Goal: Task Accomplishment & Management: Complete application form

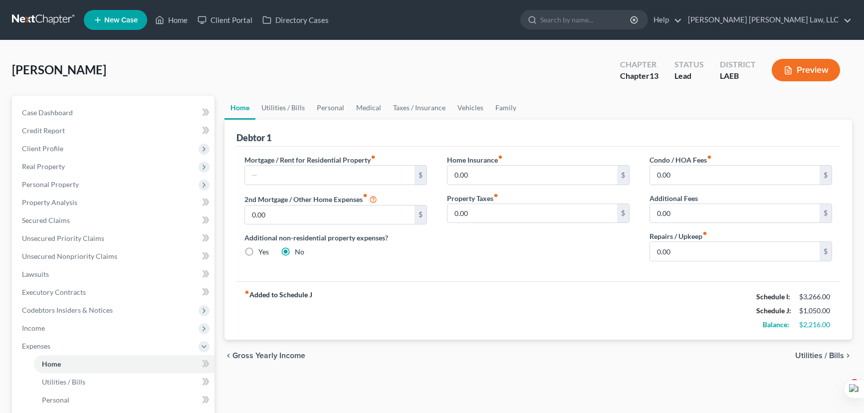
click at [47, 19] on link at bounding box center [44, 20] width 64 height 18
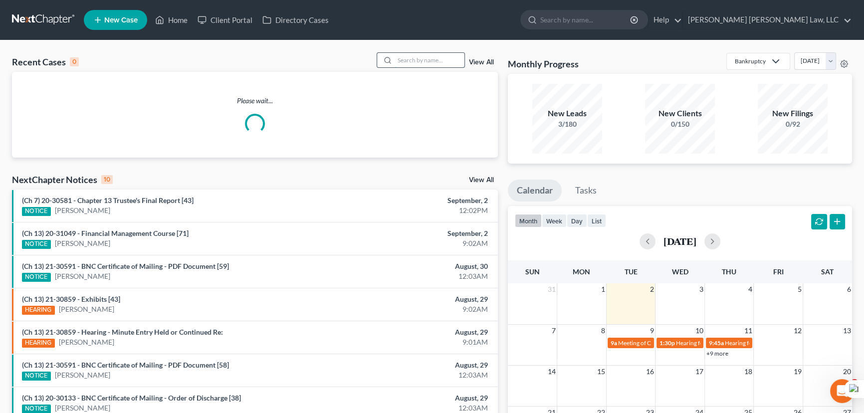
click at [433, 61] on input "search" at bounding box center [430, 60] width 70 height 14
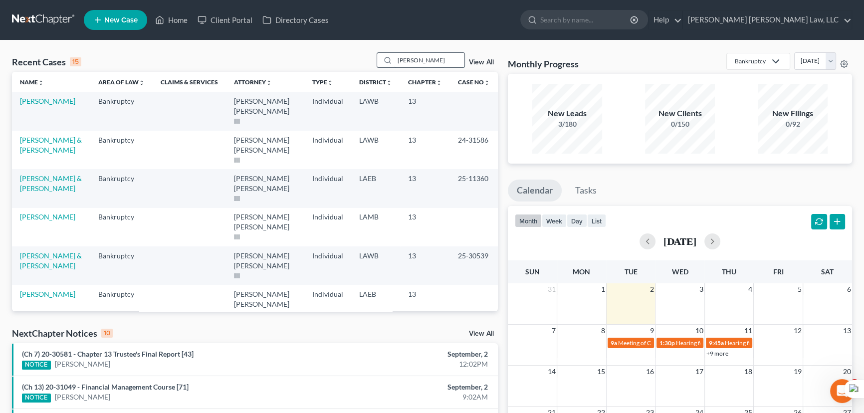
type input "[PERSON_NAME]"
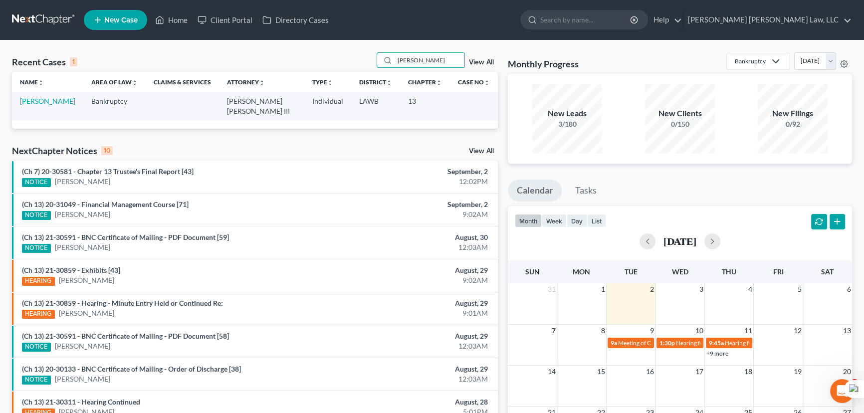
click at [52, 96] on td "[PERSON_NAME]" at bounding box center [47, 106] width 71 height 28
click at [52, 102] on link "[PERSON_NAME]" at bounding box center [47, 101] width 55 height 8
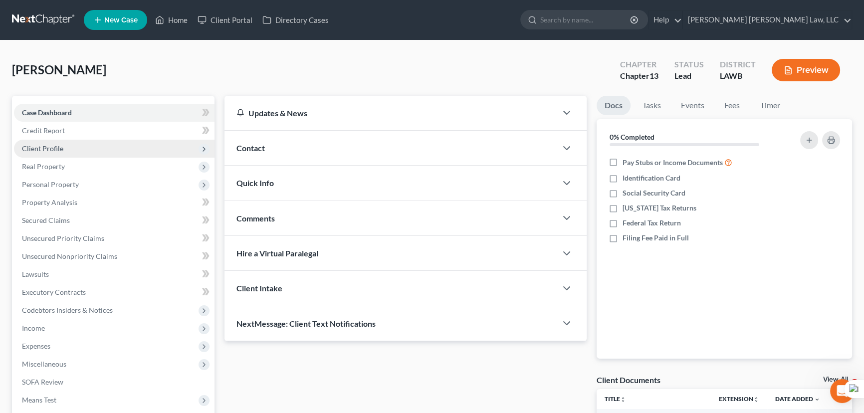
click at [61, 151] on span "Client Profile" at bounding box center [42, 148] width 41 height 8
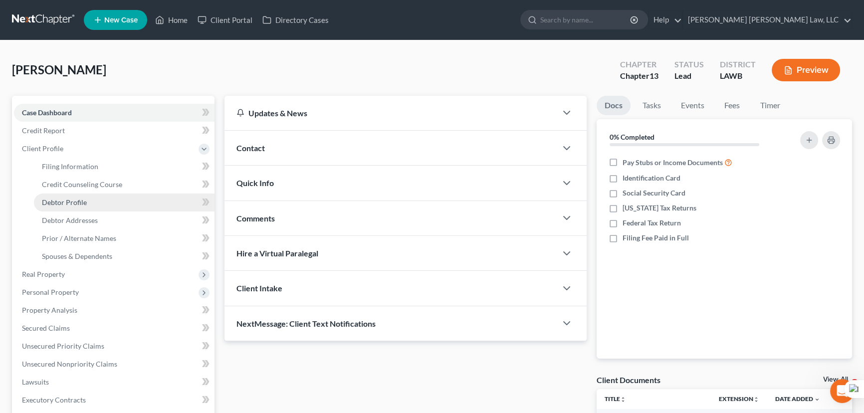
click at [108, 203] on link "Debtor Profile" at bounding box center [124, 203] width 181 height 18
select select "2"
select select "0"
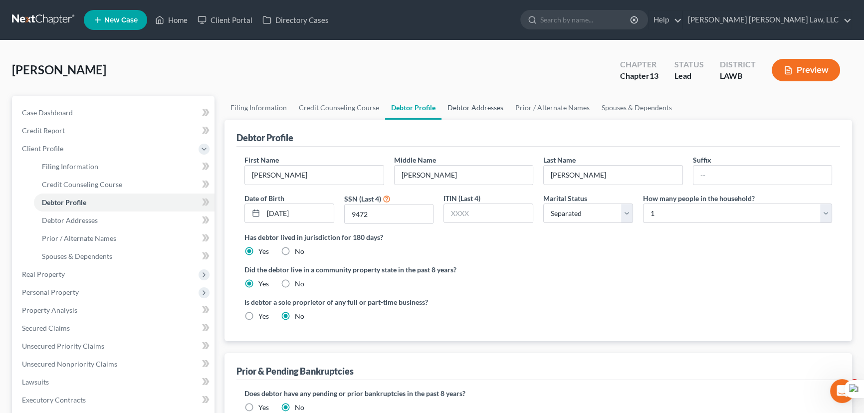
click at [447, 100] on link "Debtor Addresses" at bounding box center [476, 108] width 68 height 24
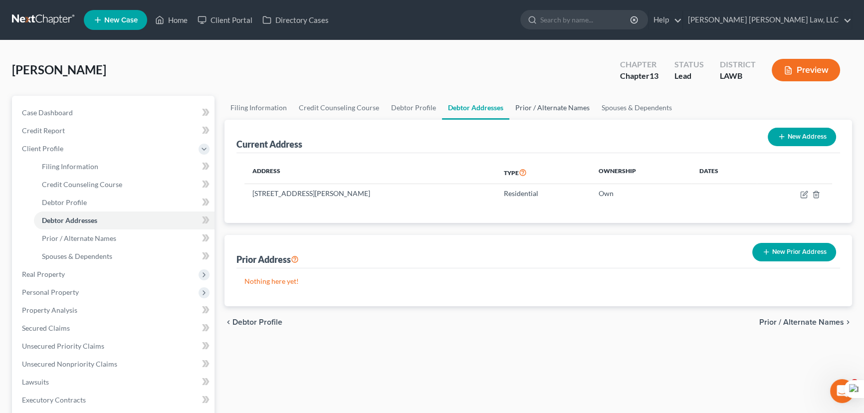
click at [549, 101] on link "Prior / Alternate Names" at bounding box center [552, 108] width 86 height 24
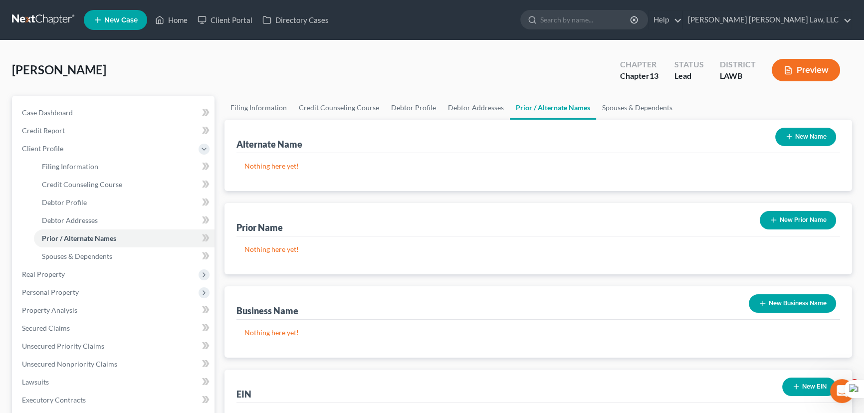
drag, startPoint x: 235, startPoint y: 47, endPoint x: 168, endPoint y: 63, distance: 69.1
click at [233, 51] on div "[PERSON_NAME] Upgraded Chapter Chapter 13 Status Lead District LAWB Preview Pet…" at bounding box center [432, 339] width 864 height 598
click at [617, 102] on link "Spouses & Dependents" at bounding box center [637, 108] width 82 height 24
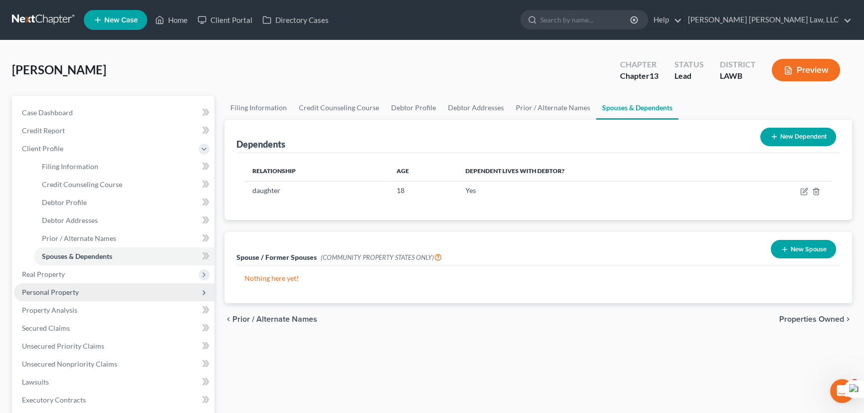
click at [64, 289] on span "Personal Property" at bounding box center [50, 292] width 57 height 8
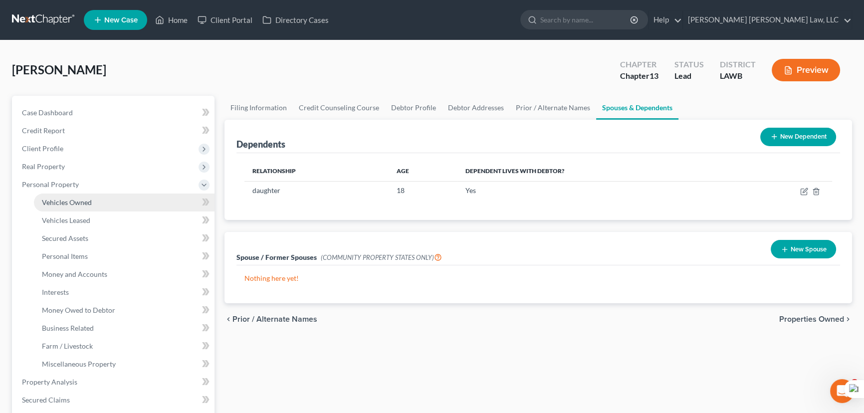
click at [89, 194] on link "Vehicles Owned" at bounding box center [124, 203] width 181 height 18
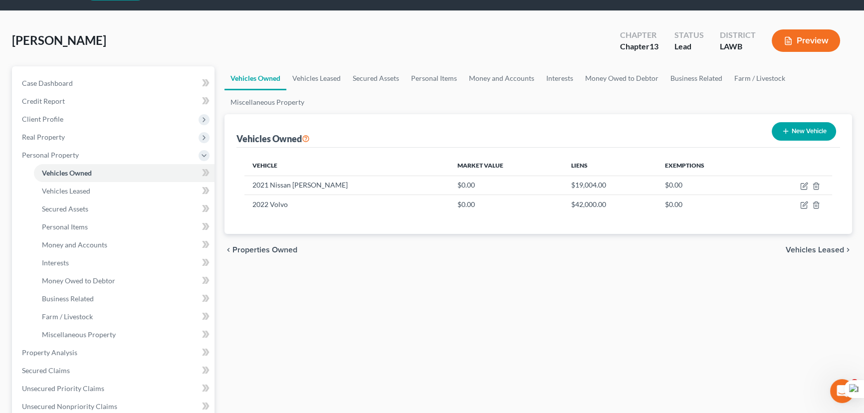
scroll to position [45, 0]
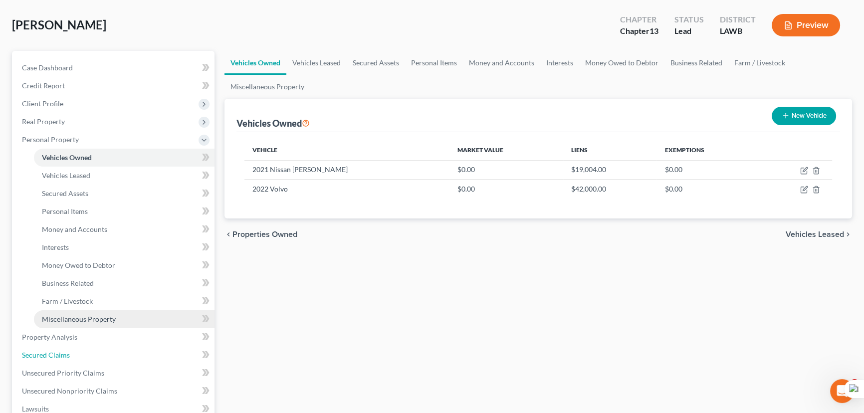
drag, startPoint x: 109, startPoint y: 354, endPoint x: 163, endPoint y: 325, distance: 61.4
click at [109, 354] on link "Secured Claims" at bounding box center [114, 355] width 201 height 18
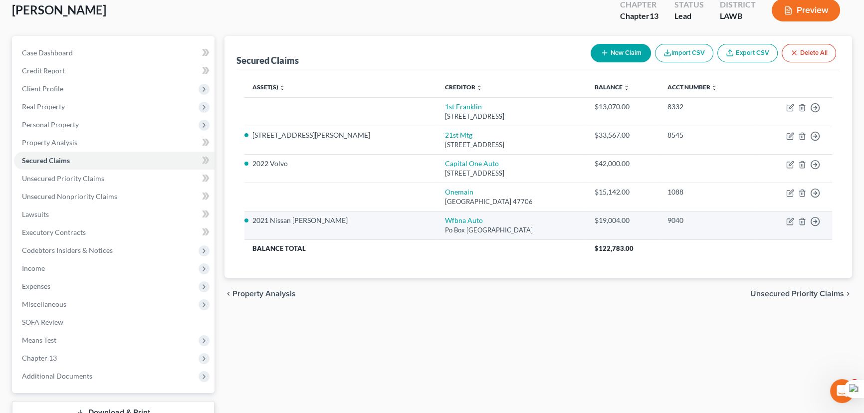
scroll to position [45, 0]
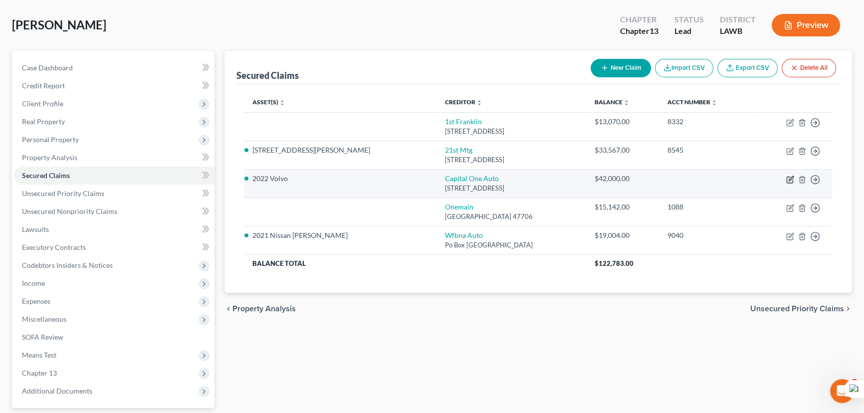
click at [790, 181] on icon "button" at bounding box center [790, 180] width 8 height 8
select select "45"
select select "0"
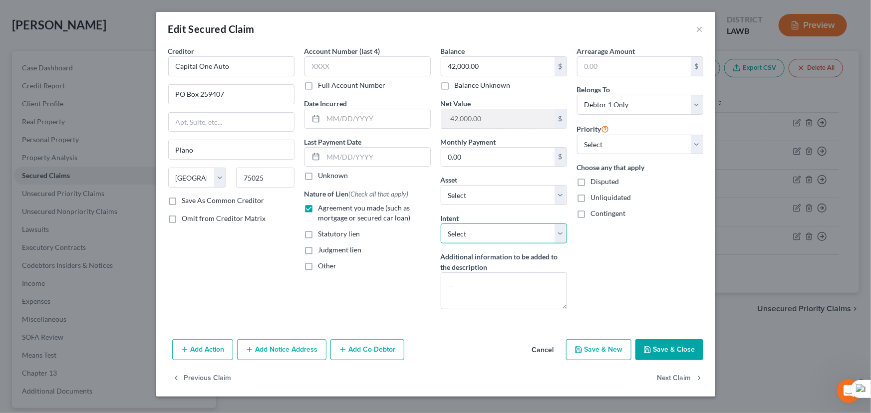
click at [518, 240] on select "Select Surrender Redeem Reaffirm Avoid Other" at bounding box center [504, 234] width 126 height 20
click at [621, 274] on div "Arrearage Amount $ Belongs To * Select Debtor 1 Only Debtor 2 Only Debtor 1 And…" at bounding box center [640, 181] width 136 height 271
click at [689, 351] on button "Save & Close" at bounding box center [669, 349] width 68 height 21
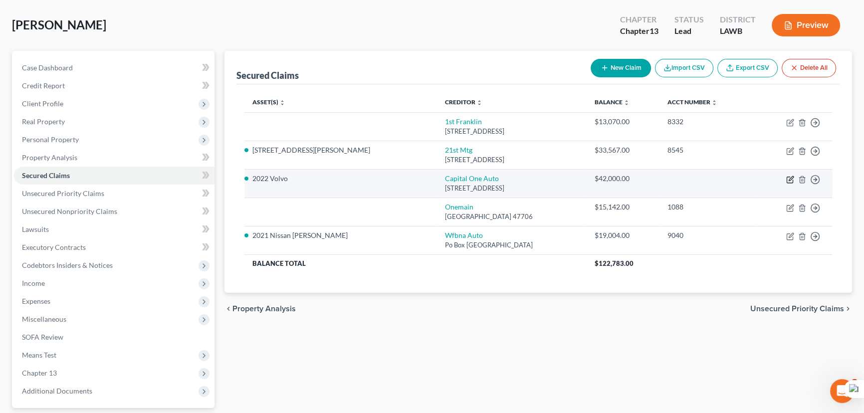
click at [788, 177] on icon "button" at bounding box center [790, 180] width 8 height 8
select select "45"
select select "6"
select select "0"
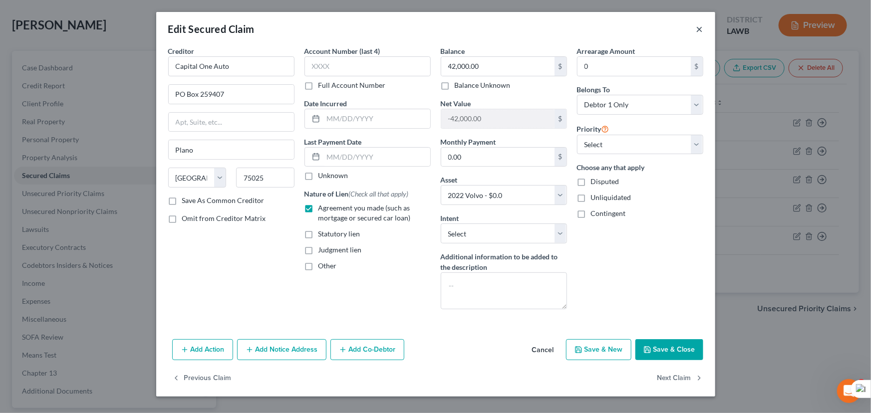
click at [700, 25] on button "×" at bounding box center [699, 29] width 7 height 12
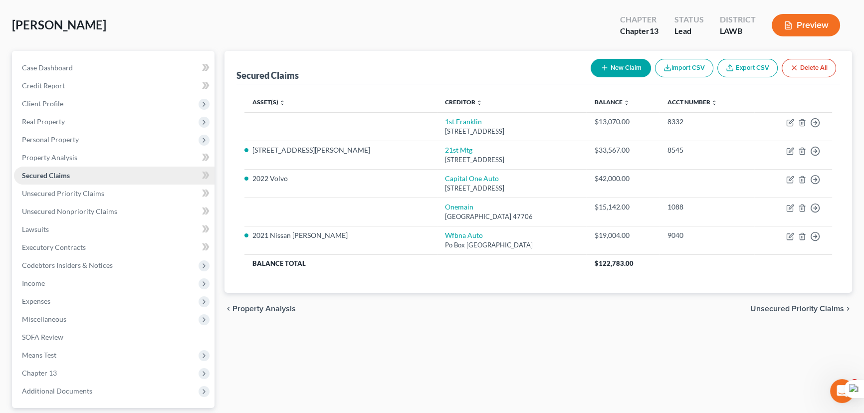
click at [93, 171] on link "Secured Claims" at bounding box center [114, 176] width 201 height 18
click at [104, 203] on link "Unsecured Nonpriority Claims" at bounding box center [114, 212] width 201 height 18
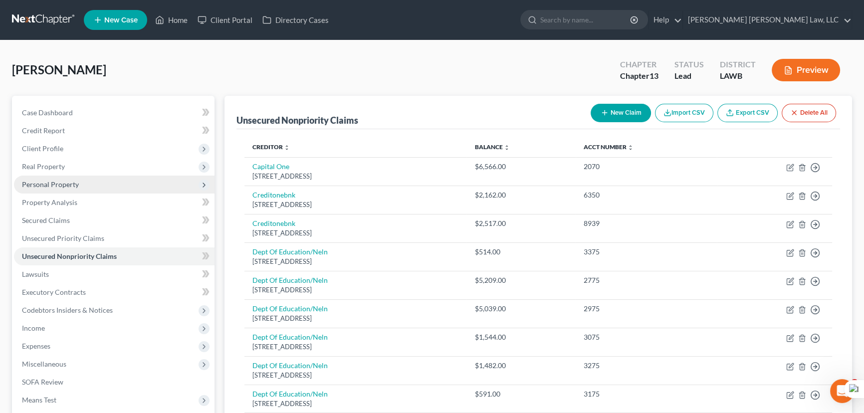
click at [101, 176] on span "Personal Property" at bounding box center [114, 185] width 201 height 18
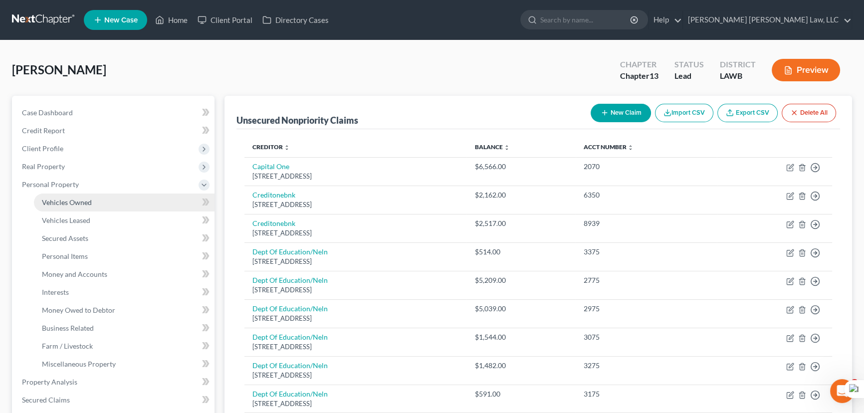
click at [101, 197] on link "Vehicles Owned" at bounding box center [124, 203] width 181 height 18
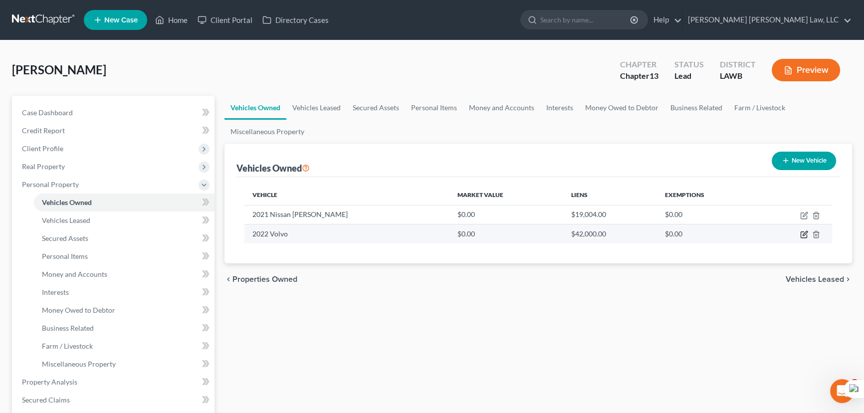
click at [804, 238] on icon "button" at bounding box center [804, 235] width 8 height 8
select select "0"
select select "4"
select select "2"
select select "0"
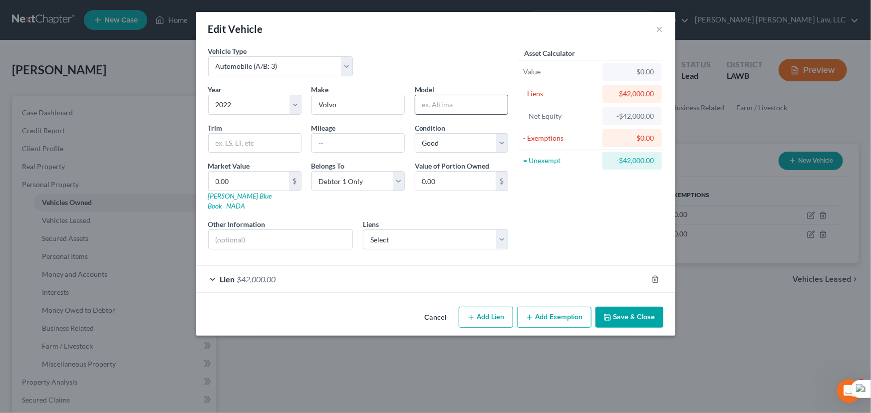
click at [464, 109] on input "text" at bounding box center [461, 104] width 92 height 19
type input "XC60"
click at [417, 232] on select "Select Onemain - $15,142.00 1st Franklin - $13,070.00" at bounding box center [435, 240] width 145 height 20
click at [571, 217] on div "Asset Calculator Value $0.00 - Liens $42,000.00 = Net Equity -$42,000.00 - Exem…" at bounding box center [590, 152] width 155 height 212
click at [277, 178] on input "0.00" at bounding box center [249, 181] width 80 height 19
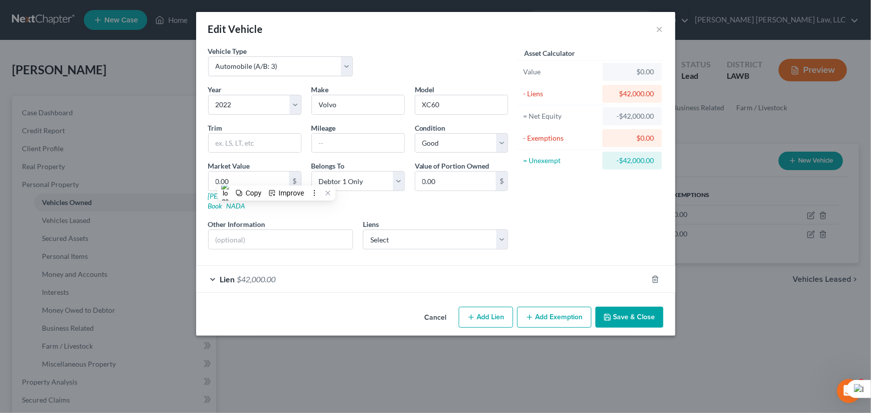
click at [626, 307] on button "Save & Close" at bounding box center [629, 317] width 68 height 21
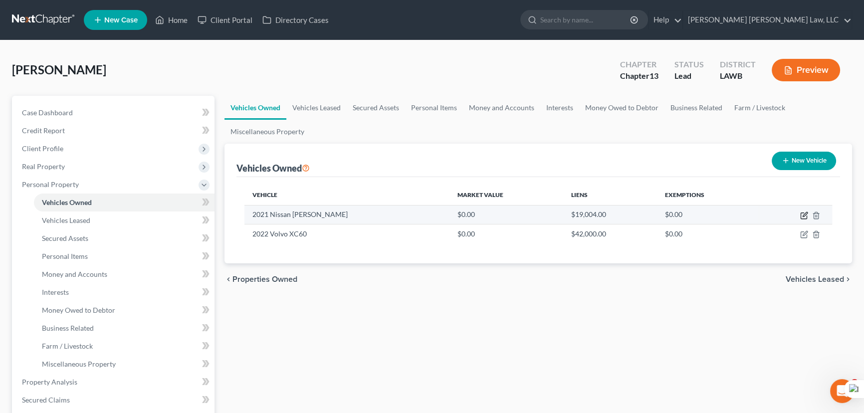
click at [804, 218] on icon "button" at bounding box center [804, 216] width 6 height 6
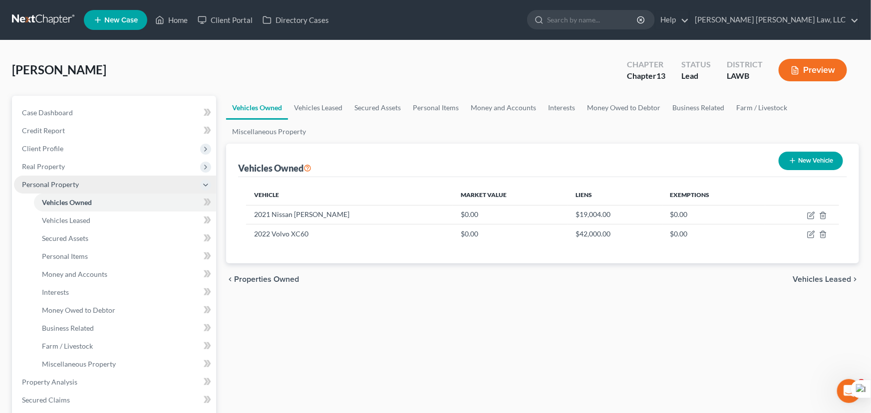
select select "0"
select select "5"
select select "1"
select select "0"
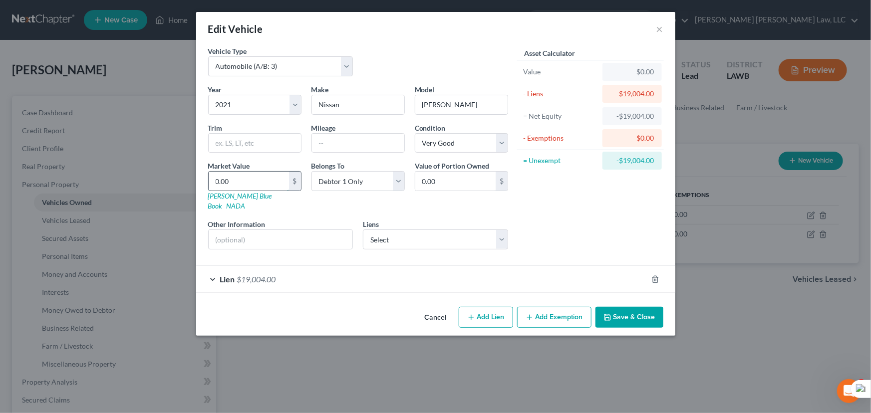
click at [254, 176] on input "0.00" at bounding box center [249, 181] width 80 height 19
type input "1"
type input "1.00"
type input "19"
type input "19.00"
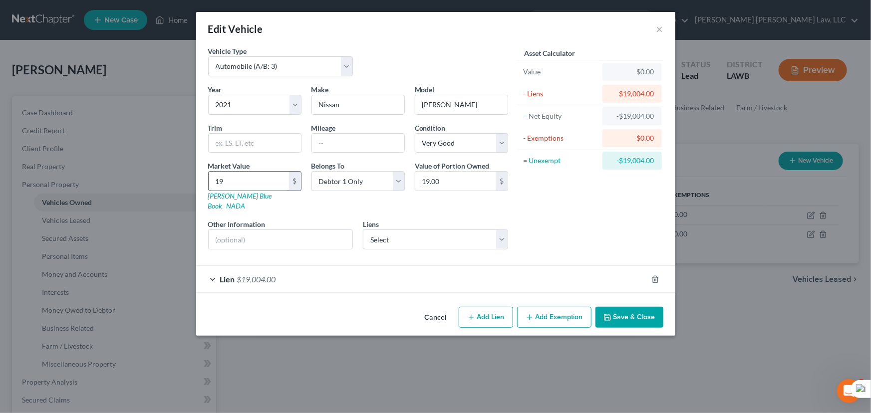
type input "190"
type input "190.00"
type input "1900"
type input "1,900.00"
type input "1,9004"
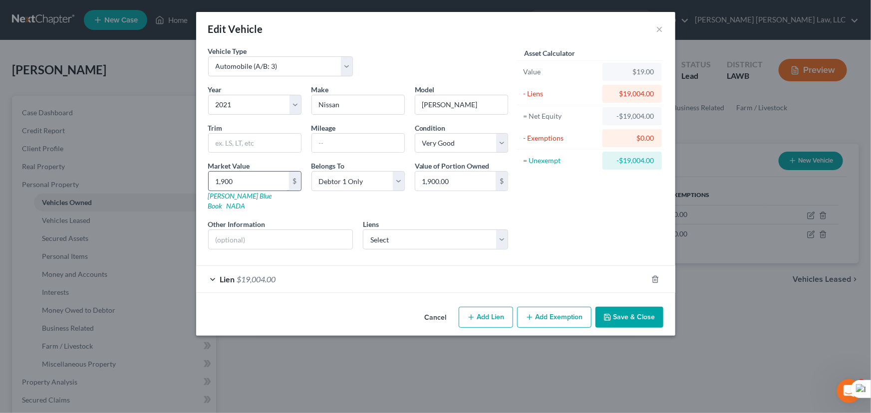
type input "19,004.00"
type input "19,004"
click at [652, 307] on button "Save & Close" at bounding box center [629, 317] width 68 height 21
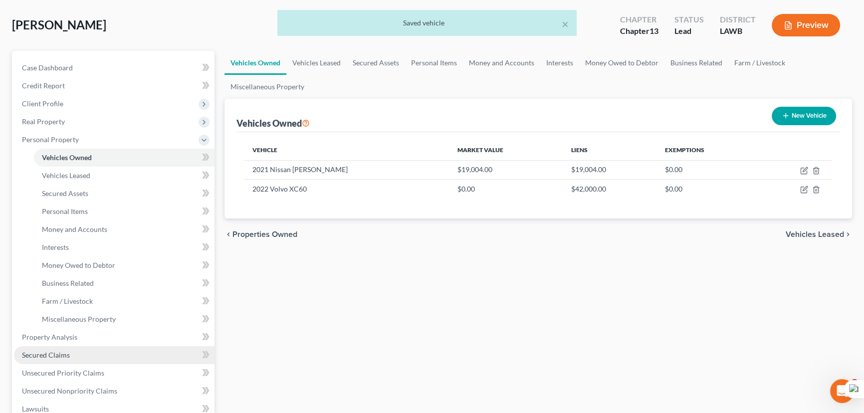
click at [78, 351] on link "Secured Claims" at bounding box center [114, 355] width 201 height 18
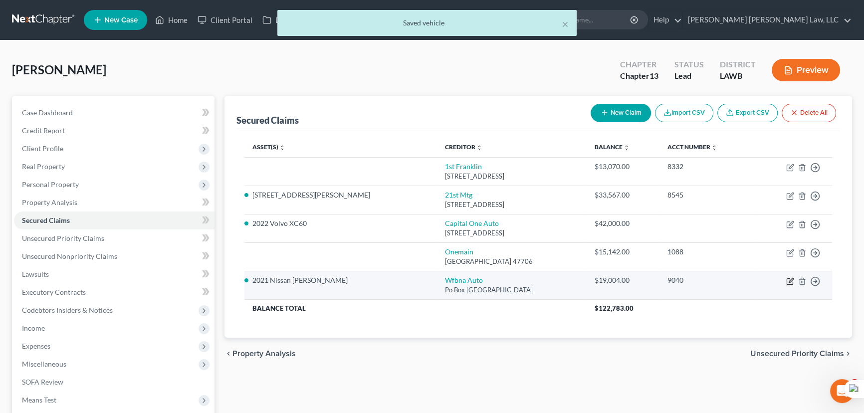
click at [790, 280] on icon "button" at bounding box center [790, 281] width 8 height 8
select select "28"
select select "0"
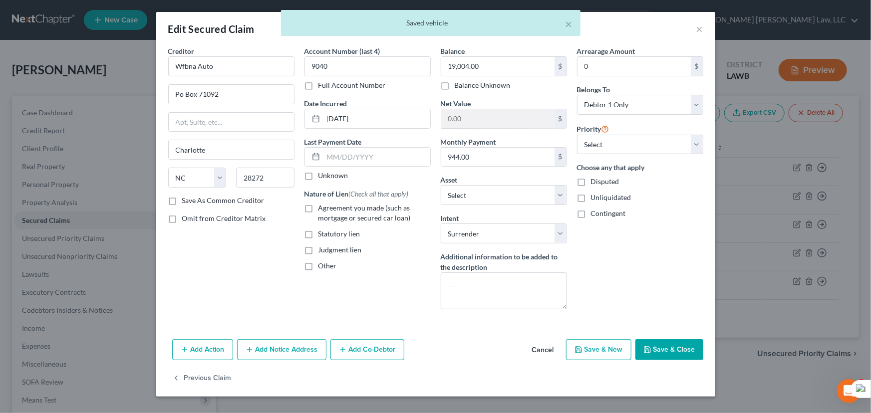
click at [679, 351] on button "Save & Close" at bounding box center [669, 349] width 68 height 21
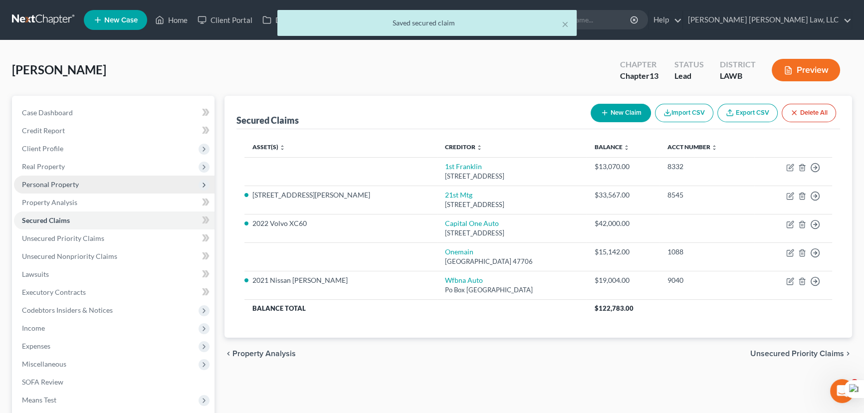
click at [74, 190] on span "Personal Property" at bounding box center [114, 185] width 201 height 18
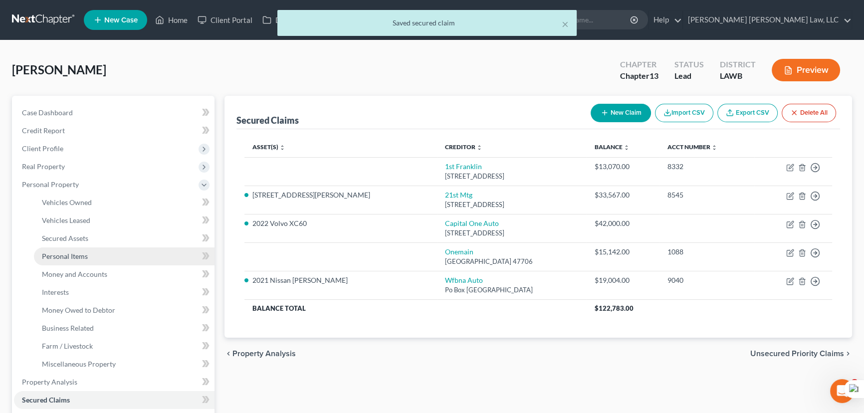
click at [88, 250] on link "Personal Items" at bounding box center [124, 256] width 181 height 18
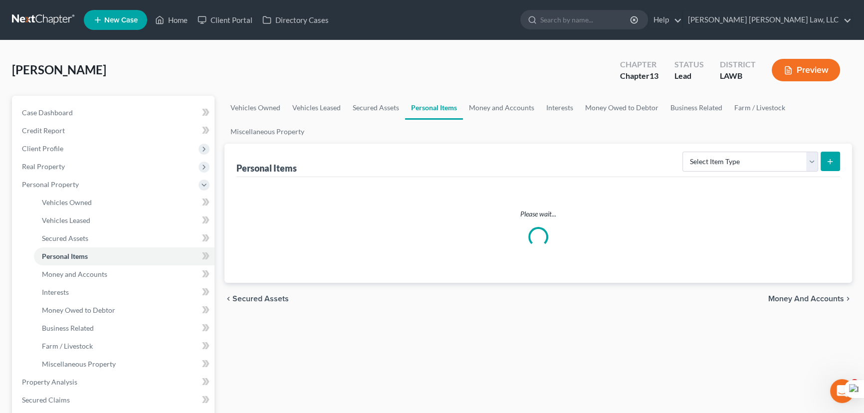
click at [756, 175] on div "Personal Items Select Item Type Clothing (A/B: 11) Collectibles Of Value (A/B: …" at bounding box center [539, 160] width 604 height 33
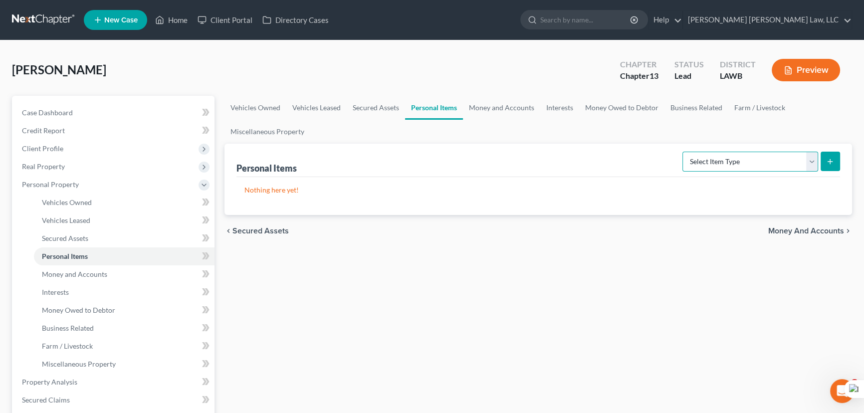
click at [755, 164] on select "Select Item Type Clothing (A/B: 11) Collectibles Of Value (A/B: 8) Electronics …" at bounding box center [751, 162] width 136 height 20
select select "household_goods"
click at [684, 152] on select "Select Item Type Clothing (A/B: 11) Collectibles Of Value (A/B: 8) Electronics …" at bounding box center [751, 162] width 136 height 20
click at [835, 154] on button "submit" at bounding box center [830, 161] width 19 height 19
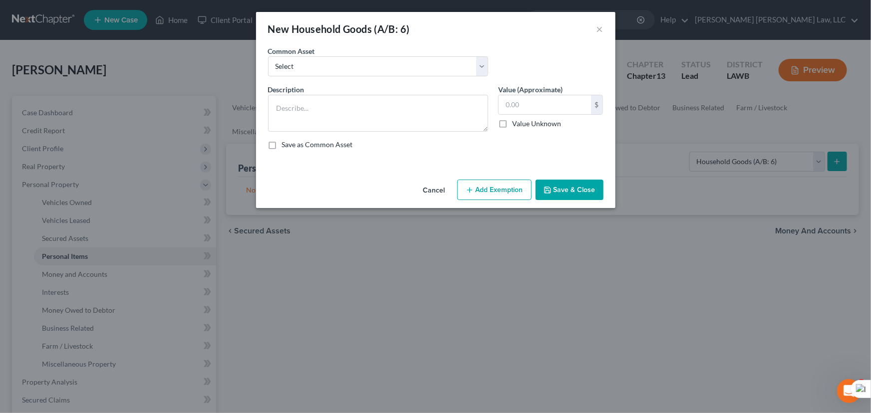
click at [325, 53] on div "Common Asset Select Furniture Movables 2002 Chevy Tahoe 231,000 miles Movables …" at bounding box center [378, 61] width 230 height 30
drag, startPoint x: 325, startPoint y: 67, endPoint x: 325, endPoint y: 73, distance: 6.5
click at [325, 67] on select "Select Furniture Movables 2002 Chevy Tahoe 231,000 miles Movables Movables Mova…" at bounding box center [378, 66] width 220 height 20
select select "1"
click at [268, 56] on select "Select Furniture Movables 2002 Chevy Tahoe 231,000 miles Movables Movables Mova…" at bounding box center [378, 66] width 220 height 20
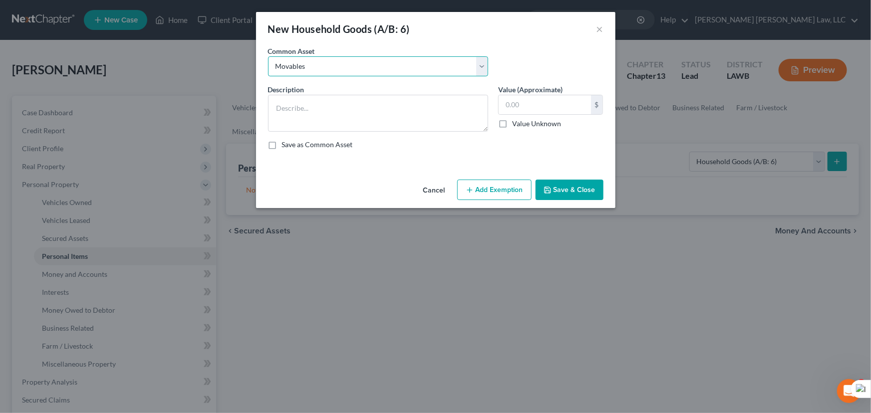
type textarea "Movables"
type input "13,070"
click at [585, 182] on button "Save & Close" at bounding box center [569, 190] width 68 height 21
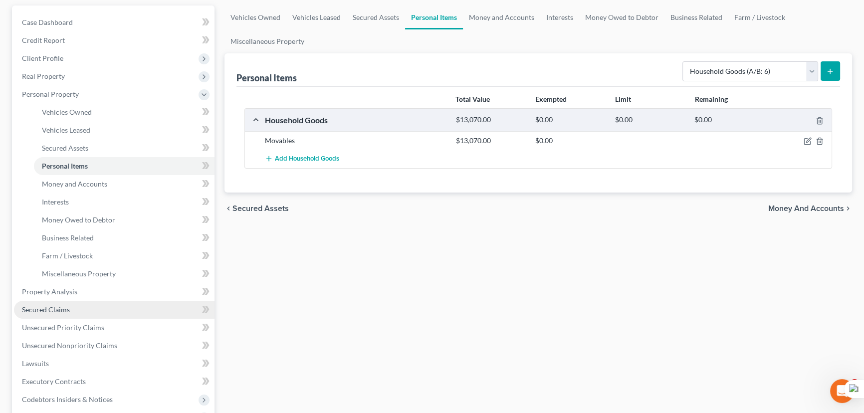
click at [81, 317] on link "Secured Claims" at bounding box center [114, 310] width 201 height 18
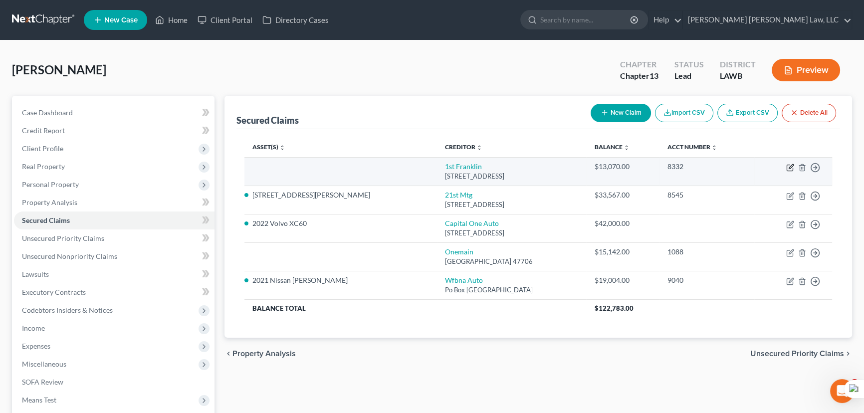
click at [789, 164] on icon "button" at bounding box center [790, 168] width 8 height 8
select select "19"
select select "0"
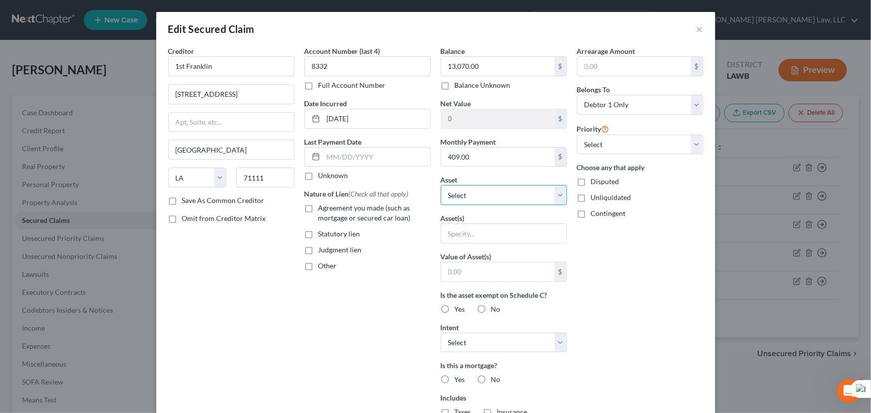
click at [496, 192] on select "Select Other Multiple Assets Bank of America (Checking Account) - $0.0 209 [PER…" at bounding box center [504, 195] width 126 height 20
select select "8"
click at [441, 185] on select "Select Other Multiple Assets Bank of America (Checking Account) - $0.0 209 [PER…" at bounding box center [504, 195] width 126 height 20
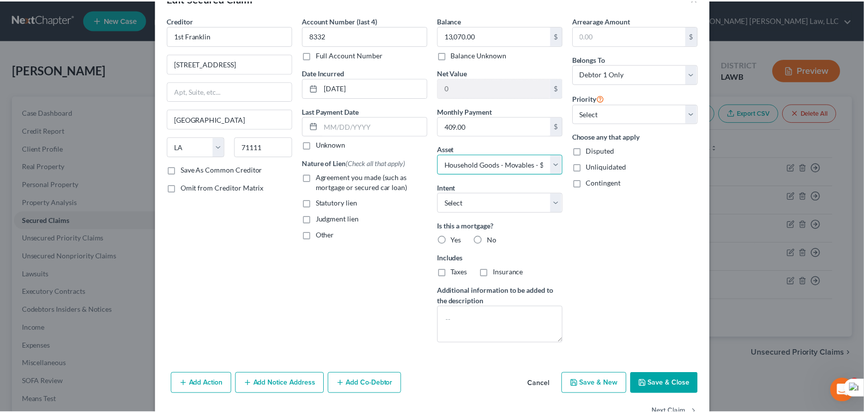
scroll to position [60, 0]
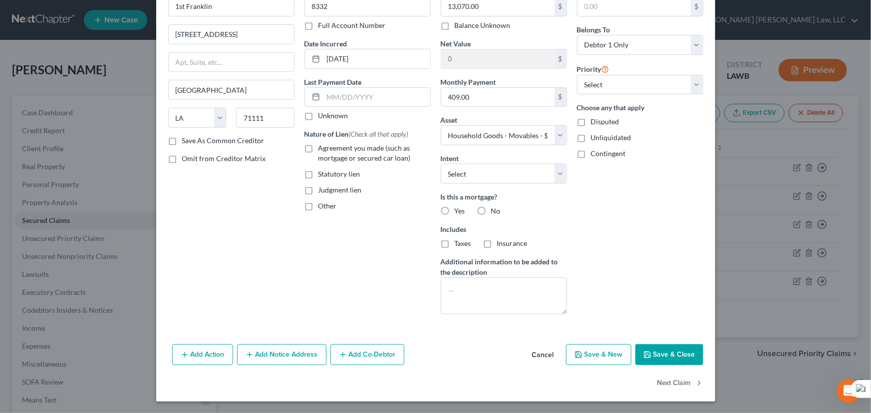
click at [677, 357] on button "Save & Close" at bounding box center [669, 354] width 68 height 21
select select
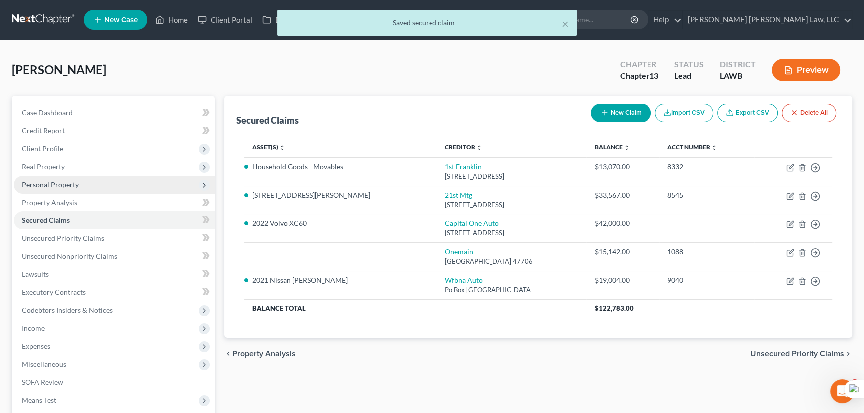
click at [50, 177] on span "Personal Property" at bounding box center [114, 185] width 201 height 18
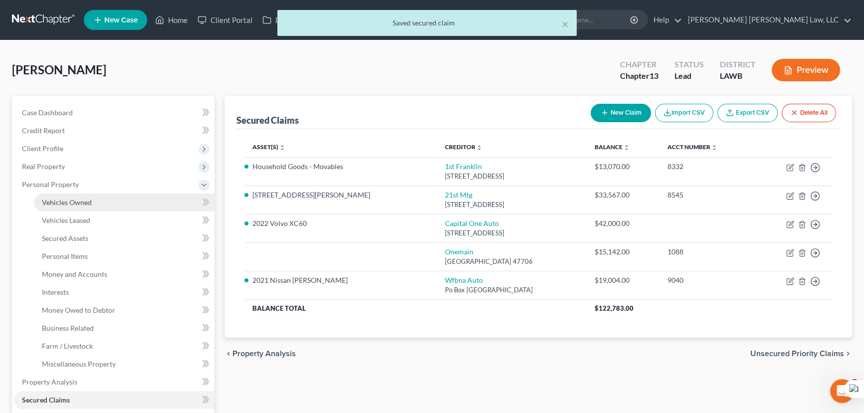
click at [64, 205] on span "Vehicles Owned" at bounding box center [67, 202] width 50 height 8
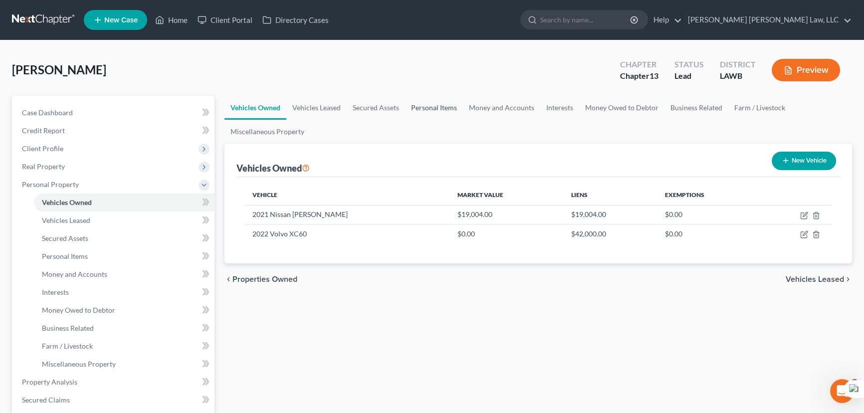
click at [417, 97] on link "Personal Items" at bounding box center [434, 108] width 58 height 24
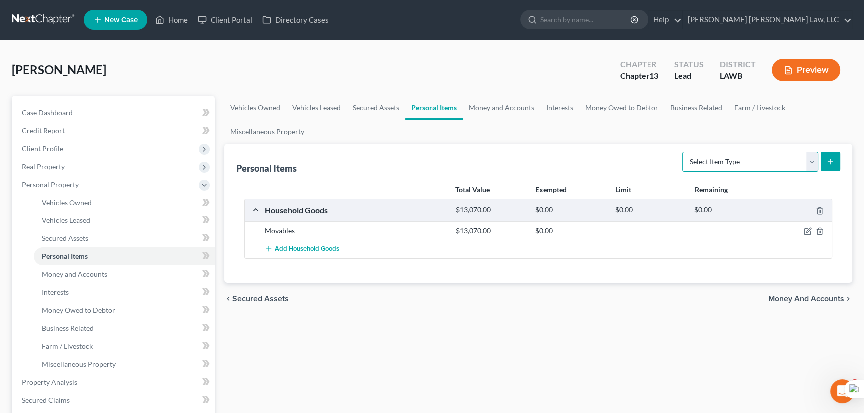
drag, startPoint x: 758, startPoint y: 154, endPoint x: 758, endPoint y: 160, distance: 6.0
click at [758, 154] on select "Select Item Type Clothing (A/B: 11) Collectibles Of Value (A/B: 8) Electronics …" at bounding box center [751, 162] width 136 height 20
select select "household_goods"
click at [684, 152] on select "Select Item Type Clothing (A/B: 11) Collectibles Of Value (A/B: 8) Electronics …" at bounding box center [751, 162] width 136 height 20
click at [835, 154] on button "submit" at bounding box center [830, 161] width 19 height 19
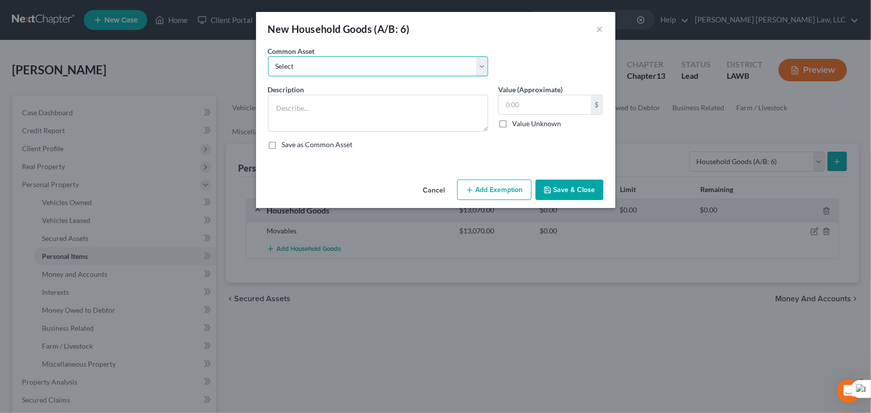
click at [333, 66] on select "Select Furniture Movables 2002 Chevy Tahoe 231,000 miles Movables Movables Mova…" at bounding box center [378, 66] width 220 height 20
select select "1"
click at [268, 56] on select "Select Furniture Movables 2002 Chevy Tahoe 231,000 miles Movables Movables Mova…" at bounding box center [378, 66] width 220 height 20
type textarea "Movables"
click at [535, 105] on input "3,600.00" at bounding box center [544, 104] width 92 height 19
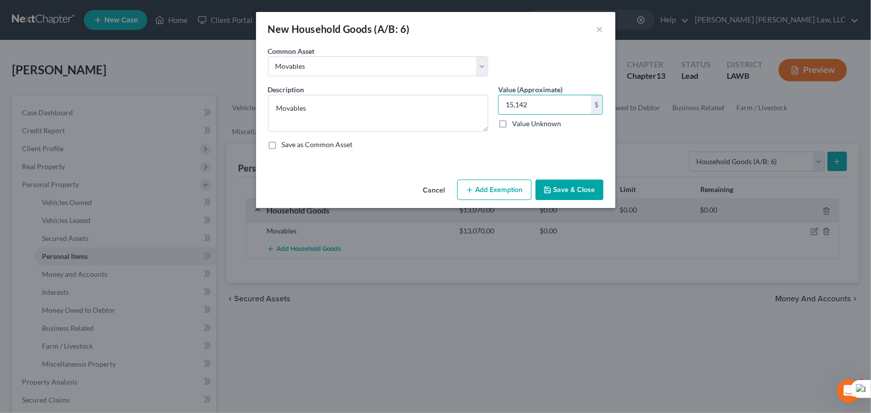
type input "15,142"
click at [574, 187] on button "Save & Close" at bounding box center [569, 190] width 68 height 21
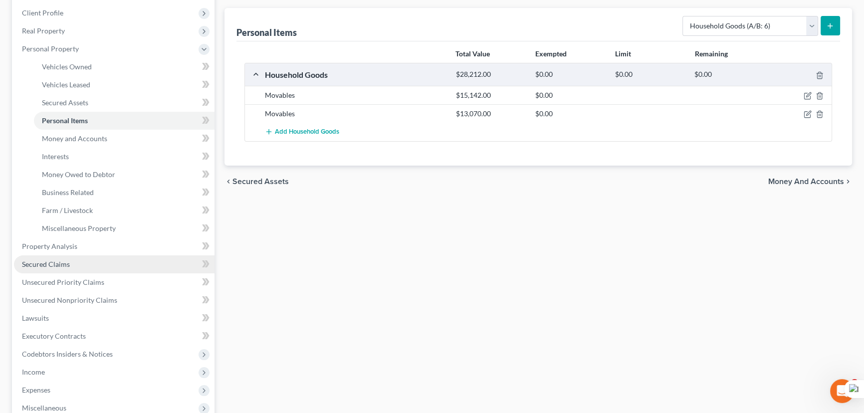
click at [99, 268] on link "Secured Claims" at bounding box center [114, 264] width 201 height 18
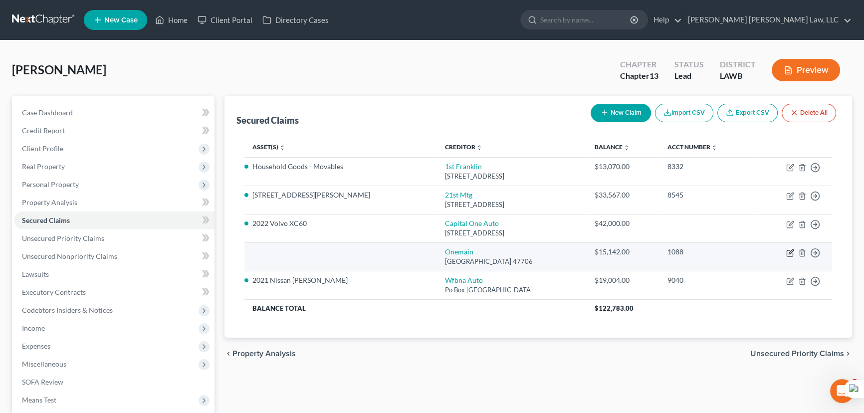
click at [794, 252] on icon "button" at bounding box center [790, 253] width 8 height 8
select select "15"
select select "0"
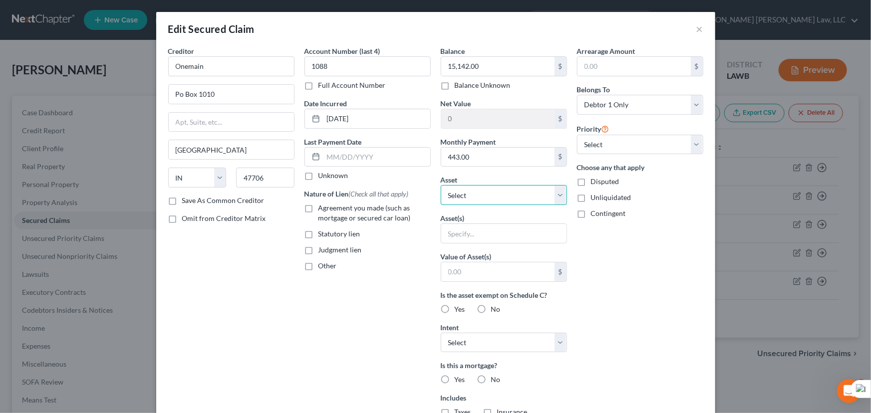
drag, startPoint x: 485, startPoint y: 191, endPoint x: 484, endPoint y: 198, distance: 7.0
click at [484, 191] on select "Select Other Multiple Assets Bank of America (Checking Account) - $0.0 209 [PER…" at bounding box center [504, 195] width 126 height 20
select select "8"
click at [441, 185] on select "Select Other Multiple Assets Bank of America (Checking Account) - $0.0 209 [PER…" at bounding box center [504, 195] width 126 height 20
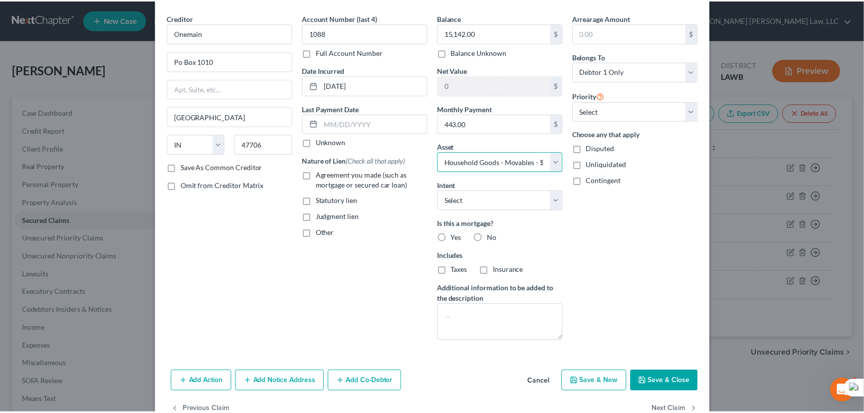
scroll to position [60, 0]
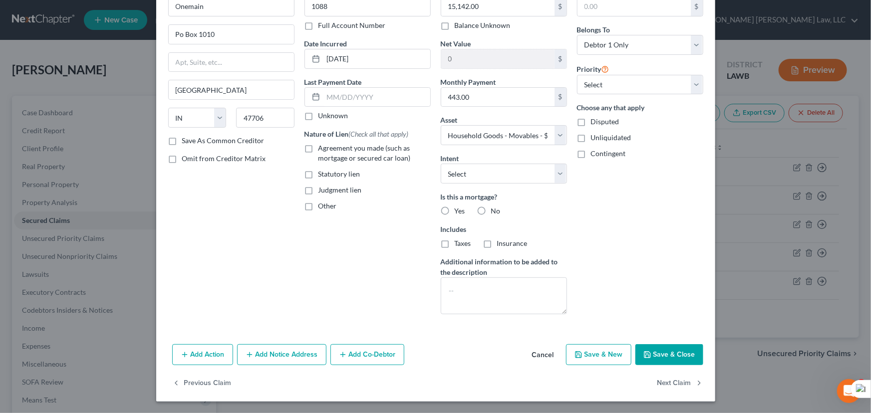
click at [674, 346] on button "Save & Close" at bounding box center [669, 354] width 68 height 21
select select
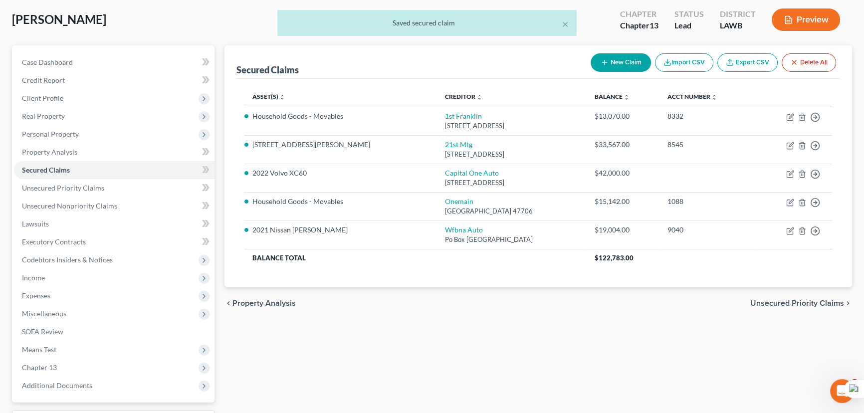
scroll to position [134, 0]
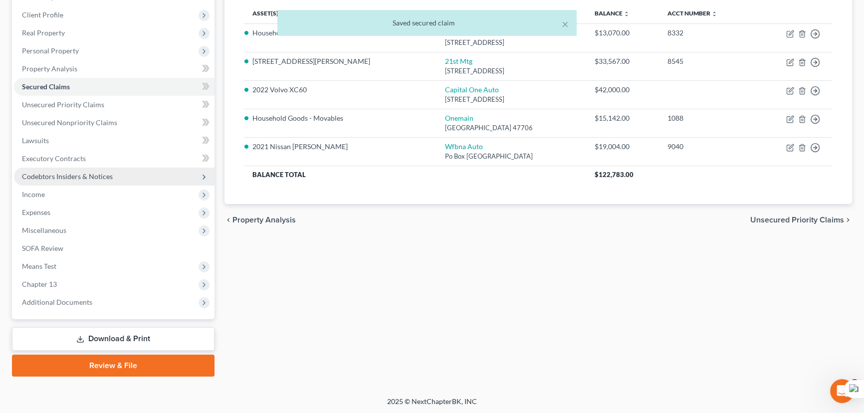
click at [101, 178] on span "Codebtors Insiders & Notices" at bounding box center [67, 176] width 91 height 8
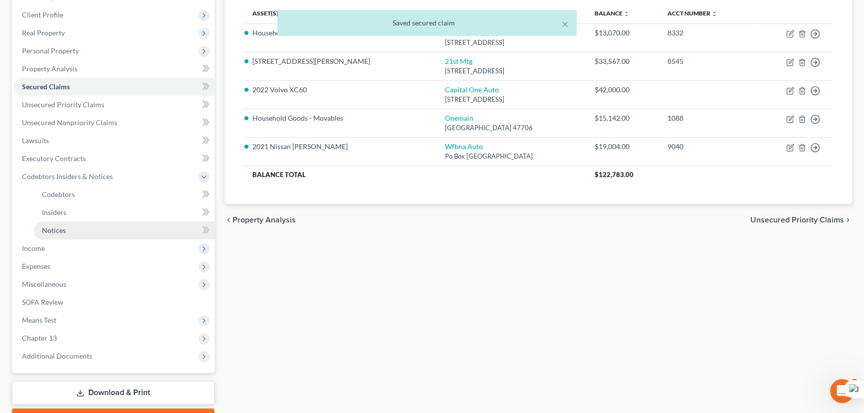
click at [91, 232] on link "Notices" at bounding box center [124, 231] width 181 height 18
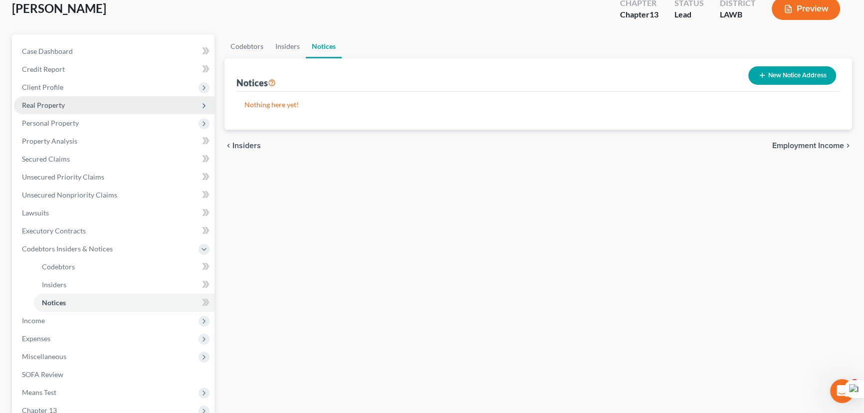
scroll to position [45, 0]
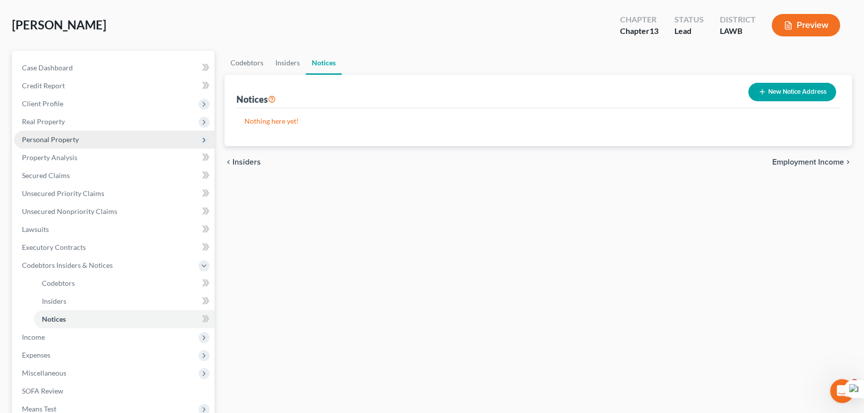
click at [81, 132] on span "Personal Property" at bounding box center [114, 140] width 201 height 18
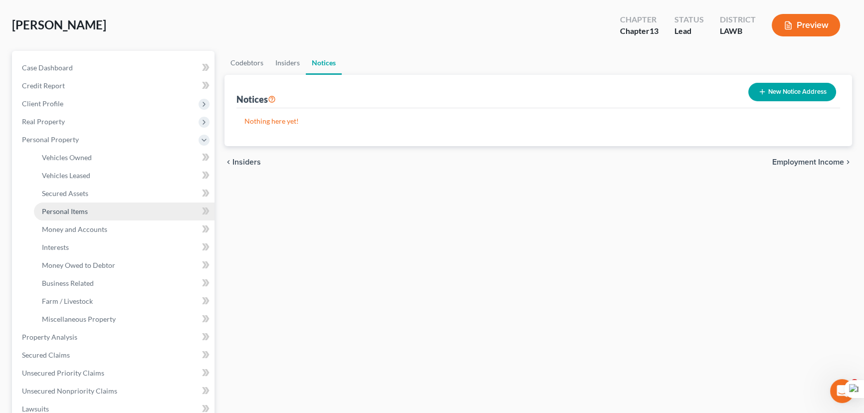
click at [104, 214] on link "Personal Items" at bounding box center [124, 212] width 181 height 18
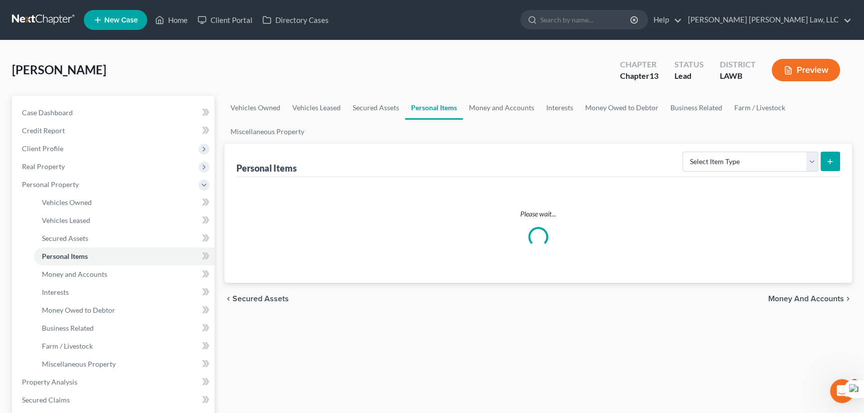
click at [511, 123] on ul "Vehicles Owned Vehicles Leased Secured Assets Personal Items Money and Accounts…" at bounding box center [539, 120] width 628 height 48
click at [506, 108] on link "Money and Accounts" at bounding box center [501, 108] width 77 height 24
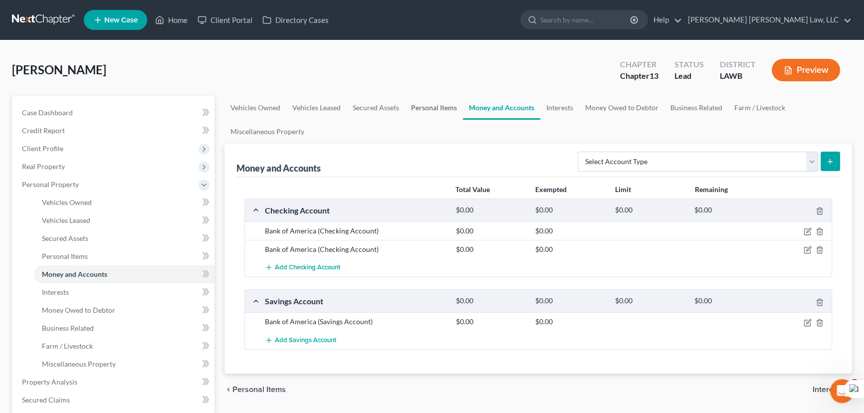
click at [425, 113] on link "Personal Items" at bounding box center [434, 108] width 58 height 24
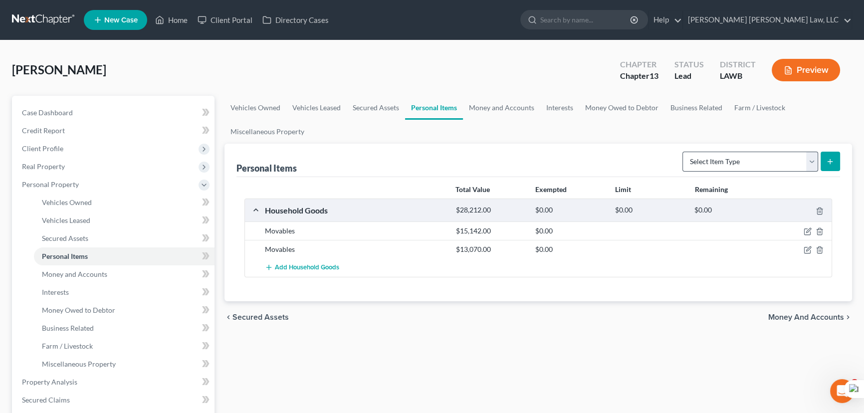
click at [716, 146] on div "Personal Items Select Item Type Clothing (A/B: 11) Collectibles Of Value (A/B: …" at bounding box center [539, 160] width 604 height 33
click at [718, 158] on select "Select Item Type Clothing (A/B: 11) Collectibles Of Value (A/B: 8) Electronics …" at bounding box center [751, 162] width 136 height 20
select select "clothing"
click at [684, 152] on select "Select Item Type Clothing (A/B: 11) Collectibles Of Value (A/B: 8) Electronics …" at bounding box center [751, 162] width 136 height 20
click at [834, 152] on button "submit" at bounding box center [830, 161] width 19 height 19
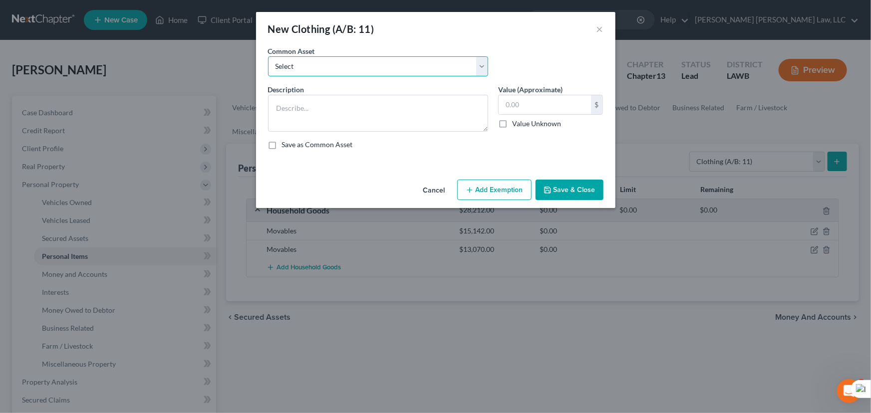
click at [309, 67] on select "Select Clothes Clothes" at bounding box center [378, 66] width 220 height 20
select select "0"
click at [268, 56] on select "Select Clothes Clothes" at bounding box center [378, 66] width 220 height 20
type textarea "Clothes"
type input "300.00"
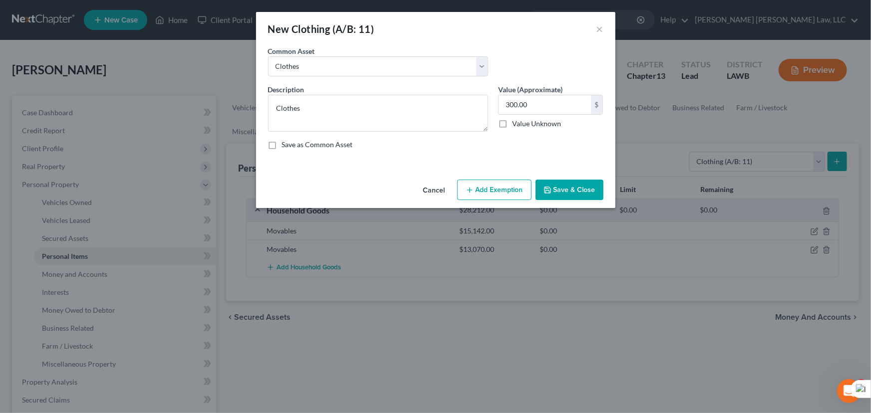
click at [480, 190] on button "Add Exemption" at bounding box center [494, 190] width 74 height 21
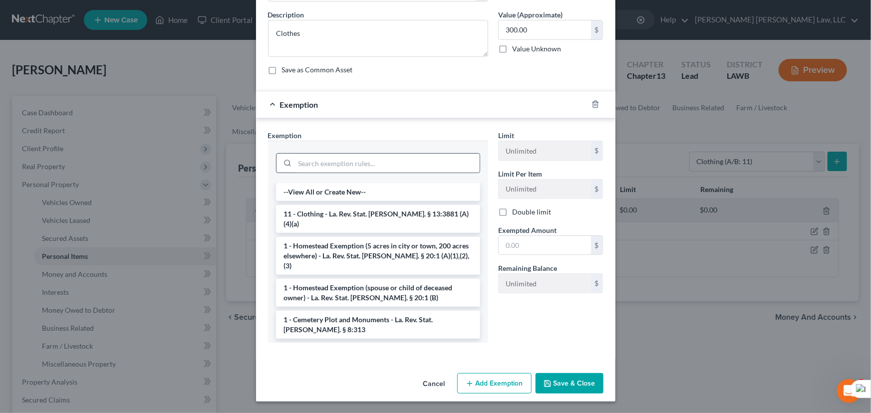
click at [389, 212] on li "11 - Clothing - La. Rev. Stat. [PERSON_NAME]. § 13:3881 (A)(4)(a)" at bounding box center [378, 219] width 204 height 28
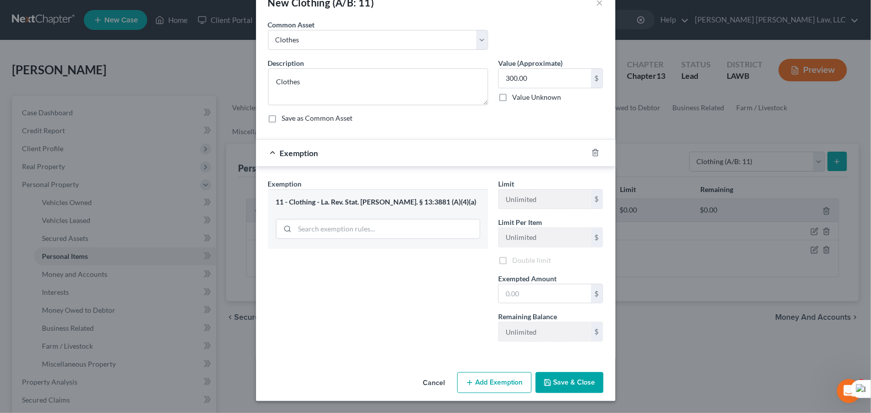
scroll to position [27, 0]
click at [549, 295] on input "text" at bounding box center [544, 294] width 92 height 19
type input "300.00"
click at [576, 385] on button "Save & Close" at bounding box center [569, 383] width 68 height 21
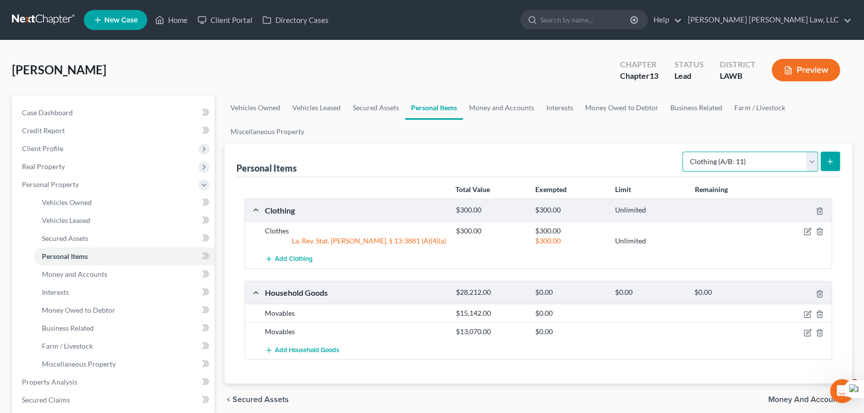
click at [735, 167] on select "Select Item Type Clothing (A/B: 11) Collectibles Of Value (A/B: 8) Electronics …" at bounding box center [751, 162] width 136 height 20
select select "household_goods"
click at [684, 152] on select "Select Item Type Clothing (A/B: 11) Collectibles Of Value (A/B: 8) Electronics …" at bounding box center [751, 162] width 136 height 20
click at [831, 158] on icon "submit" at bounding box center [830, 162] width 8 height 8
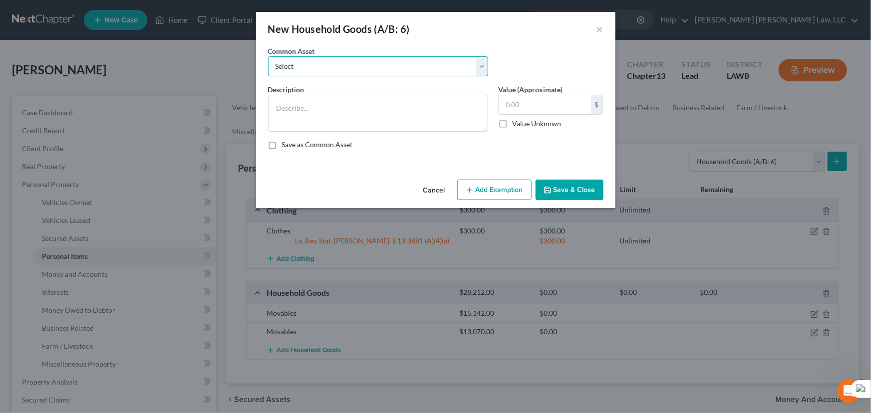
click at [349, 59] on select "Select Furniture Movables 2002 Chevy Tahoe 231,000 miles Movables Movables Mova…" at bounding box center [378, 66] width 220 height 20
select select "0"
click at [268, 56] on select "Select Furniture Movables 2002 Chevy Tahoe 231,000 miles Movables Movables Mova…" at bounding box center [378, 66] width 220 height 20
type textarea "Furniture"
type input "1,200.00"
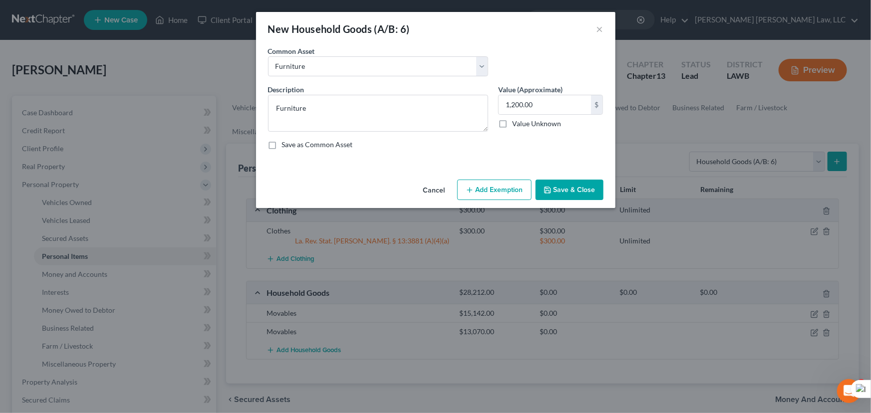
drag, startPoint x: 519, startPoint y: 213, endPoint x: 498, endPoint y: 190, distance: 31.1
click at [512, 204] on div "New Household Goods (A/B: 6) × An exemption set must first be selected from the…" at bounding box center [435, 206] width 871 height 413
click at [498, 190] on button "Add Exemption" at bounding box center [494, 190] width 74 height 21
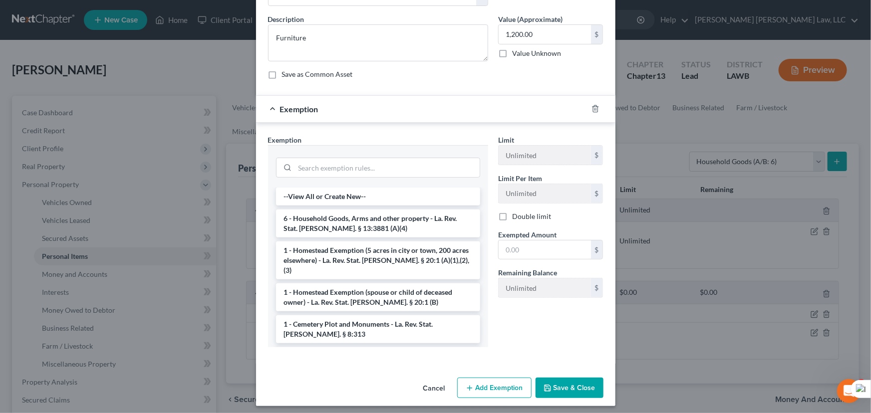
click at [395, 228] on li "6 - Household Goods, Arms and other property - La. Rev. Stat. [PERSON_NAME]. § …" at bounding box center [378, 224] width 204 height 28
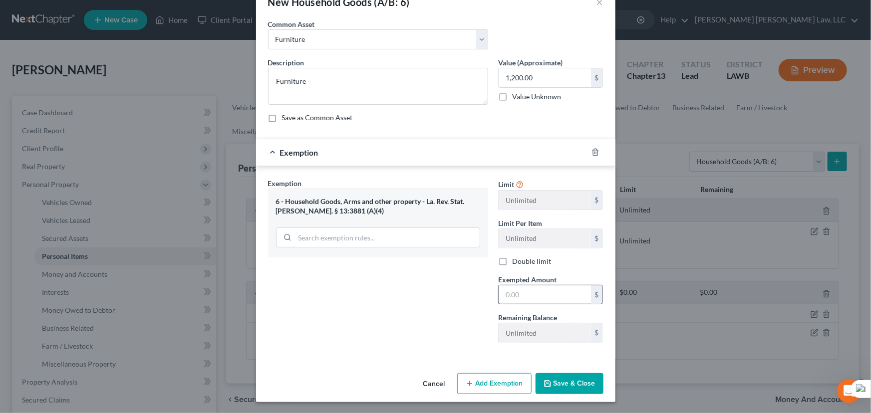
drag, startPoint x: 531, startPoint y: 290, endPoint x: 541, endPoint y: 296, distance: 12.1
click at [531, 290] on input "text" at bounding box center [544, 294] width 92 height 19
type input "1,200.00"
click at [572, 381] on button "Save & Close" at bounding box center [569, 383] width 68 height 21
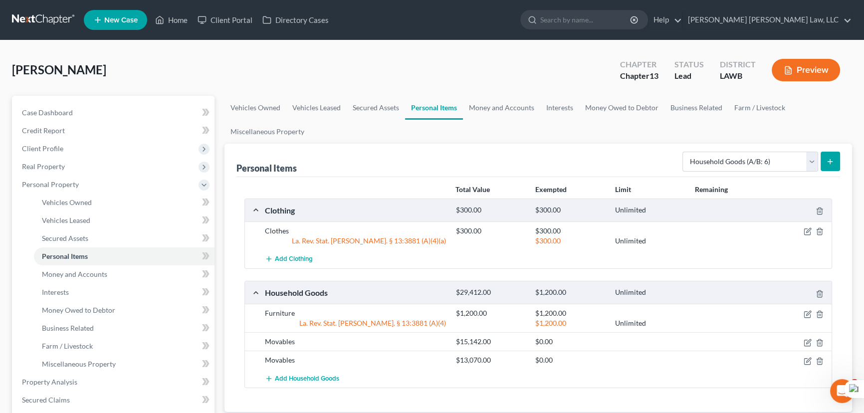
scroll to position [0, 0]
click at [687, 100] on link "Business Related" at bounding box center [697, 108] width 64 height 24
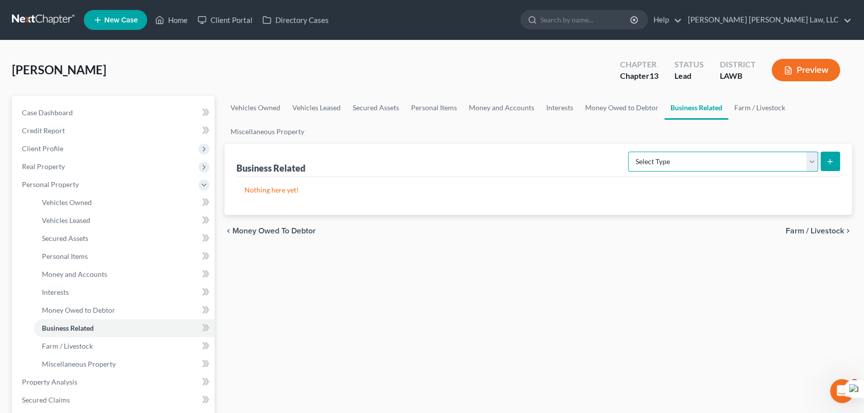
click at [725, 163] on select "Select Type Customer Lists (A/B: 43) Franchises (A/B: 27) Inventory (A/B: 41) L…" at bounding box center [723, 162] width 190 height 20
drag, startPoint x: 437, startPoint y: 141, endPoint x: 559, endPoint y: 120, distance: 124.6
click at [437, 141] on ul "Vehicles Owned Vehicles Leased Secured Assets Personal Items Money and Accounts…" at bounding box center [539, 120] width 628 height 48
click at [550, 109] on link "Interests" at bounding box center [559, 108] width 39 height 24
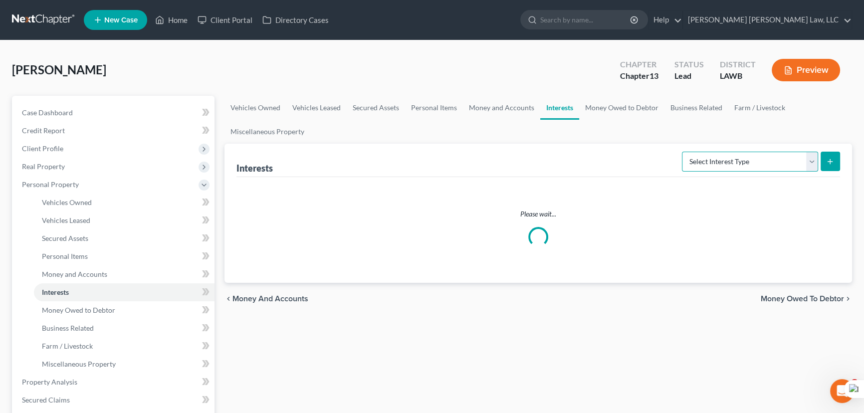
click at [710, 169] on select "Select Interest Type 401K (A/B: 21) Annuity (A/B: 23) Bond (A/B: 18) Education …" at bounding box center [750, 162] width 136 height 20
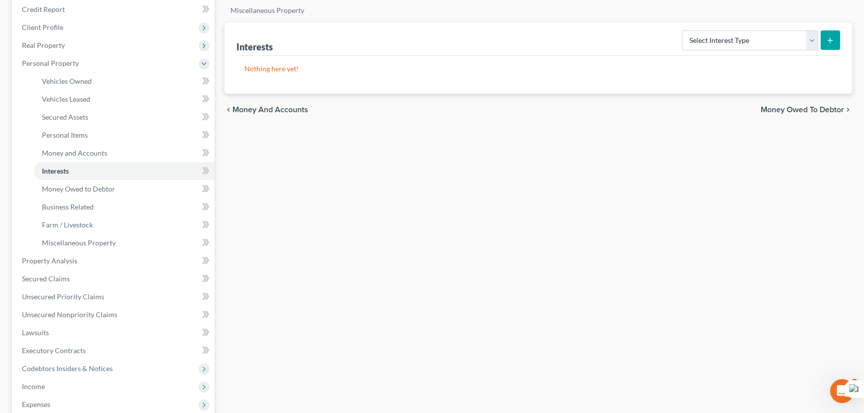
scroll to position [272, 0]
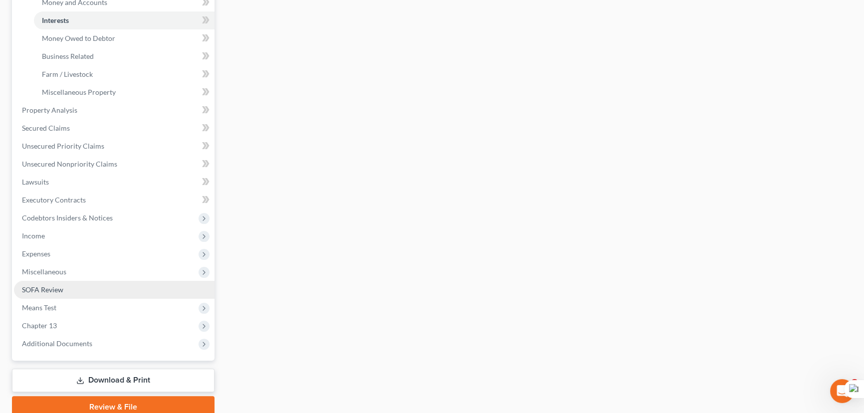
click at [82, 285] on link "SOFA Review" at bounding box center [114, 290] width 201 height 18
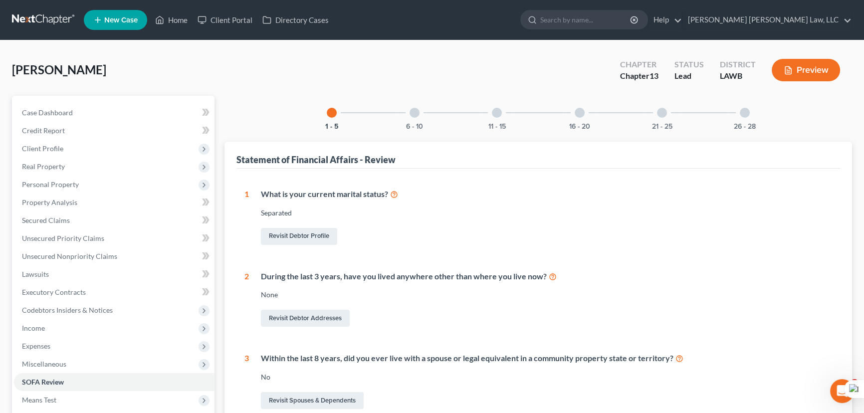
drag, startPoint x: 444, startPoint y: 116, endPoint x: 436, endPoint y: 117, distance: 8.0
click at [442, 117] on div "1 - 5 6 - 10 11 - 15 16 - 20 21 - 25 26 - 28" at bounding box center [538, 113] width 447 height 34
click at [418, 112] on div at bounding box center [415, 113] width 10 height 10
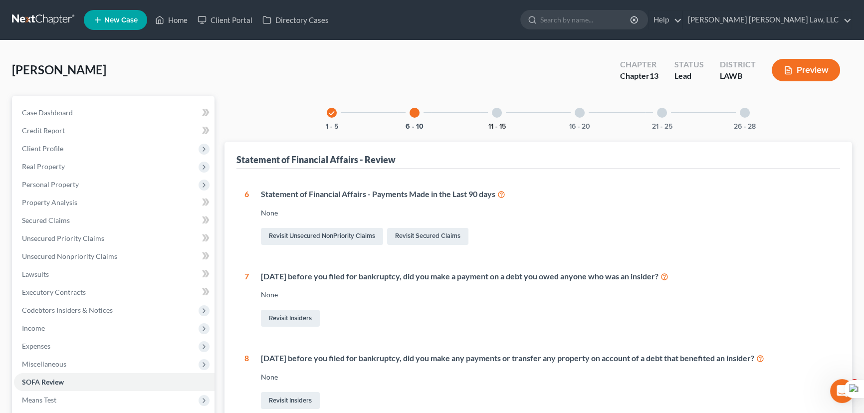
click at [494, 128] on button "11 - 15" at bounding box center [496, 126] width 17 height 7
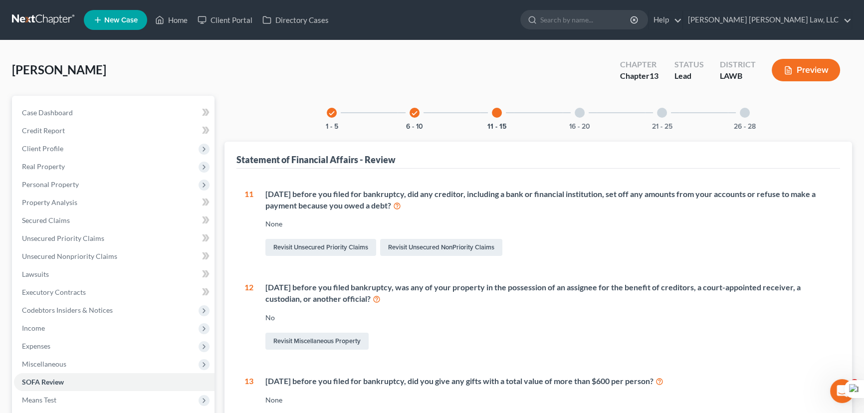
click at [594, 115] on div "16 - 20" at bounding box center [580, 113] width 34 height 34
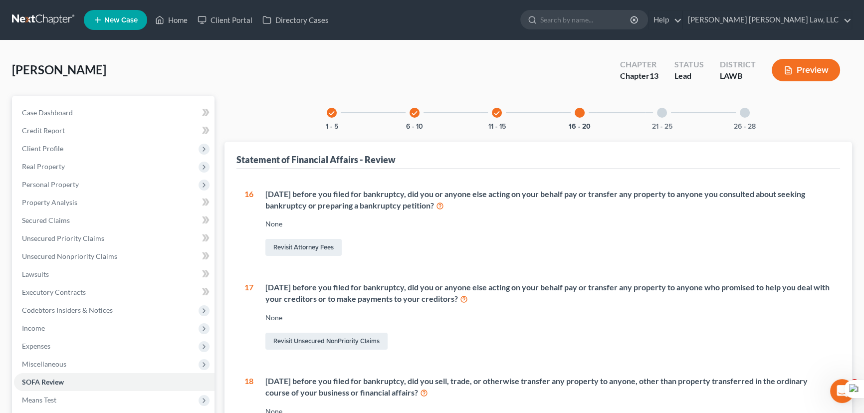
click at [664, 110] on div at bounding box center [662, 113] width 10 height 10
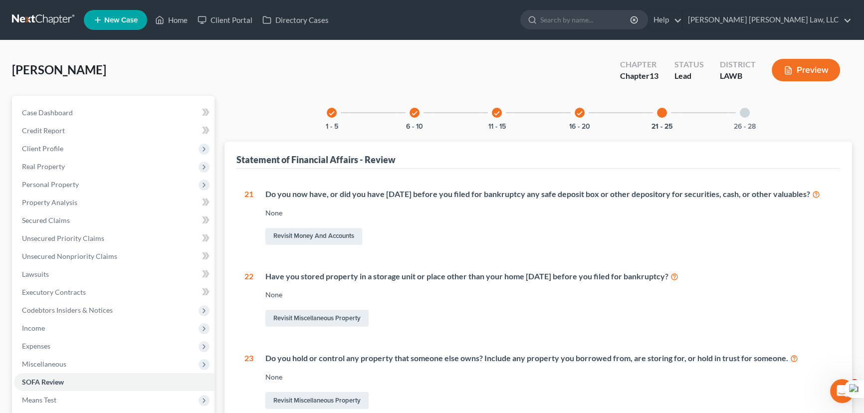
click at [742, 109] on div at bounding box center [745, 113] width 10 height 10
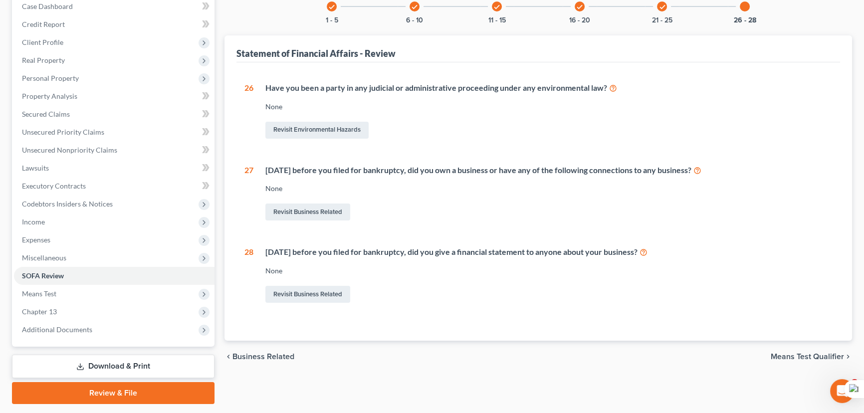
scroll to position [134, 0]
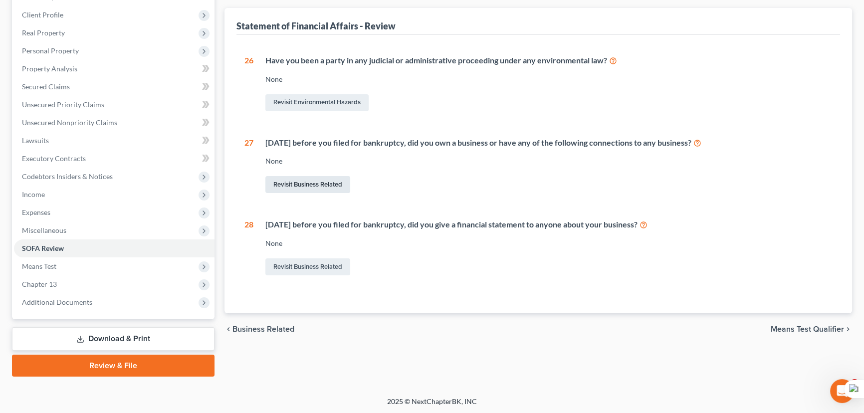
click at [319, 184] on link "Revisit Business Related" at bounding box center [307, 184] width 85 height 17
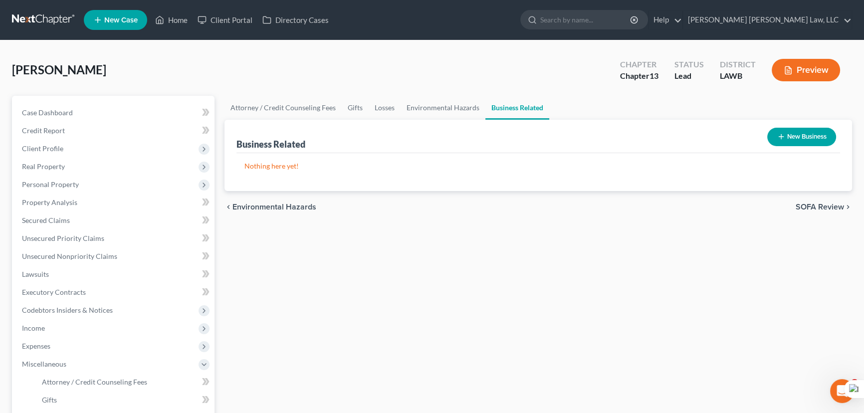
click at [787, 134] on button "New Business" at bounding box center [801, 137] width 69 height 18
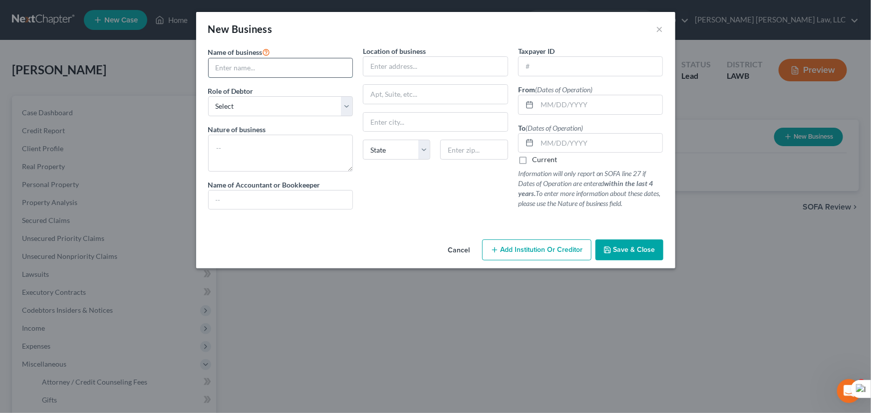
click at [286, 70] on input "text" at bounding box center [281, 67] width 144 height 19
type input "Southern RN Consulting"
click at [583, 107] on input "text" at bounding box center [600, 104] width 126 height 19
click at [493, 170] on div "Location of business State [US_STATE][GEOGRAPHIC_DATA] [GEOGRAPHIC_DATA] [GEOGR…" at bounding box center [435, 132] width 155 height 172
drag, startPoint x: 397, startPoint y: 65, endPoint x: 360, endPoint y: 55, distance: 38.1
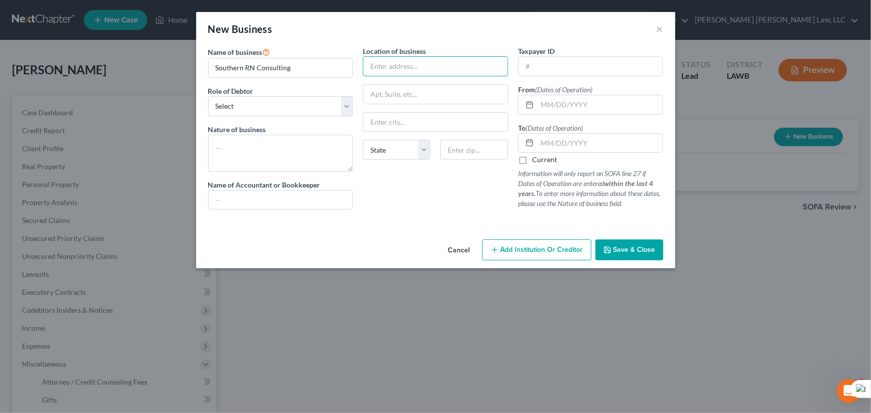
click at [397, 65] on input "text" at bounding box center [435, 66] width 144 height 19
drag, startPoint x: 327, startPoint y: 105, endPoint x: 326, endPoint y: 110, distance: 5.1
click at [327, 105] on select "Select A member of a limited liability company (LLC) or limited liability partn…" at bounding box center [280, 106] width 145 height 20
select select "sole_proprietor"
click at [208, 96] on select "Select A member of a limited liability company (LLC) or limited liability partn…" at bounding box center [280, 106] width 145 height 20
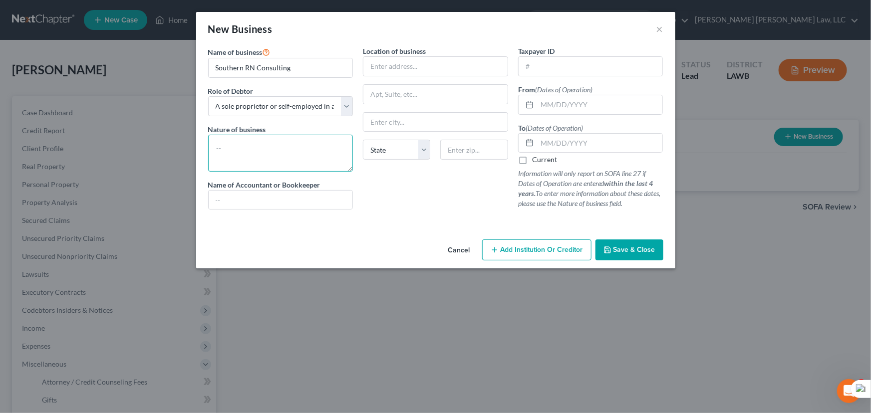
click at [279, 145] on textarea at bounding box center [280, 153] width 145 height 37
click at [308, 155] on textarea at bounding box center [280, 153] width 145 height 37
type textarea "Conulting Agency"
click at [251, 195] on input "text" at bounding box center [281, 200] width 144 height 19
type input "slef"
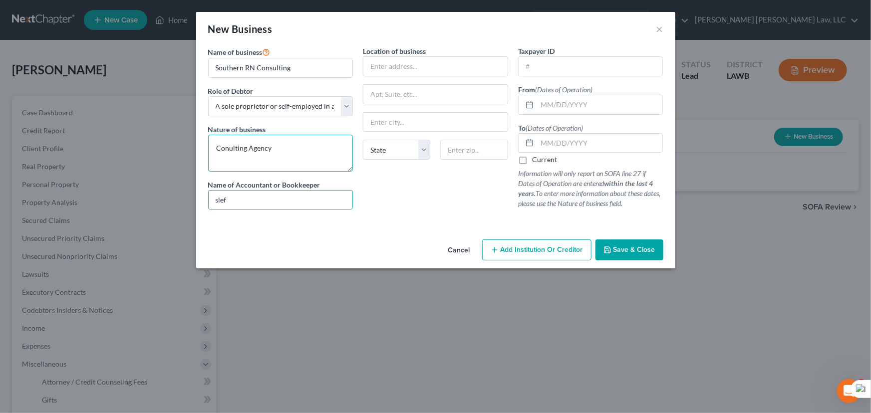
click at [229, 143] on textarea "Conulting Agency" at bounding box center [280, 153] width 145 height 37
type textarea "Consulting Agency"
click at [439, 67] on input "text" at bounding box center [435, 66] width 144 height 19
click at [402, 26] on div "New Business ×" at bounding box center [435, 29] width 479 height 34
drag, startPoint x: 622, startPoint y: 237, endPoint x: 621, endPoint y: 247, distance: 10.5
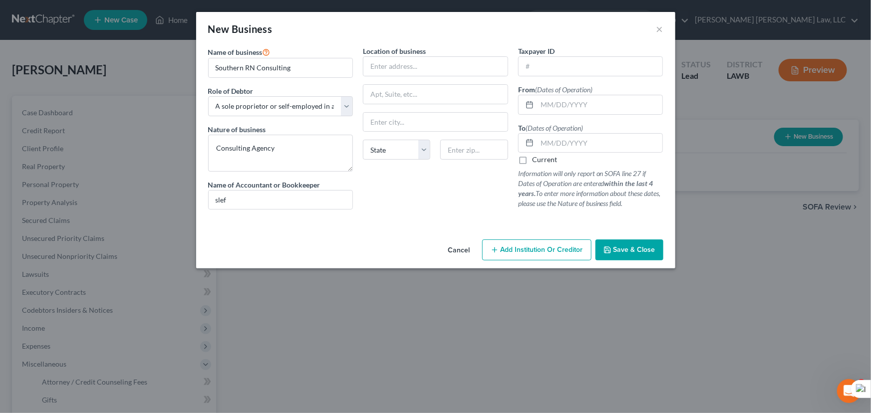
click at [622, 242] on div "New Business × Name of business * Southern RN Consulting Role of Debtor * Selec…" at bounding box center [435, 140] width 479 height 256
click at [621, 247] on span "Save & Close" at bounding box center [634, 249] width 42 height 8
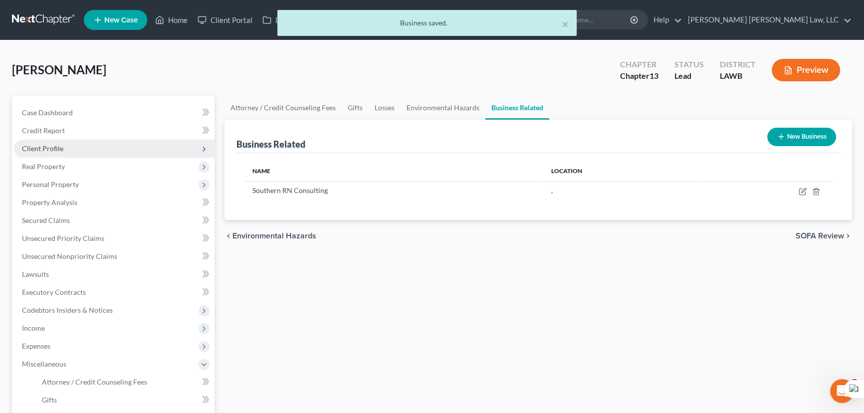
click at [43, 150] on span "Client Profile" at bounding box center [42, 148] width 41 height 8
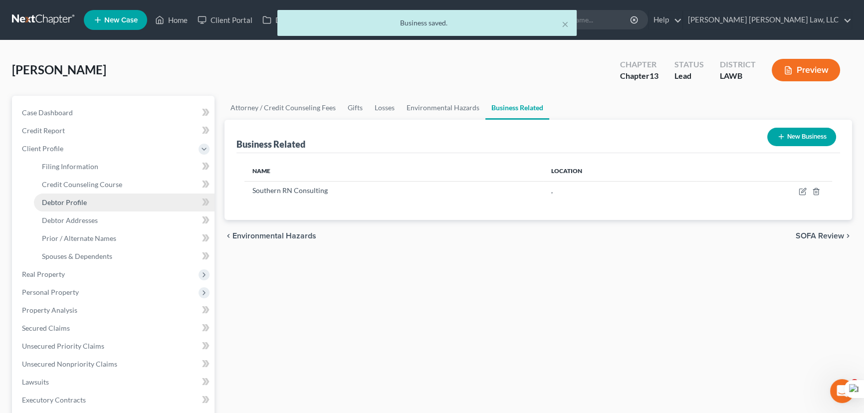
drag, startPoint x: 75, startPoint y: 207, endPoint x: 80, endPoint y: 206, distance: 5.1
click at [75, 206] on link "Debtor Profile" at bounding box center [124, 203] width 181 height 18
select select "2"
select select "0"
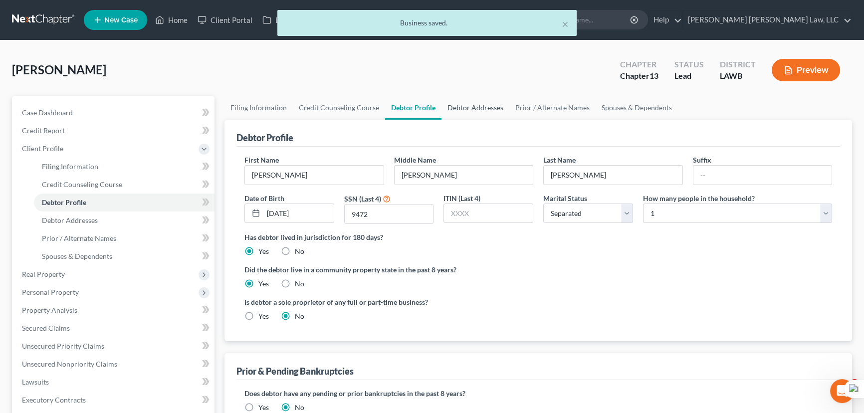
click at [462, 108] on link "Debtor Addresses" at bounding box center [476, 108] width 68 height 24
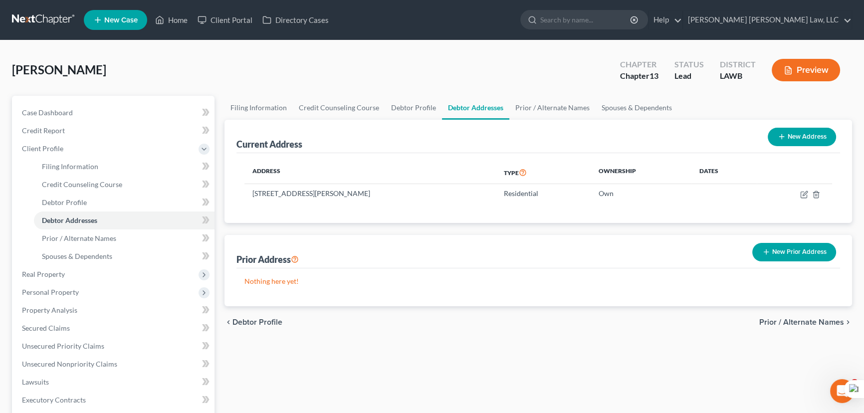
click at [802, 131] on button "New Address" at bounding box center [802, 137] width 68 height 18
select select "0"
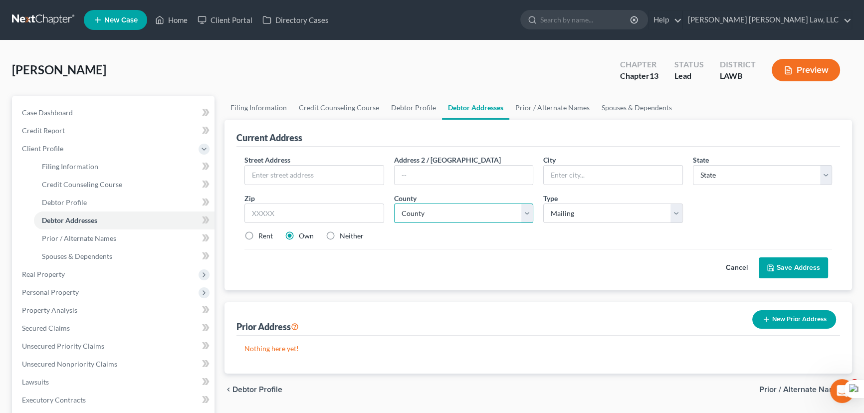
click at [416, 217] on select "County" at bounding box center [464, 214] width 140 height 20
click at [615, 208] on select "Select Mailing Rental Business" at bounding box center [613, 214] width 140 height 20
click at [543, 204] on select "Select Mailing Rental Business" at bounding box center [613, 214] width 140 height 20
click at [277, 164] on label "Street Address *" at bounding box center [267, 160] width 46 height 10
click at [284, 169] on input "text" at bounding box center [314, 175] width 139 height 19
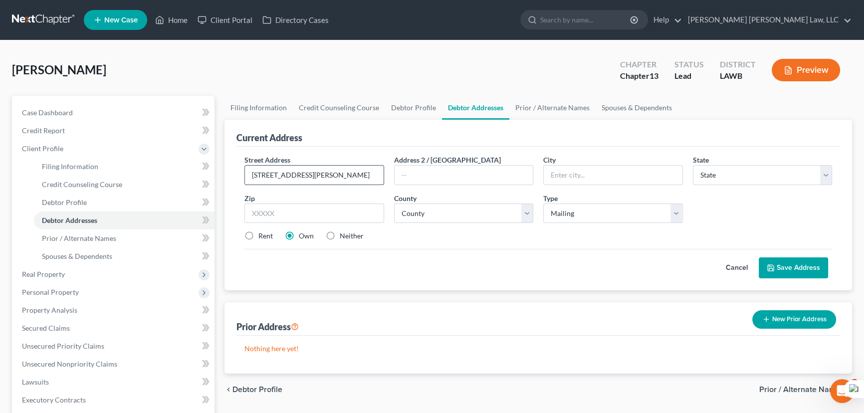
type input "[STREET_ADDRESS][PERSON_NAME]"
type input "[GEOGRAPHIC_DATA]"
select select "19"
type input "71292"
click at [255, 272] on div "Cancel Save Address" at bounding box center [538, 263] width 588 height 29
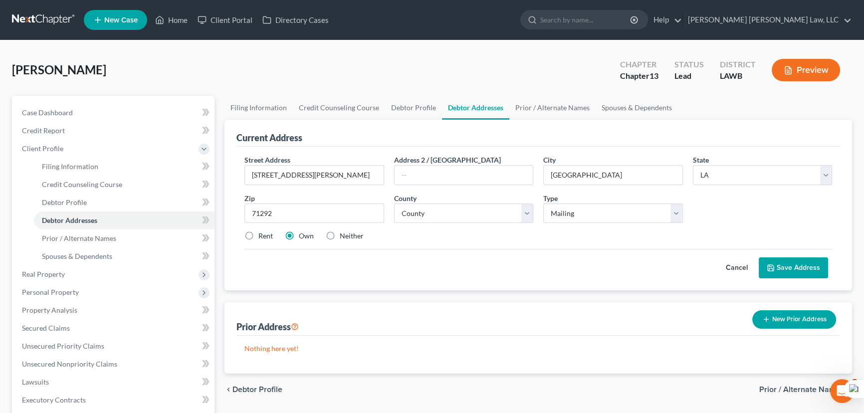
click at [340, 234] on label "Neither" at bounding box center [352, 236] width 24 height 10
click at [344, 234] on input "Neither" at bounding box center [347, 234] width 6 height 6
radio input "true"
click at [806, 266] on button "Save Address" at bounding box center [793, 267] width 69 height 21
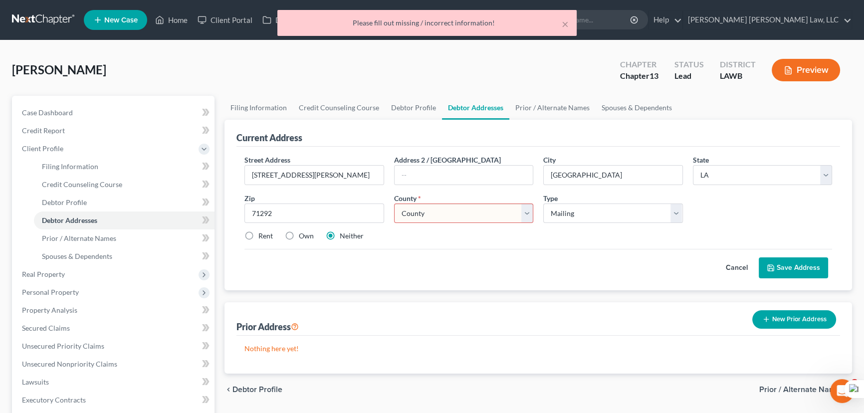
click at [466, 214] on select "County Acadia [PERSON_NAME] [DATE] Assumption Avoyelles [GEOGRAPHIC_DATA] Bienv…" at bounding box center [464, 214] width 140 height 20
select select "36"
click at [394, 204] on select "County Acadia [PERSON_NAME] [DATE] Assumption Avoyelles [GEOGRAPHIC_DATA] Bienv…" at bounding box center [464, 214] width 140 height 20
click at [788, 258] on button "Save Address" at bounding box center [793, 267] width 69 height 21
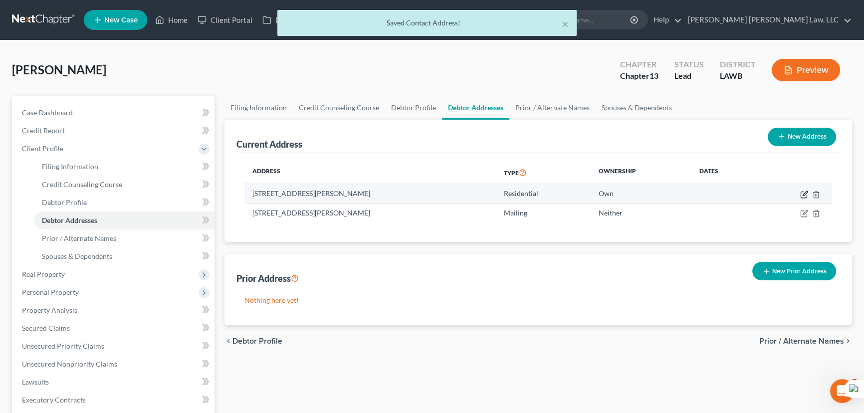
click at [800, 193] on icon "button" at bounding box center [804, 195] width 8 height 8
select select "19"
select select "36"
select select "0"
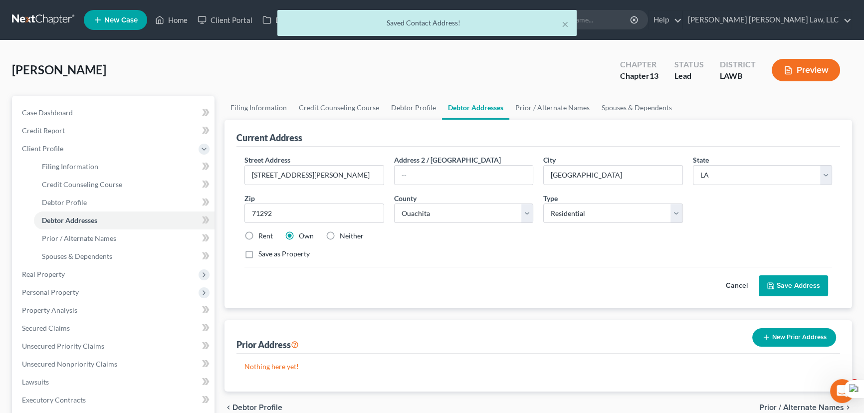
click at [811, 288] on button "Save Address" at bounding box center [793, 285] width 69 height 21
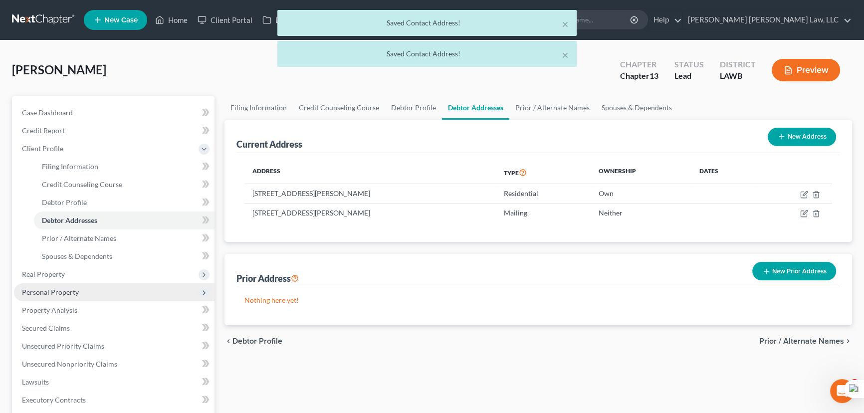
click at [129, 280] on span "Real Property" at bounding box center [114, 274] width 201 height 18
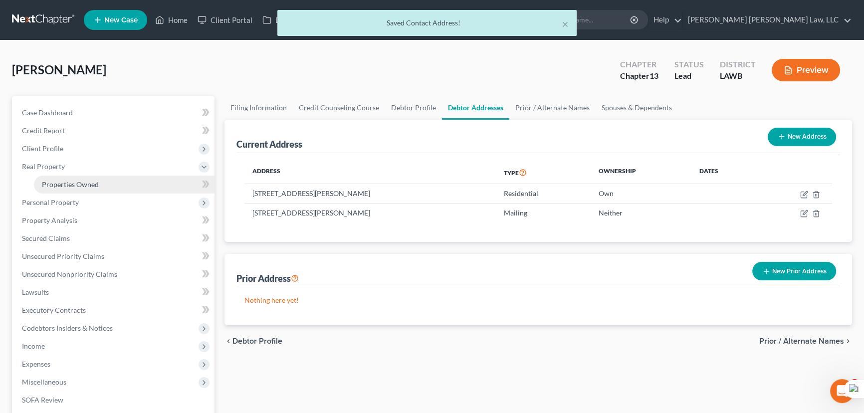
click at [114, 183] on link "Properties Owned" at bounding box center [124, 185] width 181 height 18
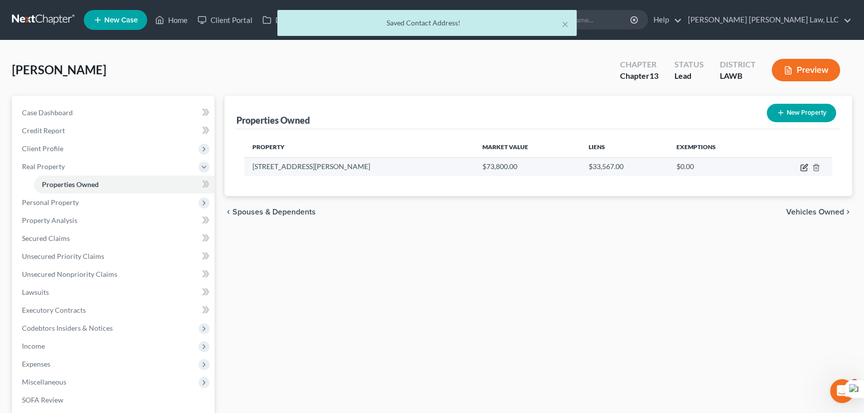
click at [803, 169] on icon "button" at bounding box center [804, 168] width 8 height 8
select select "19"
select select "36"
select select "0"
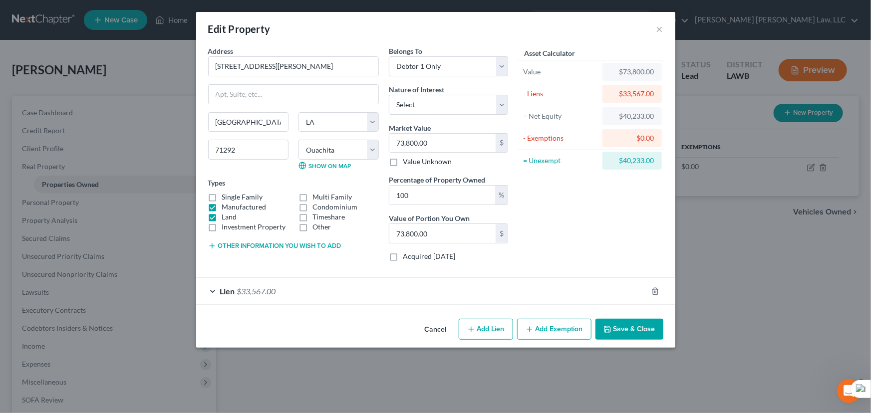
click at [557, 333] on button "Add Exemption" at bounding box center [554, 329] width 74 height 21
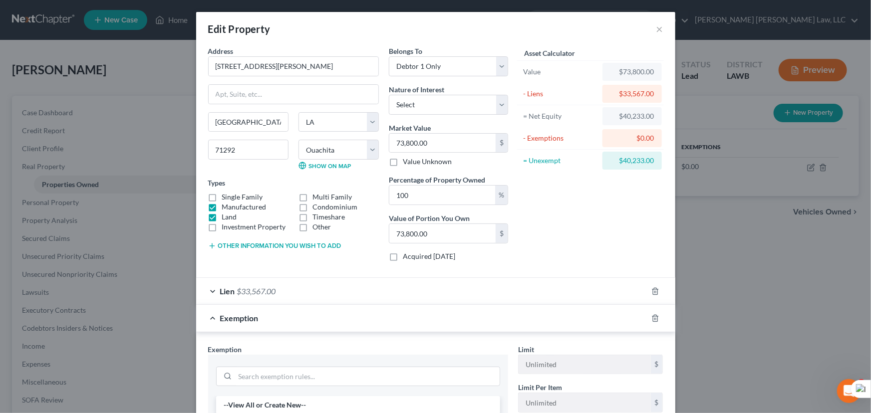
scroll to position [136, 0]
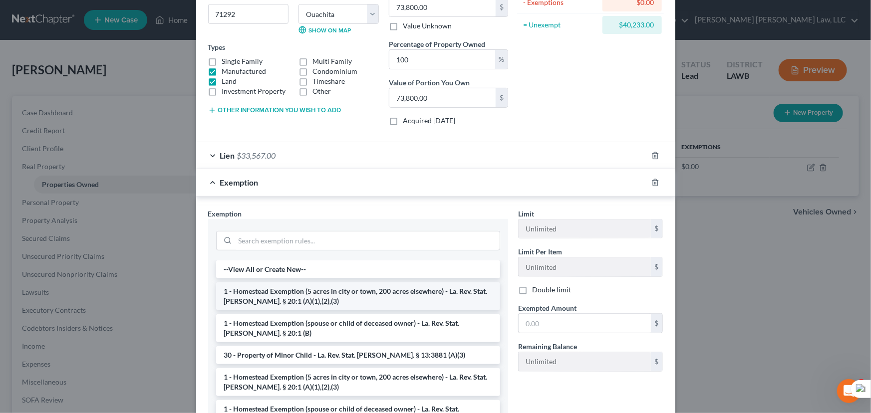
click at [361, 294] on li "1 - Homestead Exemption (5 acres in city or town, 200 acres elsewhere) - La. Re…" at bounding box center [358, 296] width 284 height 28
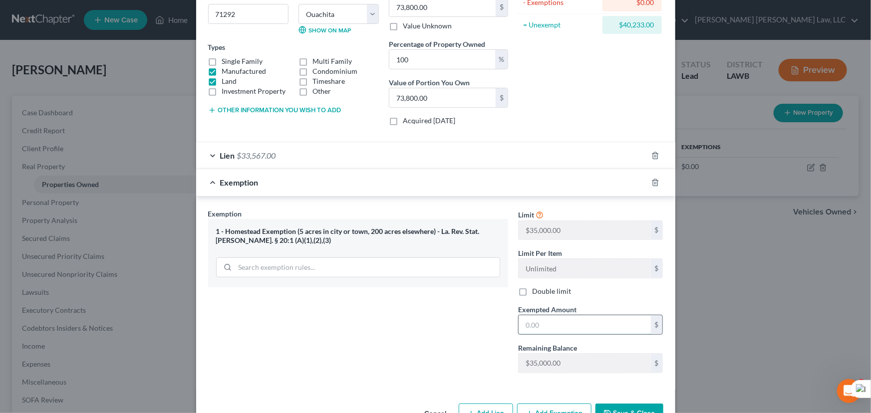
click at [595, 324] on input "text" at bounding box center [584, 324] width 132 height 19
type input "35,000"
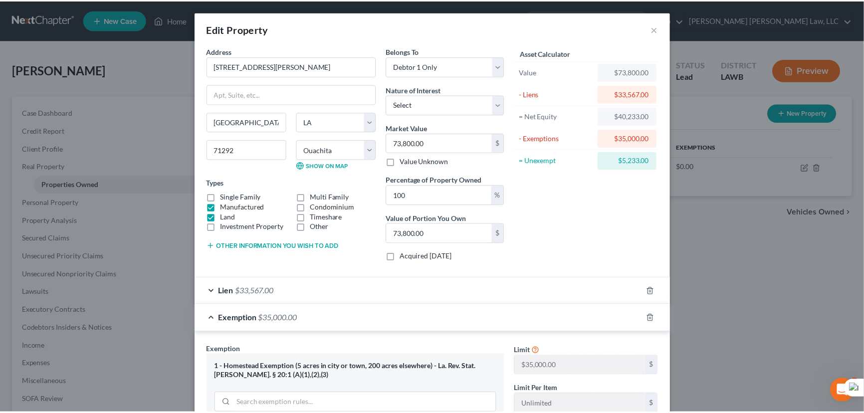
scroll to position [165, 0]
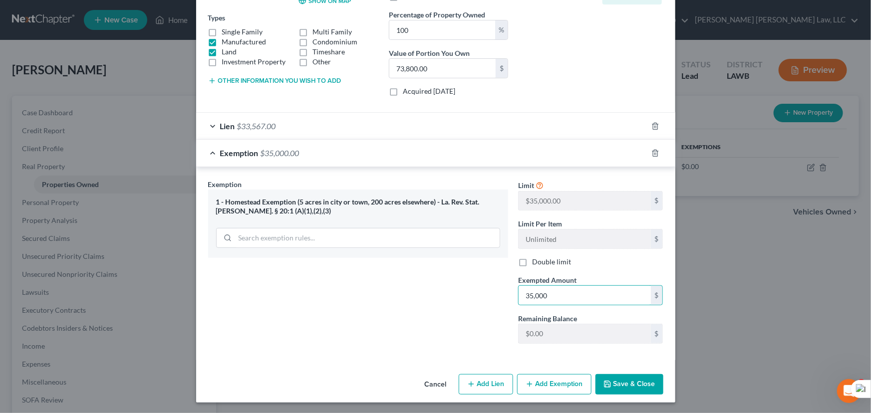
click at [654, 390] on button "Save & Close" at bounding box center [629, 384] width 68 height 21
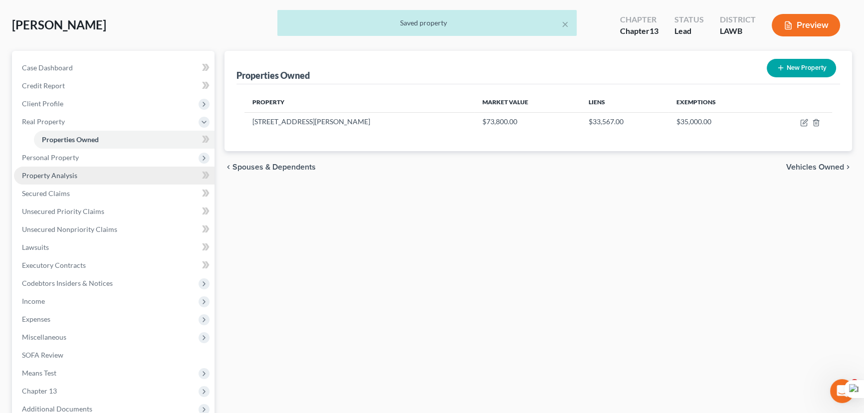
click at [86, 174] on link "Property Analysis" at bounding box center [114, 176] width 201 height 18
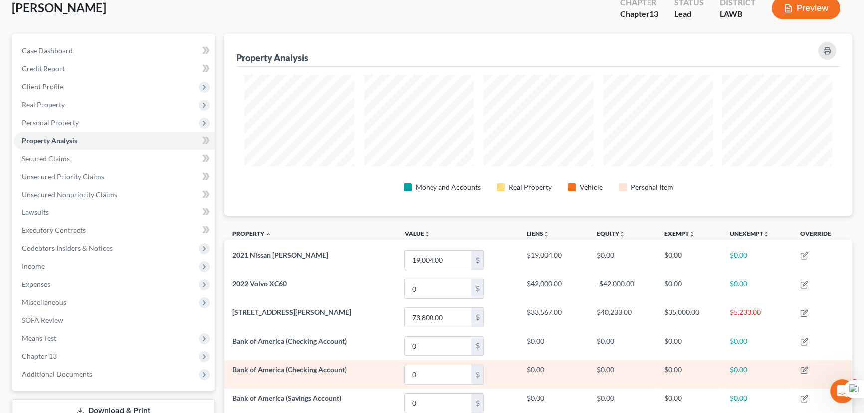
scroll to position [49, 0]
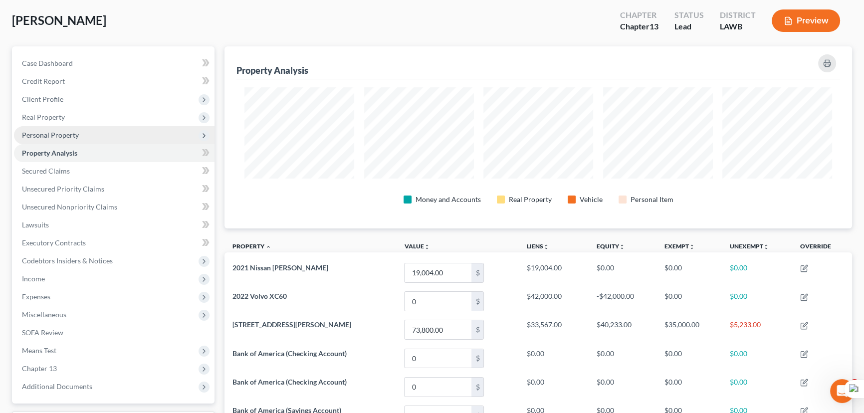
click at [117, 128] on span "Personal Property" at bounding box center [114, 135] width 201 height 18
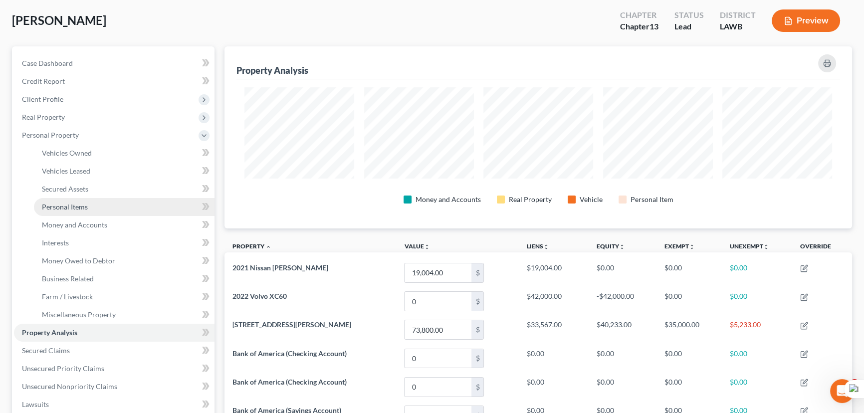
click at [127, 206] on link "Personal Items" at bounding box center [124, 207] width 181 height 18
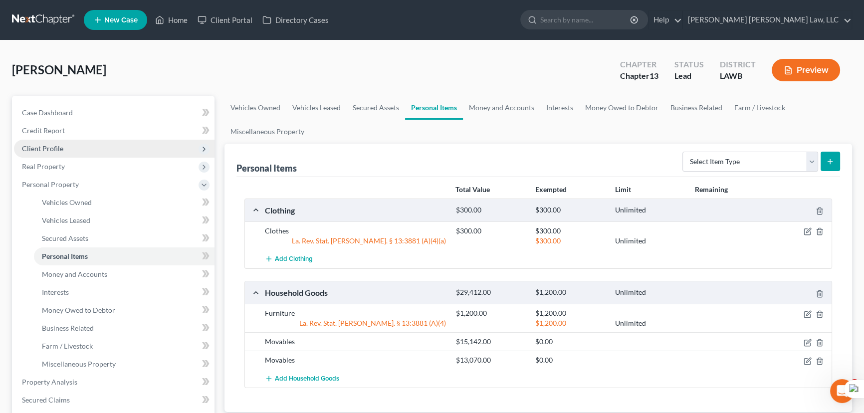
click at [133, 148] on span "Client Profile" at bounding box center [114, 149] width 201 height 18
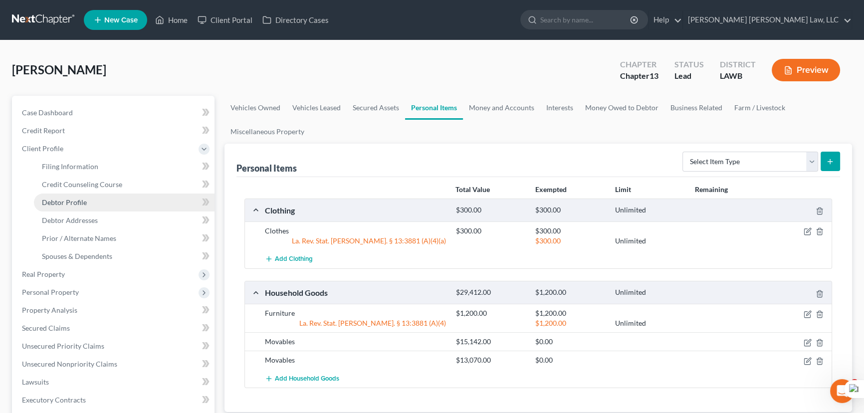
click at [116, 200] on link "Debtor Profile" at bounding box center [124, 203] width 181 height 18
select select "2"
select select "0"
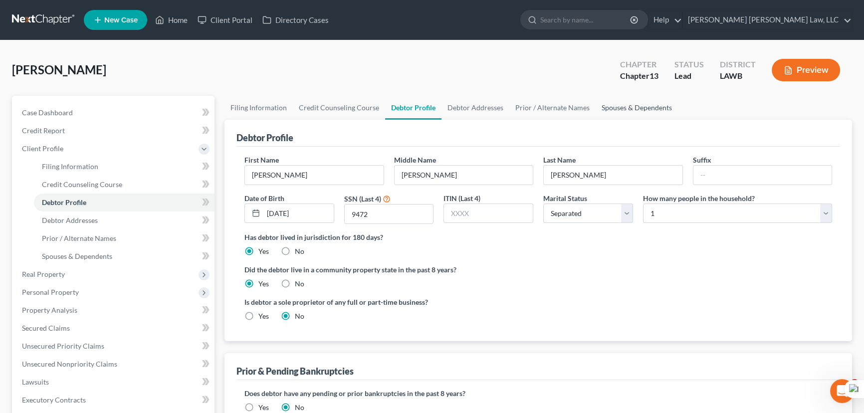
click at [647, 108] on link "Spouses & Dependents" at bounding box center [637, 108] width 82 height 24
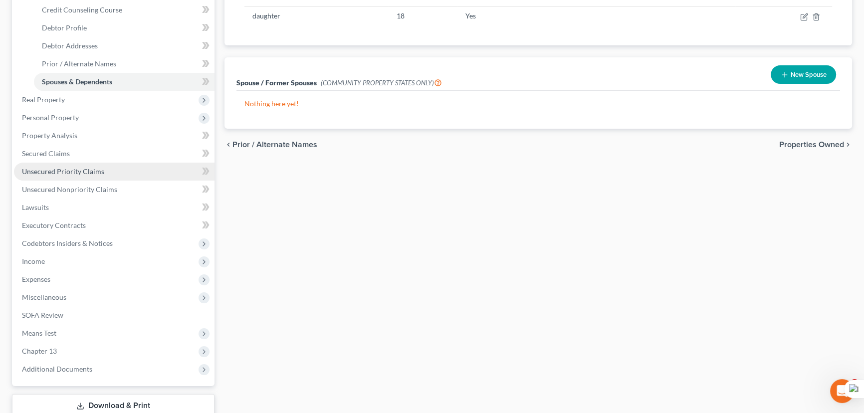
scroll to position [181, 0]
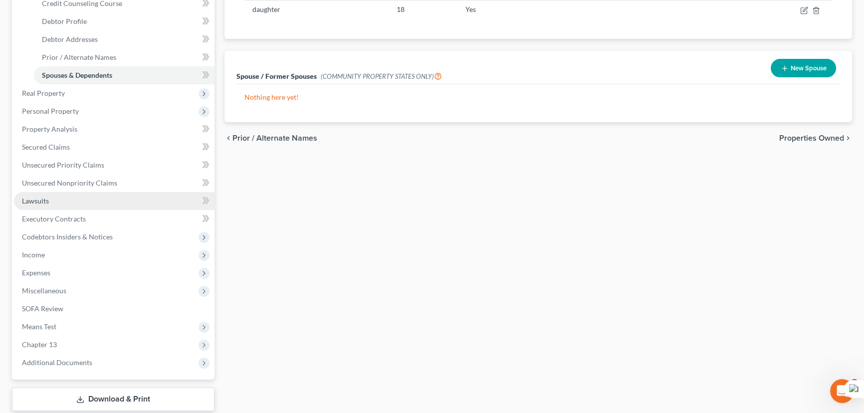
click at [65, 204] on link "Lawsuits" at bounding box center [114, 201] width 201 height 18
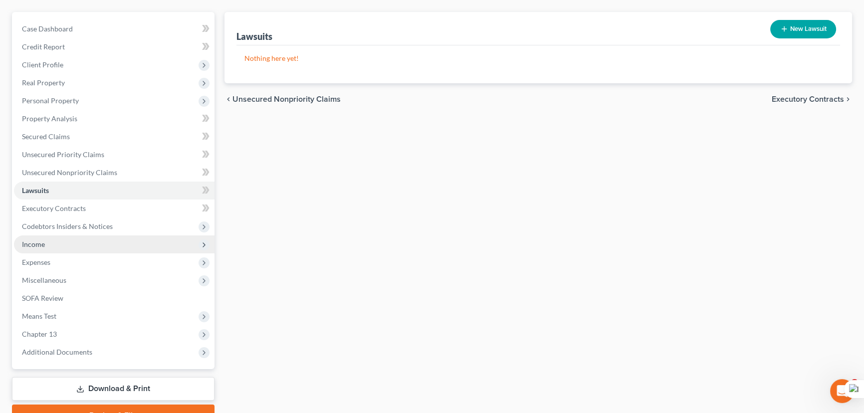
scroll to position [134, 0]
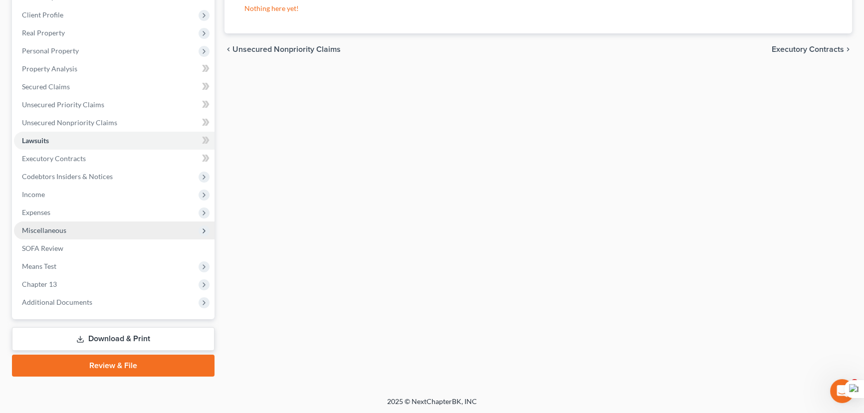
click at [46, 227] on span "Miscellaneous" at bounding box center [44, 230] width 44 height 8
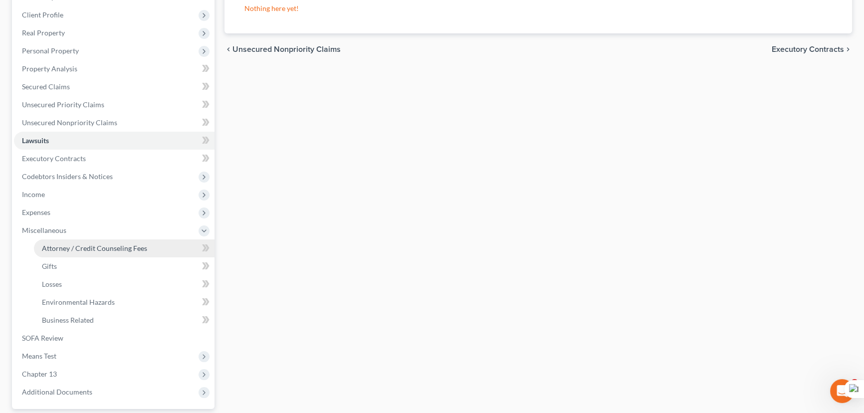
click at [72, 251] on link "Attorney / Credit Counseling Fees" at bounding box center [124, 249] width 181 height 18
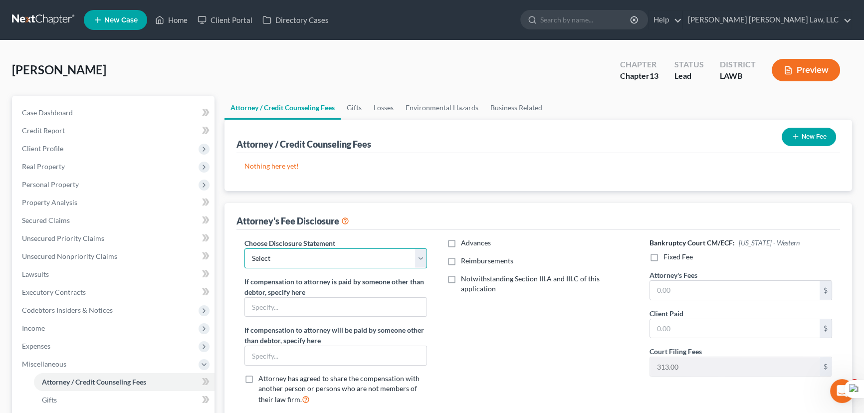
drag, startPoint x: 374, startPoint y: 257, endPoint x: 374, endPoint y: 266, distance: 9.0
click at [374, 257] on select "Select LAEB 2016 Bankruptcy Rule 2016(B) Disclosure and Application for Approva…" at bounding box center [335, 258] width 183 height 20
select select "1"
click at [244, 248] on select "Select LAEB 2016 Bankruptcy Rule 2016(B) Disclosure and Application for Approva…" at bounding box center [335, 258] width 183 height 20
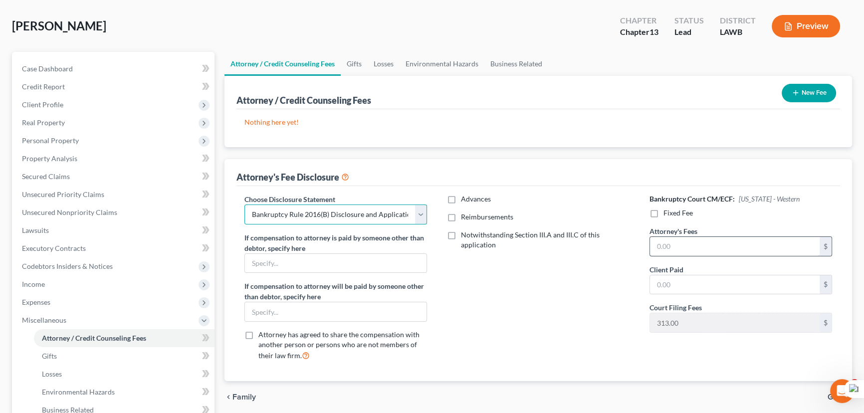
scroll to position [45, 0]
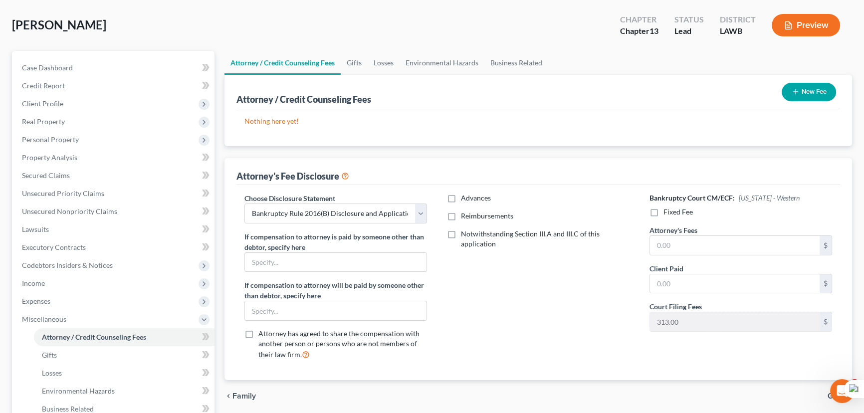
click at [664, 208] on label "Fixed Fee" at bounding box center [678, 212] width 29 height 10
click at [668, 208] on input "Fixed Fee" at bounding box center [671, 210] width 6 height 6
checkbox input "true"
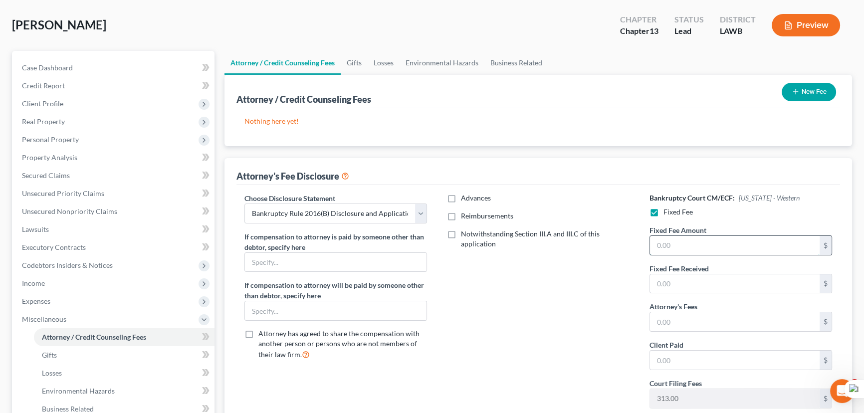
click at [668, 241] on input "text" at bounding box center [735, 245] width 170 height 19
type input "5,025"
click at [704, 325] on input "text" at bounding box center [735, 321] width 170 height 19
type input "5,025"
click at [461, 213] on label "Reimbursements" at bounding box center [487, 216] width 52 height 10
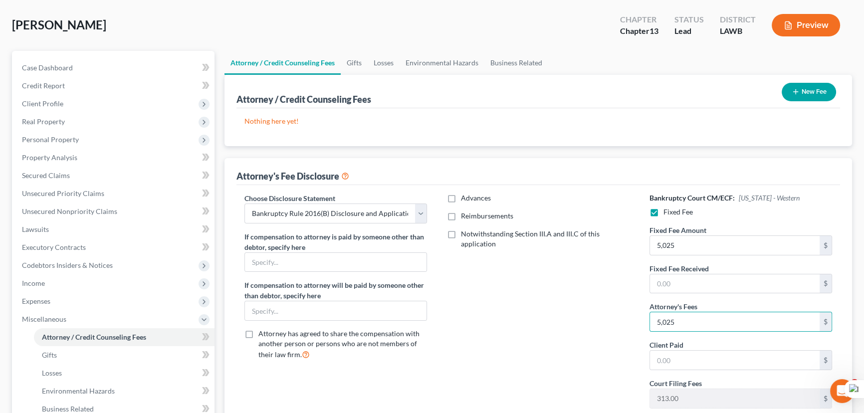
click at [465, 213] on input "Reimbursements" at bounding box center [468, 214] width 6 height 6
checkbox input "true"
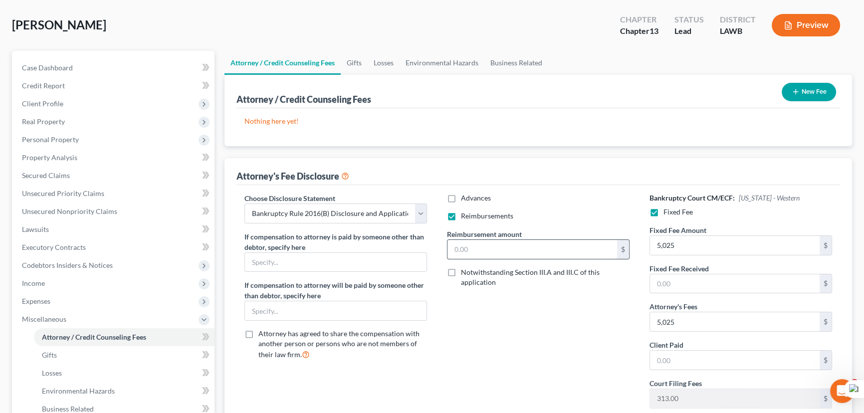
click at [474, 249] on input "text" at bounding box center [533, 249] width 170 height 19
type input "250"
click at [812, 83] on button "New Fee" at bounding box center [809, 92] width 54 height 18
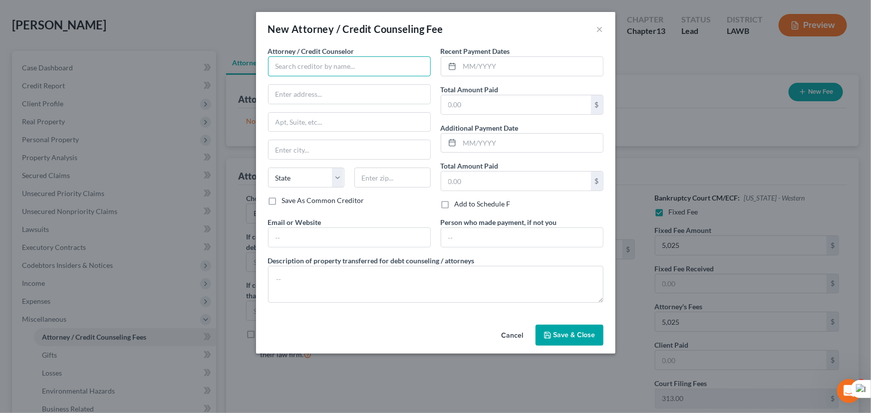
click at [310, 66] on input "text" at bounding box center [349, 66] width 163 height 20
type input "E Orum Young Law Office"
type input "[STREET_ADDRESS][US_STATE]"
type input "Monroe"
select select "19"
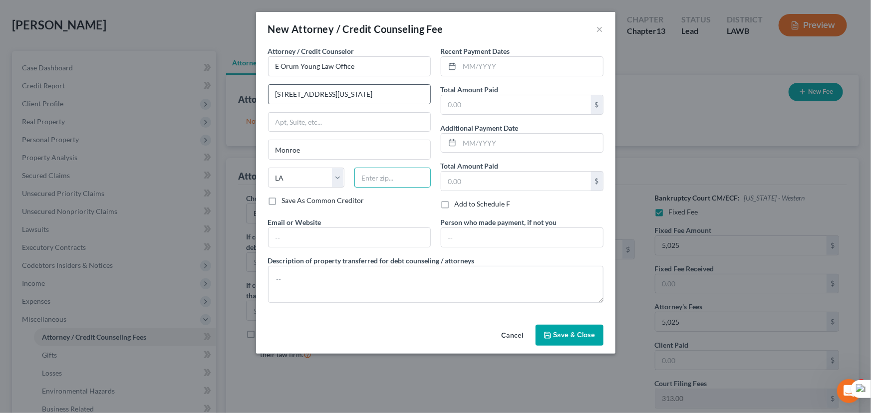
type input "71201"
click at [524, 55] on div "Recent Payment Dates" at bounding box center [522, 61] width 163 height 30
click at [528, 64] on input "text" at bounding box center [531, 66] width 143 height 19
type input "08/2025"
click at [503, 99] on input "text" at bounding box center [516, 104] width 150 height 19
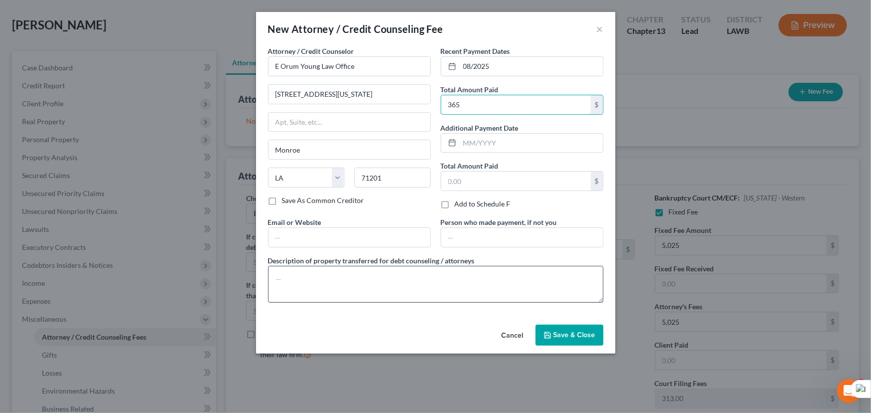
type input "365"
click at [355, 283] on textarea at bounding box center [435, 284] width 335 height 37
type textarea "credit report, credit counseling, filing fee"
click at [581, 328] on button "Save & Close" at bounding box center [569, 335] width 68 height 21
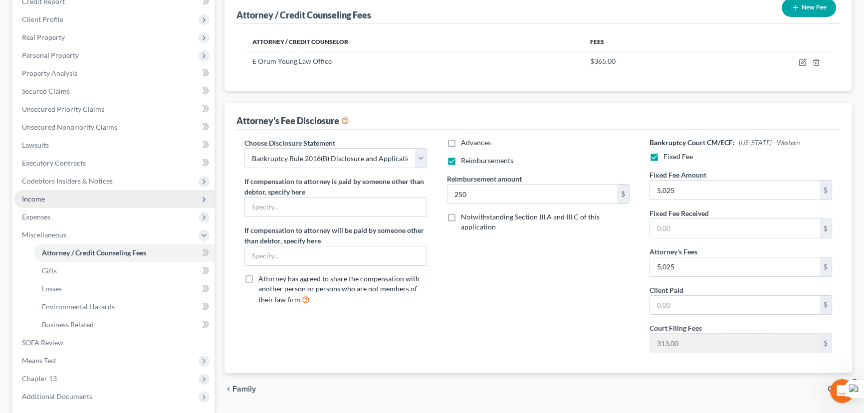
scroll to position [181, 0]
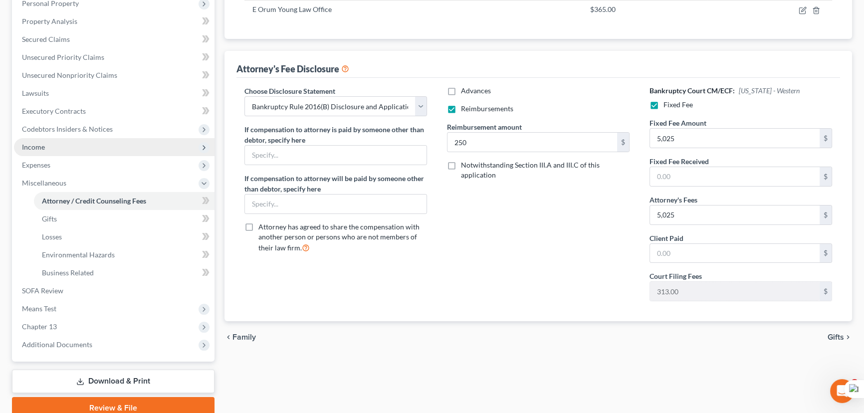
click at [63, 148] on span "Income" at bounding box center [114, 147] width 201 height 18
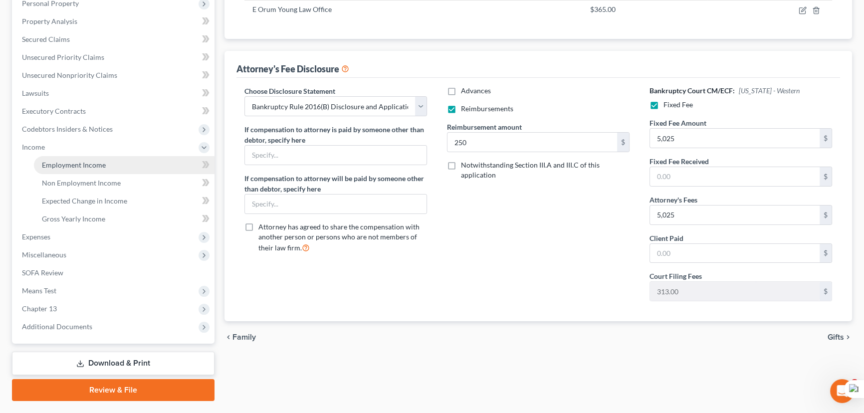
click at [65, 167] on span "Employment Income" at bounding box center [74, 165] width 64 height 8
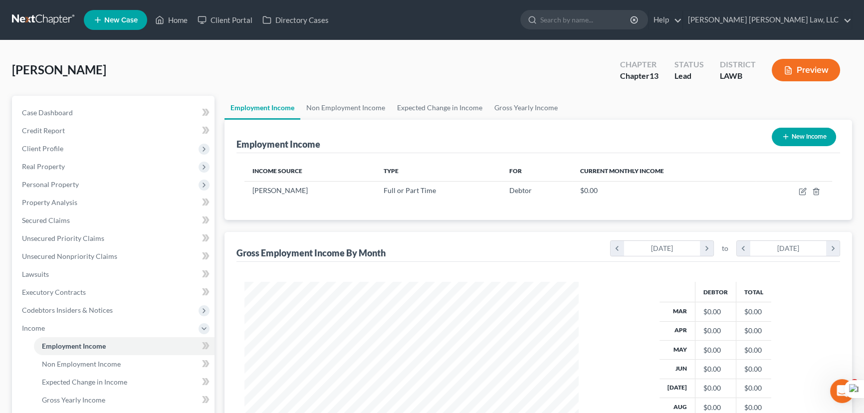
scroll to position [179, 354]
click at [504, 102] on link "Gross Yearly Income" at bounding box center [525, 108] width 75 height 24
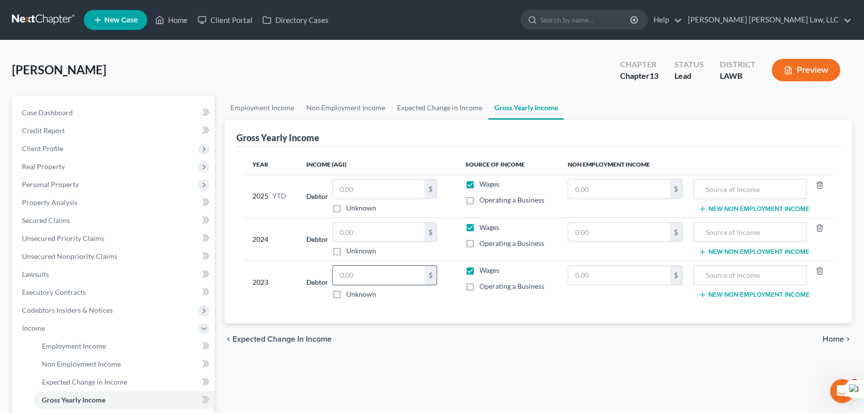
click at [383, 278] on input "text" at bounding box center [379, 275] width 92 height 19
type input "101,797"
click at [378, 234] on input "text" at bounding box center [379, 232] width 92 height 19
type input "84,492"
drag, startPoint x: 353, startPoint y: 189, endPoint x: 438, endPoint y: 192, distance: 84.4
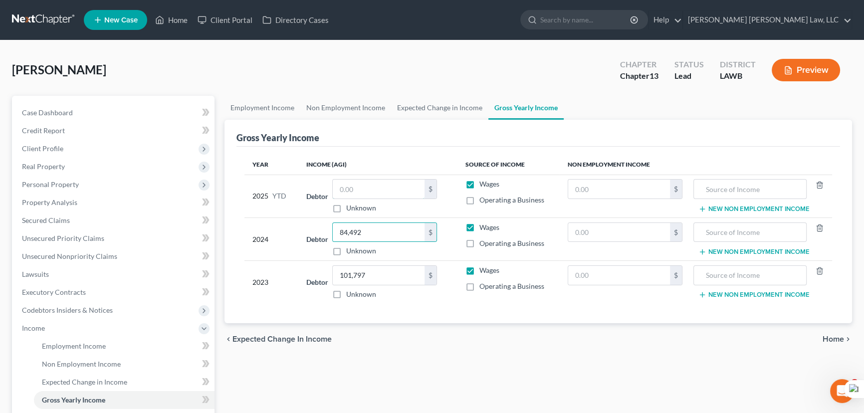
click at [354, 189] on input "text" at bounding box center [379, 189] width 92 height 19
click at [372, 186] on input "text" at bounding box center [379, 189] width 92 height 19
type input "98,533.44"
click at [284, 101] on link "Employment Income" at bounding box center [263, 108] width 76 height 24
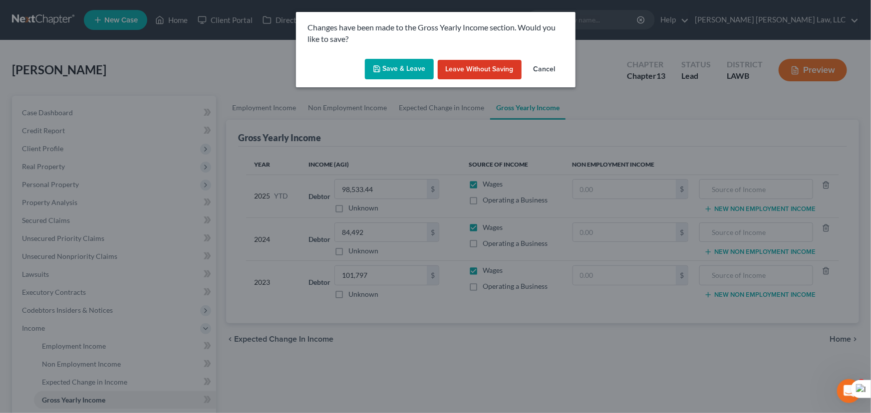
click at [384, 68] on button "Save & Leave" at bounding box center [399, 69] width 69 height 21
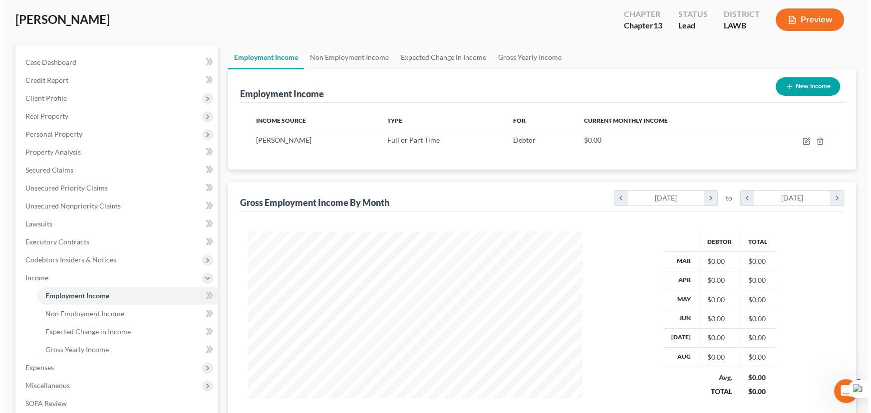
scroll to position [45, 0]
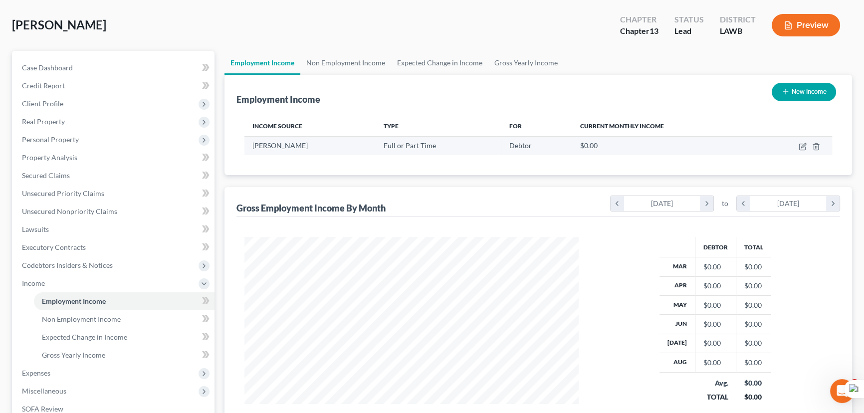
click at [804, 140] on td at bounding box center [794, 145] width 76 height 19
click at [804, 145] on icon "button" at bounding box center [803, 147] width 8 height 8
select select "0"
select select "2"
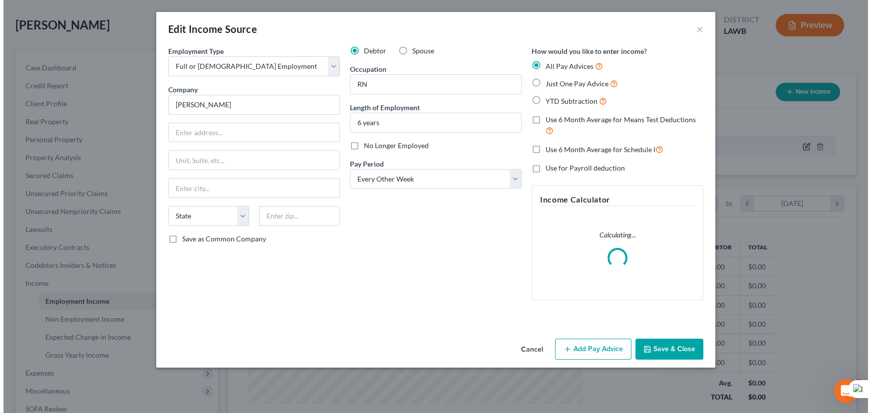
scroll to position [179, 357]
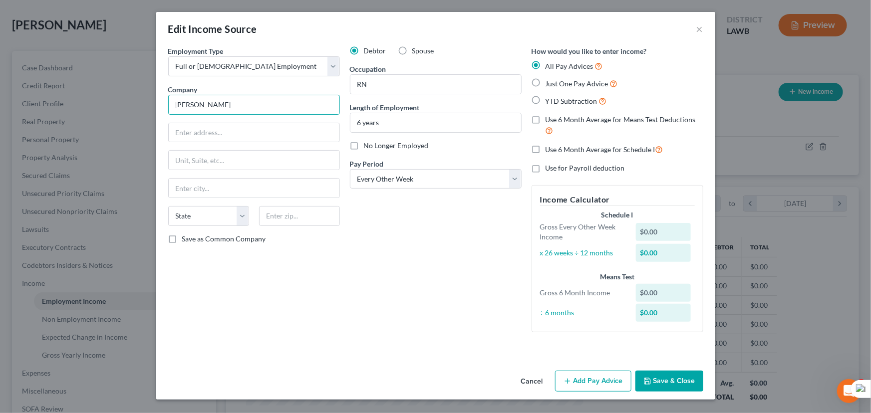
click at [247, 107] on input "[PERSON_NAME]" at bounding box center [254, 105] width 172 height 20
click at [257, 111] on input "[PERSON_NAME] LSU Health Sysem Of North" at bounding box center [254, 105] width 172 height 20
click at [249, 103] on input "[PERSON_NAME] LSU Health Sysem Of North" at bounding box center [254, 105] width 172 height 20
click at [311, 101] on input "[PERSON_NAME] LSU Health System Of North" at bounding box center [254, 105] width 172 height 20
click at [197, 106] on input "[PERSON_NAME] LSU Health System Of [GEOGRAPHIC_DATA][US_STATE]" at bounding box center [254, 105] width 172 height 20
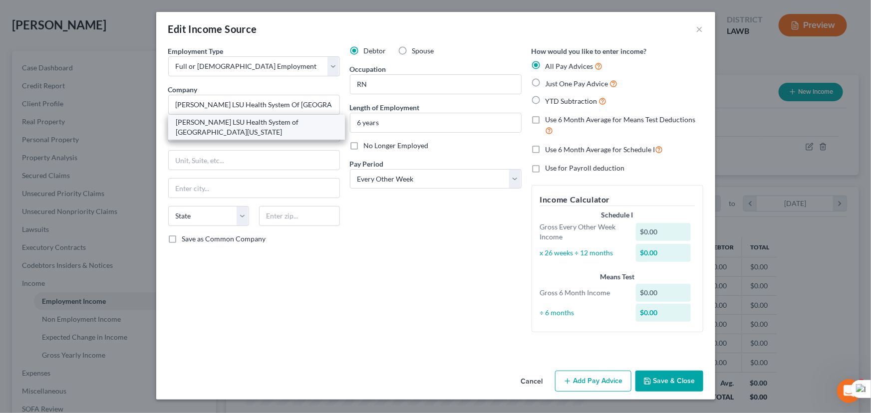
click at [202, 120] on div "[PERSON_NAME] LSU Health System of [GEOGRAPHIC_DATA][US_STATE]" at bounding box center [256, 127] width 161 height 20
type input "[PERSON_NAME] LSU Health System of [GEOGRAPHIC_DATA][US_STATE]"
type input "[STREET_ADDRESS]"
type input "[GEOGRAPHIC_DATA]"
select select "19"
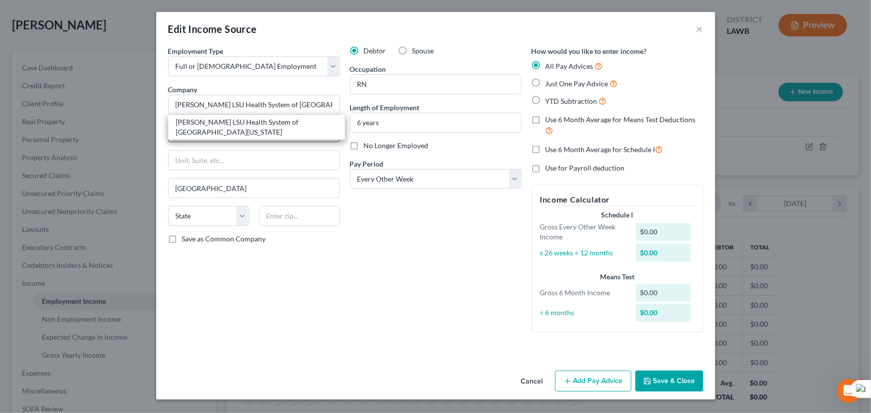
type input "71103"
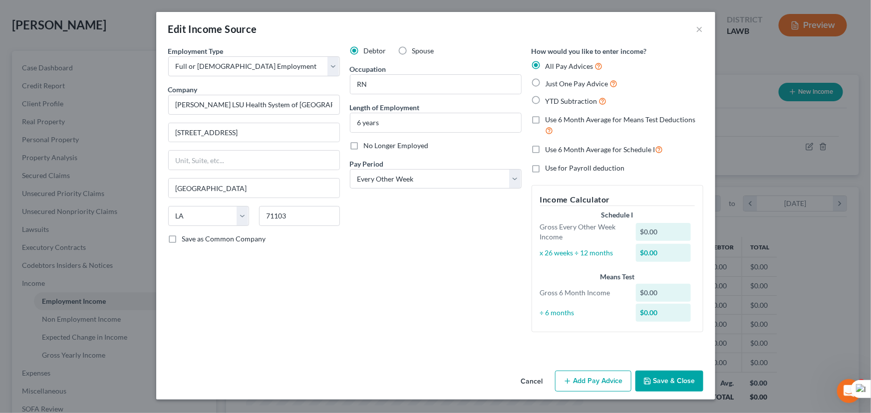
click at [582, 392] on div "Cancel Add Pay Advice Save & Close" at bounding box center [435, 383] width 559 height 33
click at [586, 384] on button "Add Pay Advice" at bounding box center [593, 381] width 76 height 21
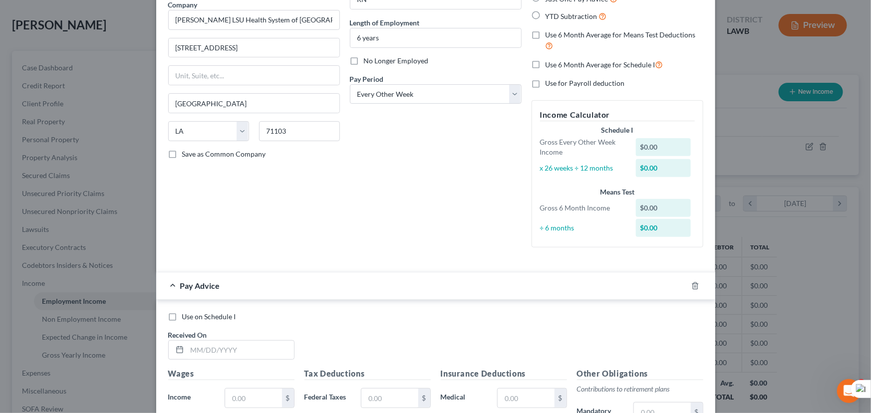
scroll to position [324, 0]
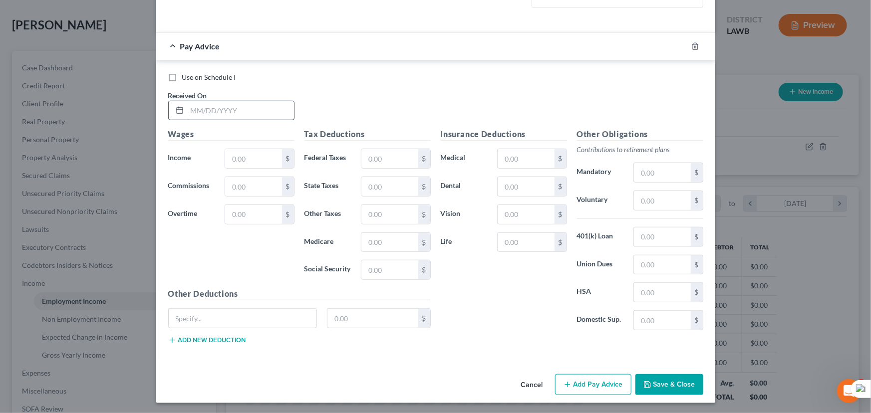
click at [215, 116] on input "text" at bounding box center [240, 110] width 107 height 19
click at [342, 70] on div "Use on Schedule I Received On * Wages Income * $ Commissions $ Overtime $ Tax D…" at bounding box center [435, 210] width 559 height 300
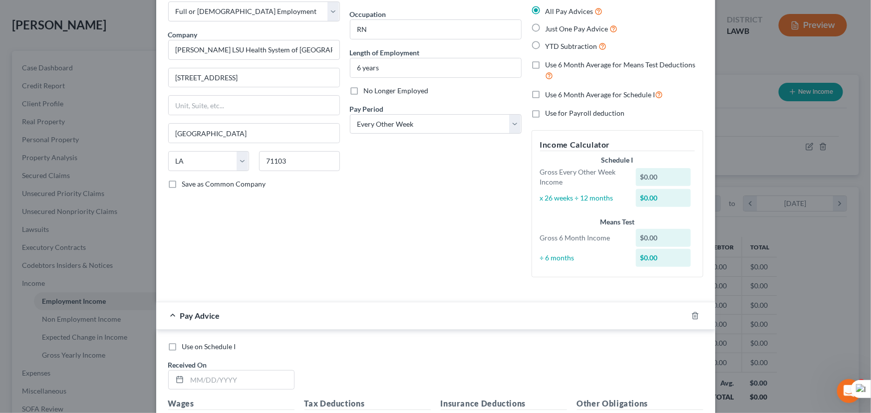
scroll to position [52, 0]
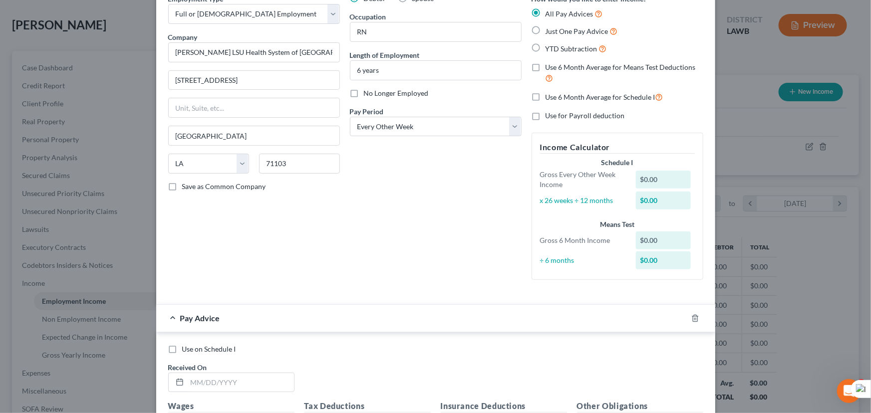
click at [545, 28] on label "Just One Pay Advice" at bounding box center [581, 30] width 72 height 11
click at [549, 28] on input "Just One Pay Advice" at bounding box center [552, 28] width 6 height 6
radio input "true"
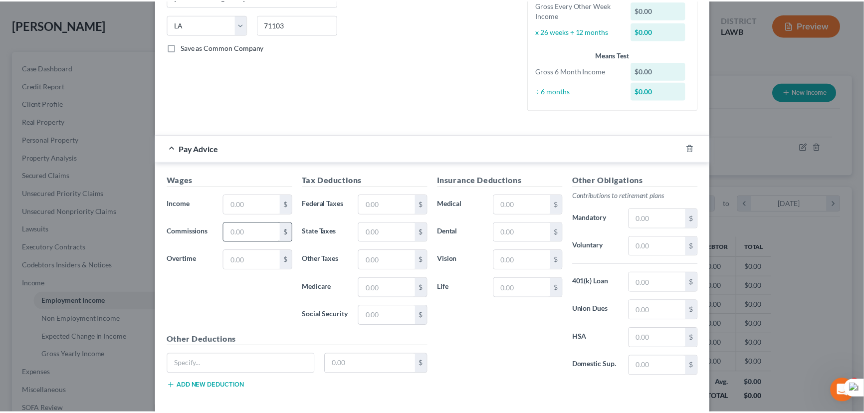
scroll to position [238, 0]
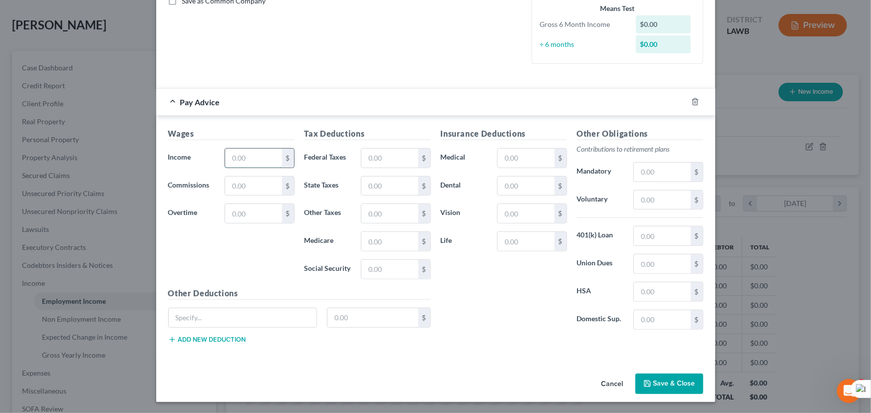
click at [266, 161] on input "text" at bounding box center [253, 158] width 56 height 19
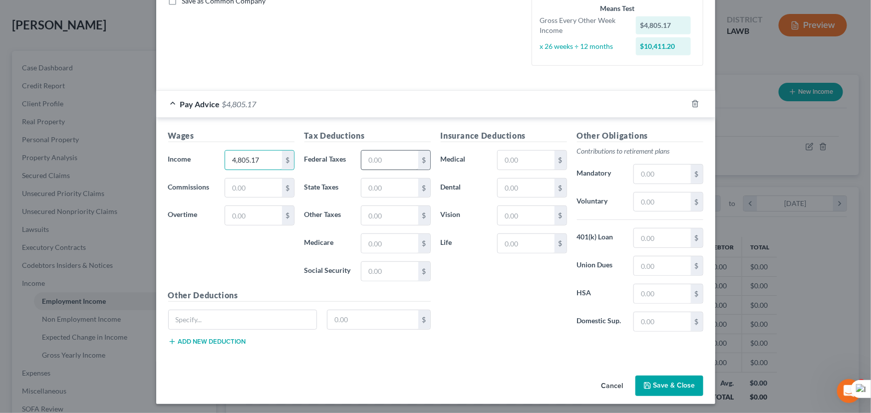
type input "4,805.17"
click at [399, 159] on input "text" at bounding box center [389, 160] width 56 height 19
click at [369, 271] on input "text" at bounding box center [389, 271] width 56 height 19
type input "290.71"
click at [379, 248] on input "text" at bounding box center [389, 243] width 56 height 19
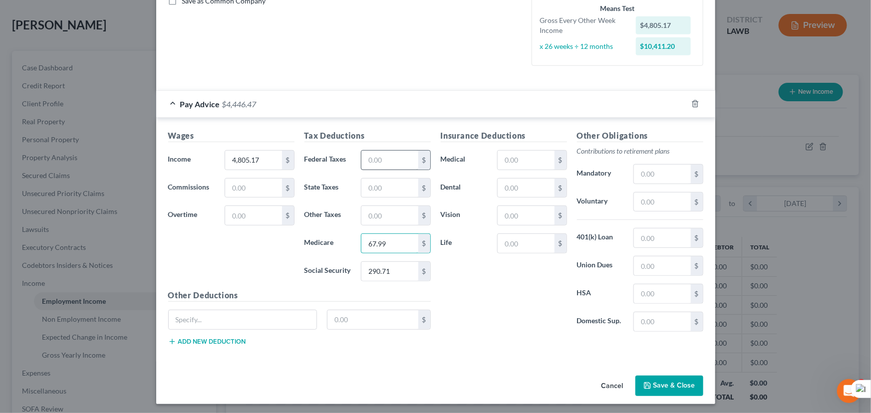
type input "67.99"
click at [381, 168] on input "text" at bounding box center [389, 160] width 56 height 19
type input "418.09"
click at [402, 193] on input "text" at bounding box center [389, 188] width 56 height 19
type input "135.84"
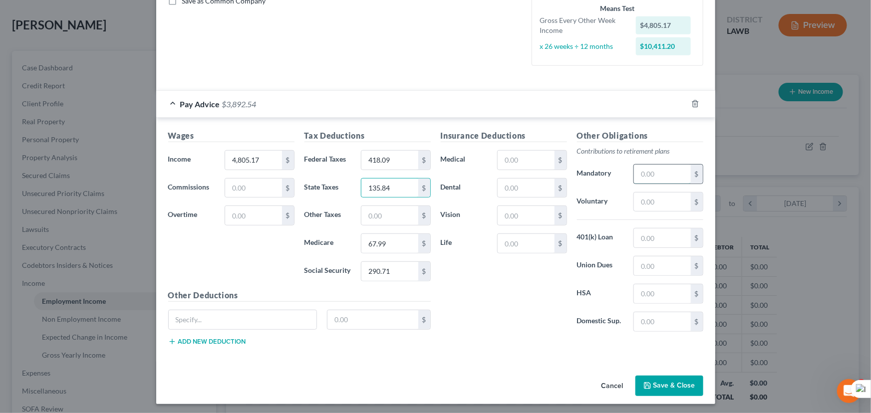
click at [646, 165] on input "text" at bounding box center [662, 174] width 56 height 19
type input "288.57"
click at [524, 195] on input "text" at bounding box center [525, 188] width 56 height 19
type input "34.48"
click at [533, 164] on input "text" at bounding box center [525, 160] width 56 height 19
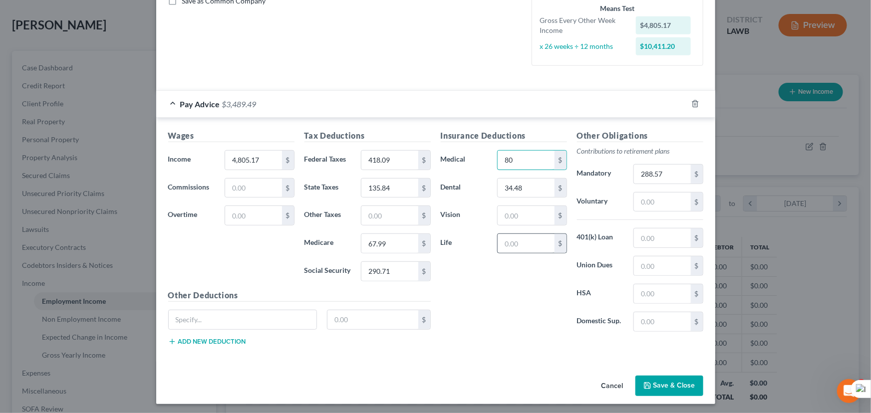
type input "80"
click at [529, 245] on input "text" at bounding box center [525, 243] width 56 height 19
type input "3.35"
click at [527, 213] on input "text" at bounding box center [525, 215] width 56 height 19
type input "2.71"
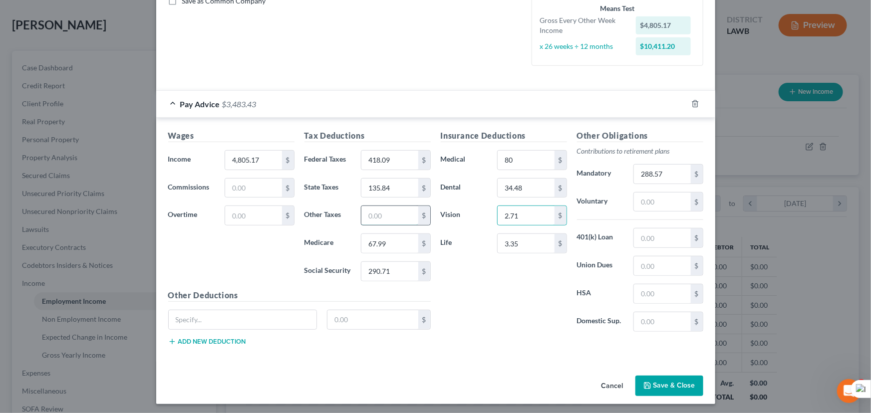
click at [375, 223] on input "text" at bounding box center [389, 215] width 56 height 19
type input "56.85"
click at [670, 391] on button "Save & Close" at bounding box center [669, 386] width 68 height 21
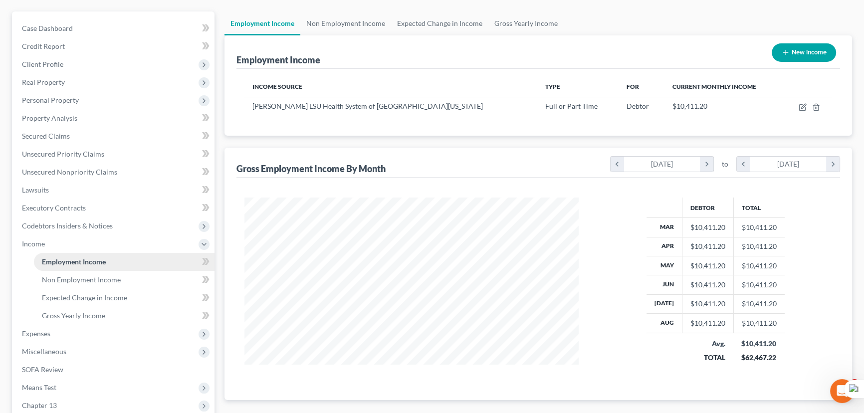
scroll to position [90, 0]
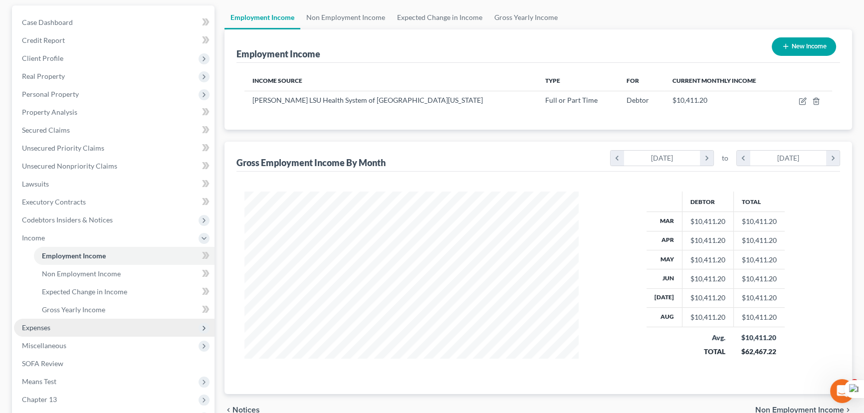
click at [50, 328] on span "Expenses" at bounding box center [36, 327] width 28 height 8
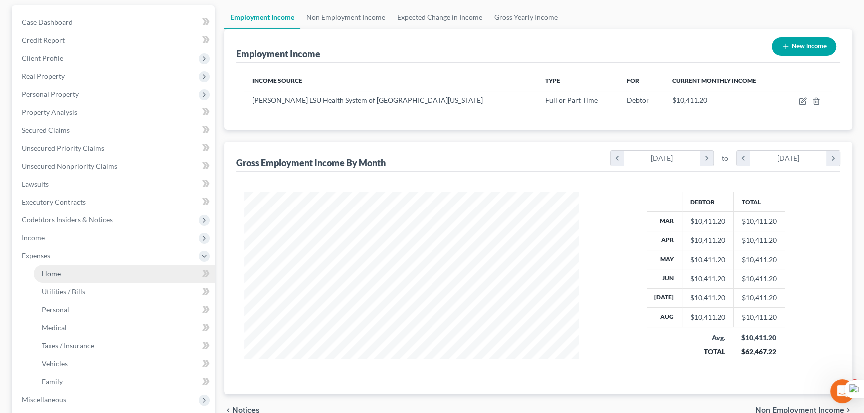
click at [66, 265] on link "Home" at bounding box center [124, 274] width 181 height 18
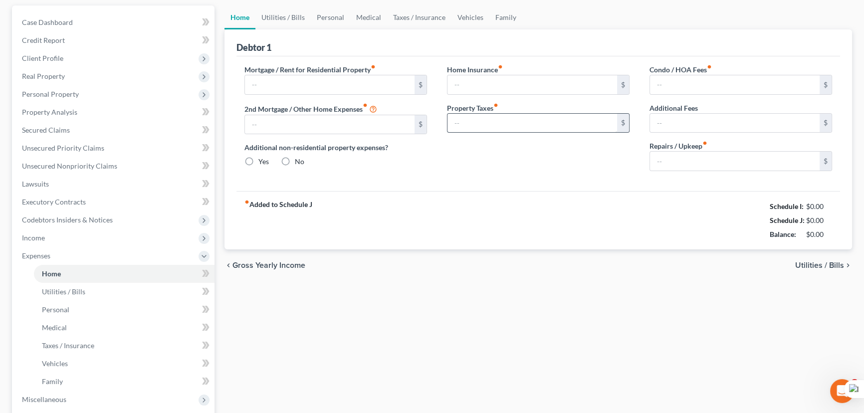
scroll to position [16, 0]
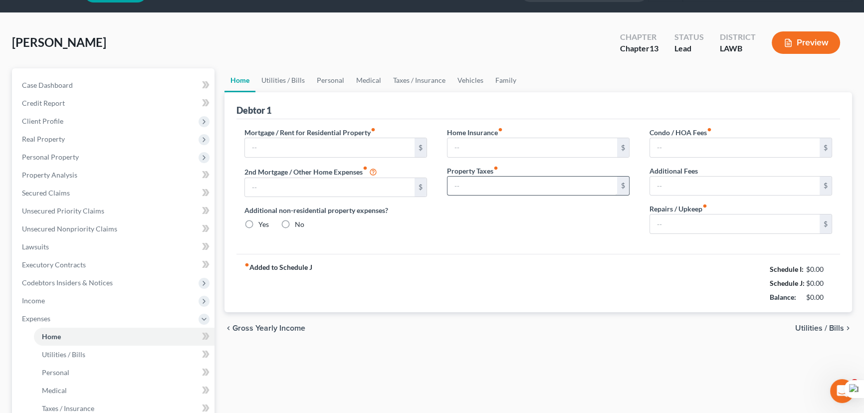
type input "865.00"
type input "0.00"
radio input "true"
type input "70.00"
type input "0.00"
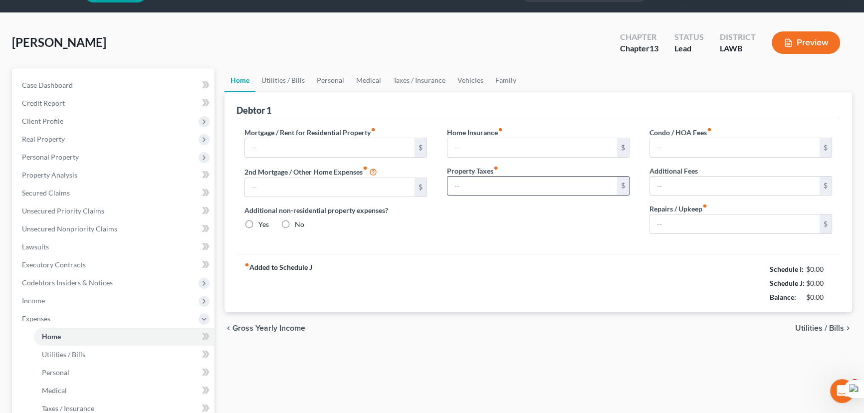
type input "0.00"
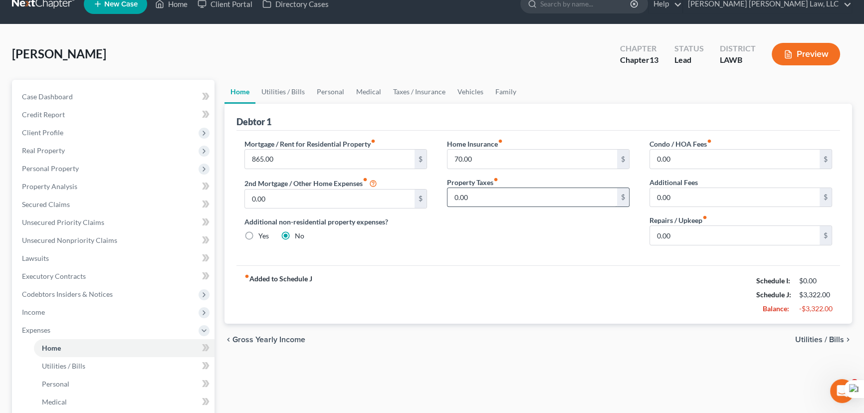
scroll to position [0, 0]
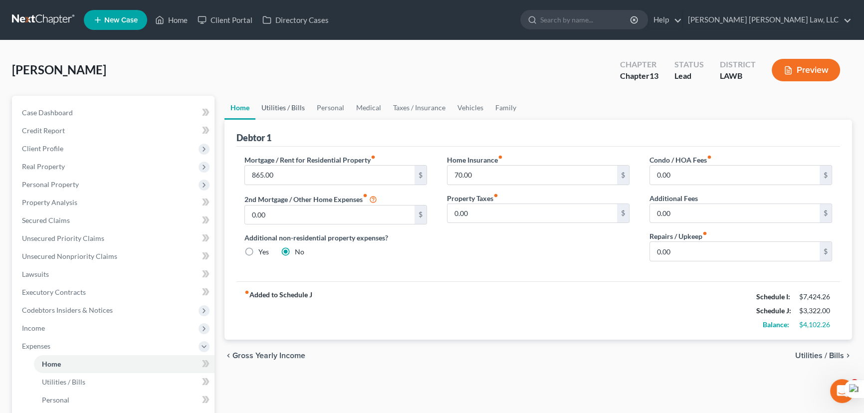
click at [280, 109] on link "Utilities / Bills" at bounding box center [282, 108] width 55 height 24
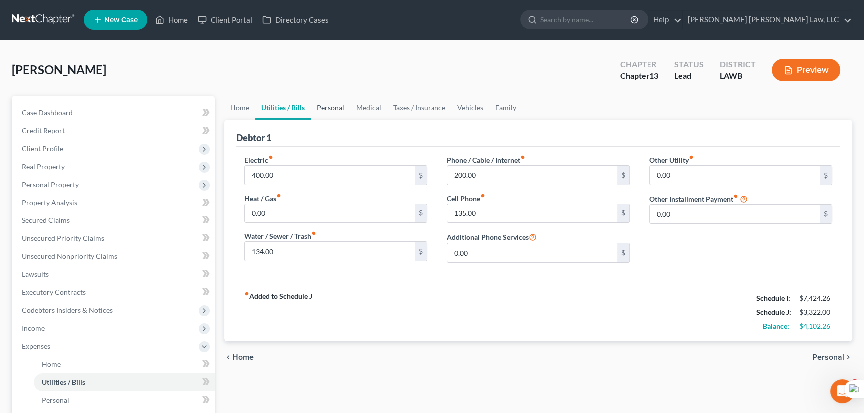
click at [340, 111] on link "Personal" at bounding box center [330, 108] width 39 height 24
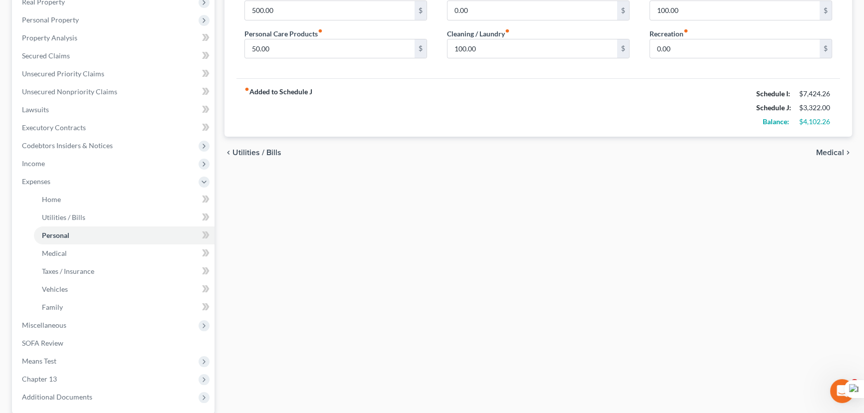
scroll to position [227, 0]
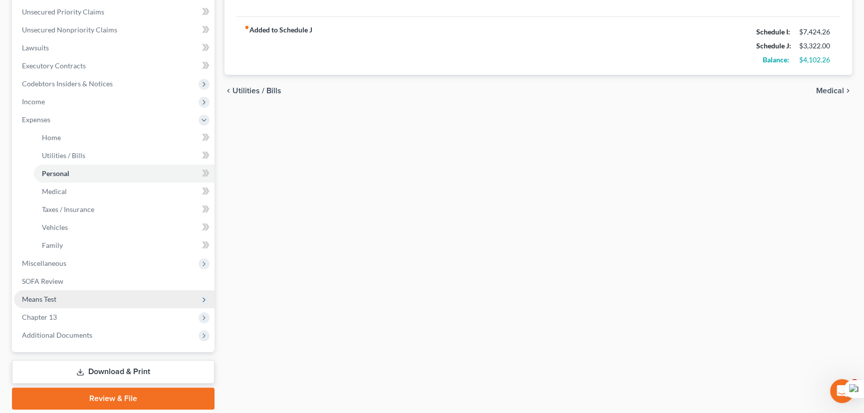
click at [59, 298] on span "Means Test" at bounding box center [114, 299] width 201 height 18
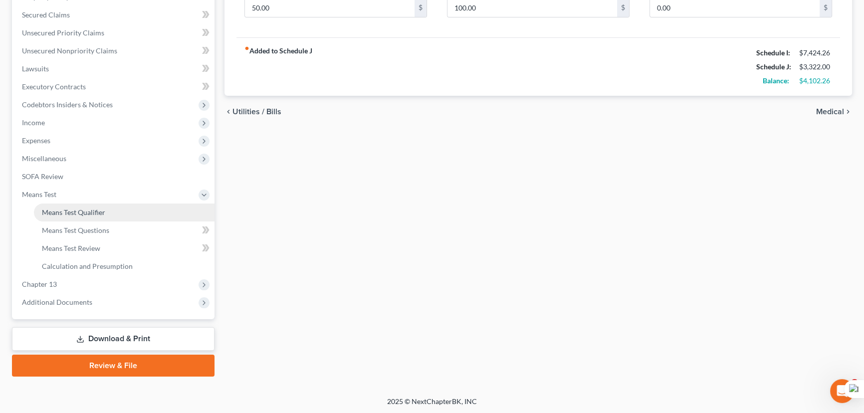
click at [83, 208] on span "Means Test Qualifier" at bounding box center [73, 212] width 63 height 8
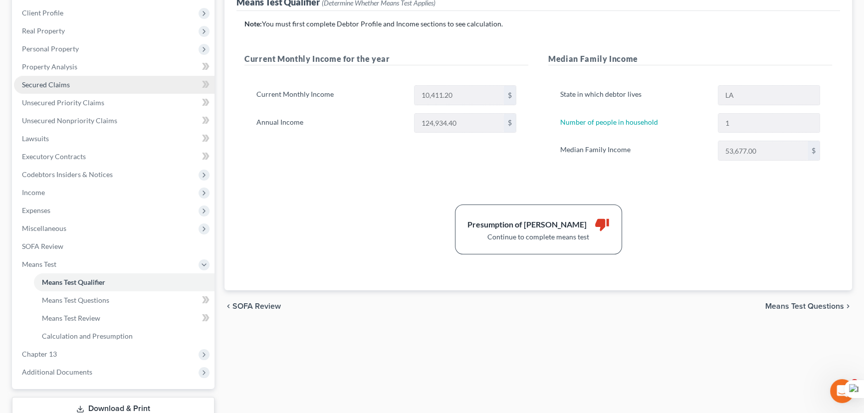
click at [42, 81] on span "Secured Claims" at bounding box center [46, 84] width 48 height 8
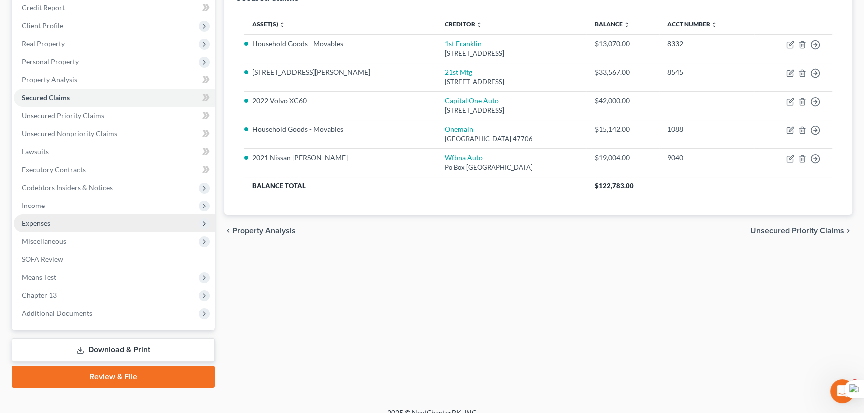
scroll to position [134, 0]
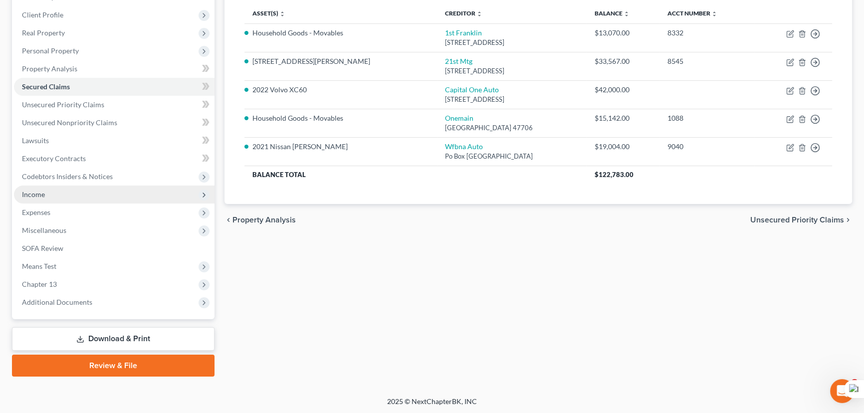
drag, startPoint x: 80, startPoint y: 190, endPoint x: 80, endPoint y: 201, distance: 11.5
click at [80, 190] on span "Income" at bounding box center [114, 195] width 201 height 18
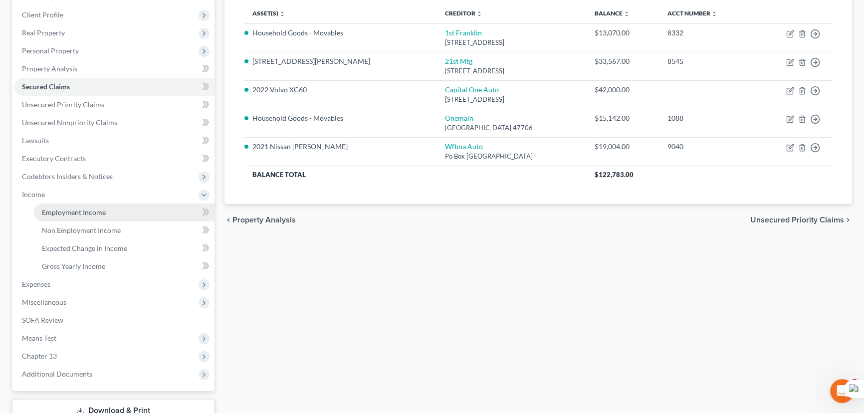
click at [83, 214] on span "Employment Income" at bounding box center [74, 212] width 64 height 8
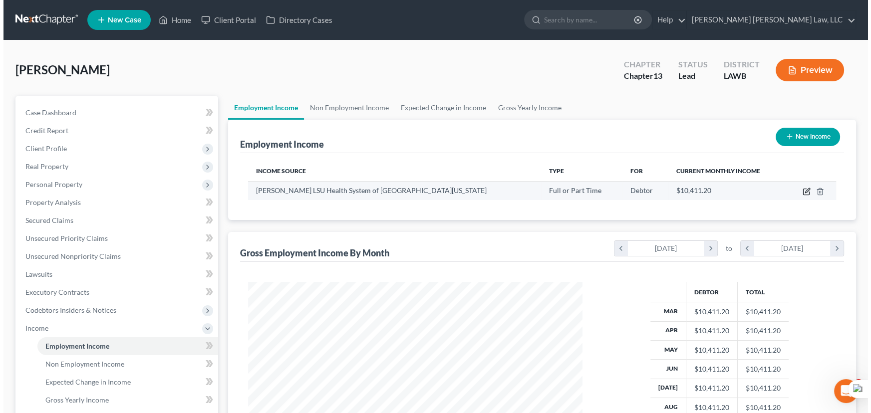
scroll to position [179, 354]
click at [804, 190] on icon "button" at bounding box center [803, 190] width 4 height 4
select select "0"
select select "19"
select select "2"
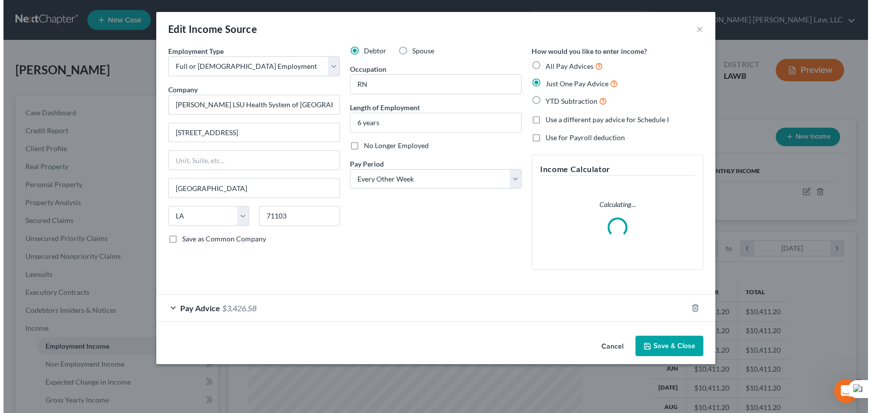
scroll to position [179, 357]
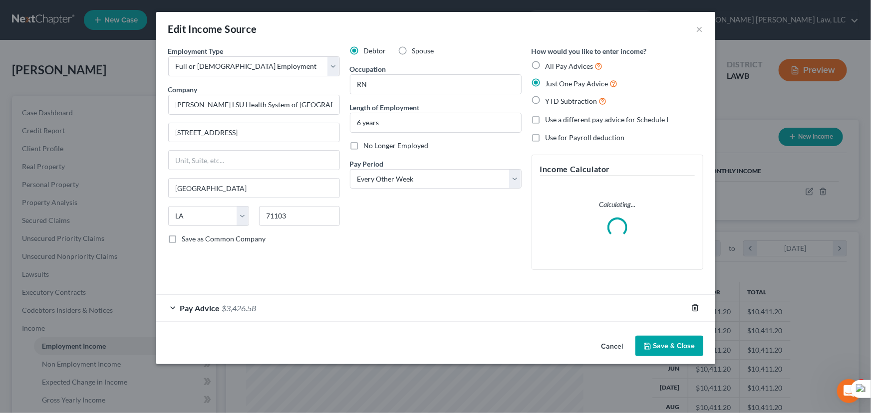
click at [696, 306] on polyline "button" at bounding box center [695, 306] width 6 height 0
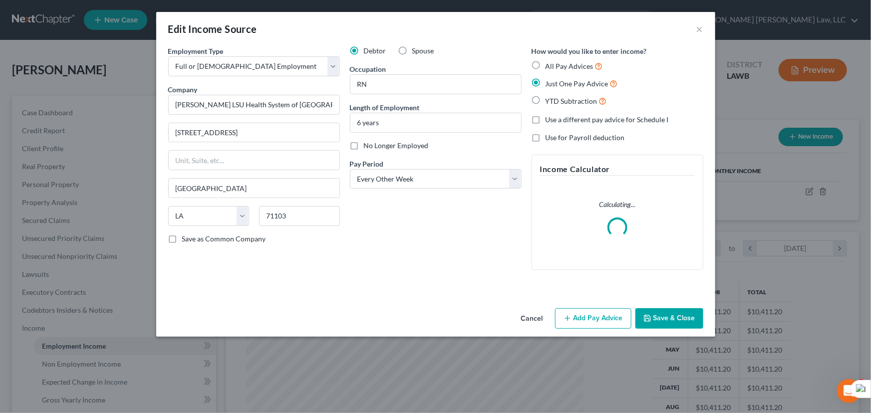
click at [589, 310] on button "Add Pay Advice" at bounding box center [593, 318] width 76 height 21
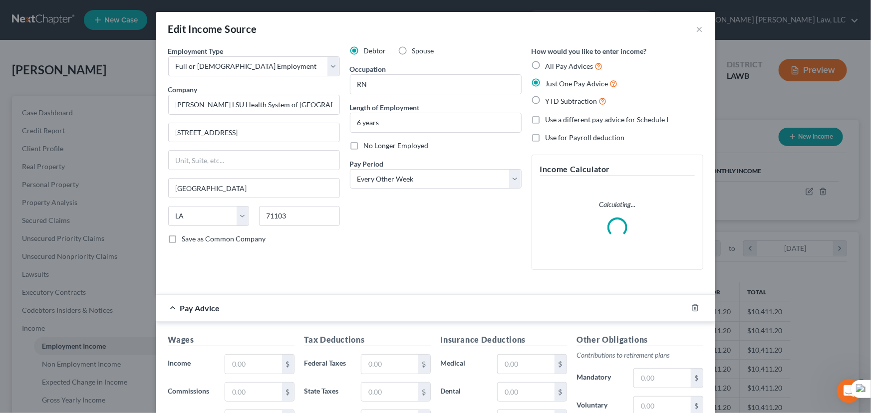
click at [545, 63] on label "All Pay Advices" at bounding box center [573, 65] width 57 height 11
click at [549, 63] on input "All Pay Advices" at bounding box center [552, 63] width 6 height 6
radio input "true"
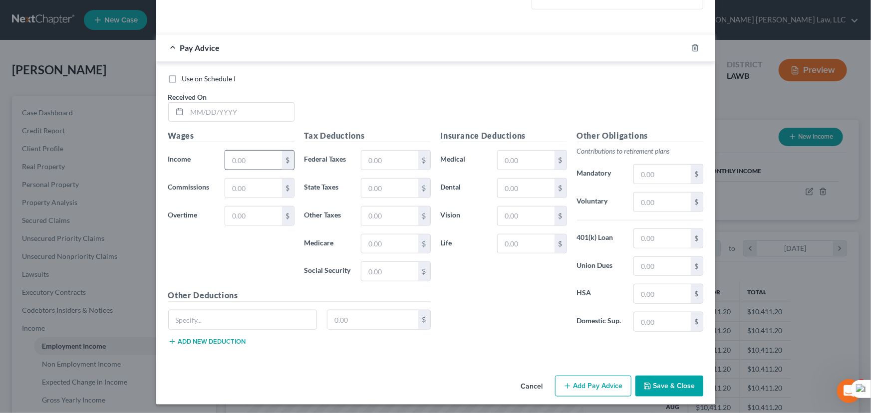
scroll to position [324, 0]
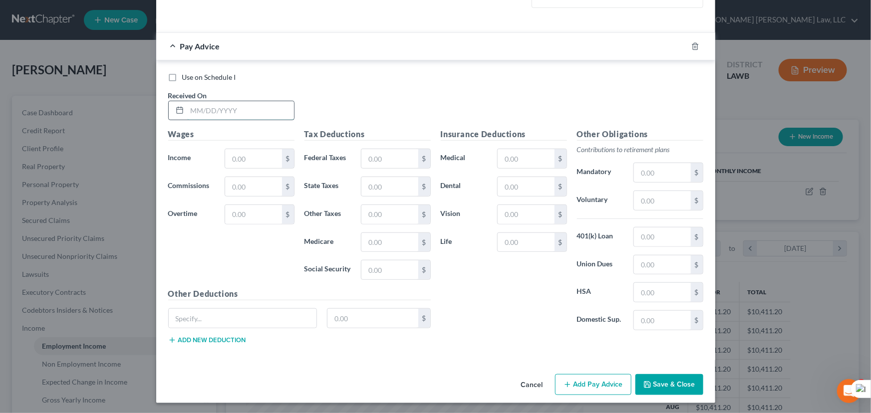
click at [223, 102] on input "text" at bounding box center [240, 110] width 107 height 19
type input "[DATE]"
click at [233, 150] on input "text" at bounding box center [253, 158] width 56 height 19
type input "4,866.46"
click at [662, 180] on input "text" at bounding box center [662, 172] width 56 height 19
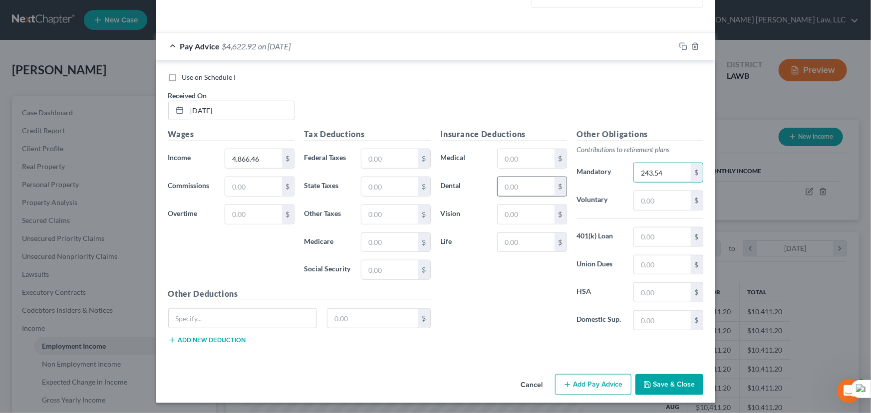
type input "243.54"
click at [509, 184] on input "text" at bounding box center [525, 186] width 56 height 19
type input "34.48"
click at [538, 152] on input "text" at bounding box center [525, 158] width 56 height 19
type input "80"
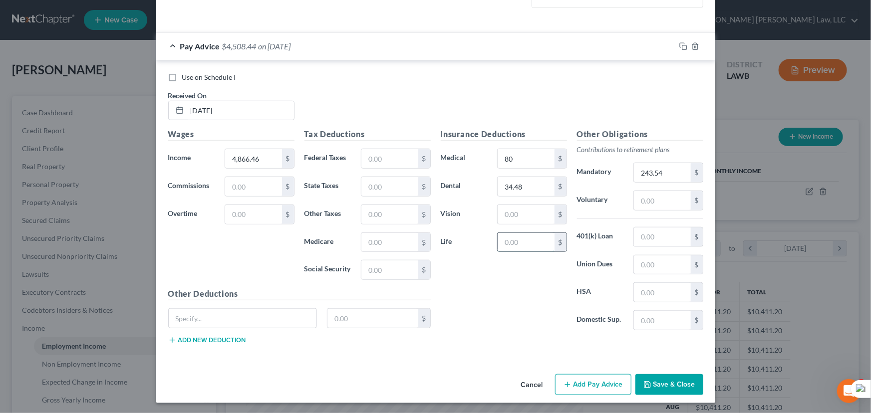
click at [522, 242] on input "text" at bounding box center [525, 242] width 56 height 19
type input "3.35"
click at [523, 205] on input "text" at bounding box center [525, 214] width 56 height 19
type input "2.71"
click at [373, 269] on input "text" at bounding box center [389, 269] width 56 height 19
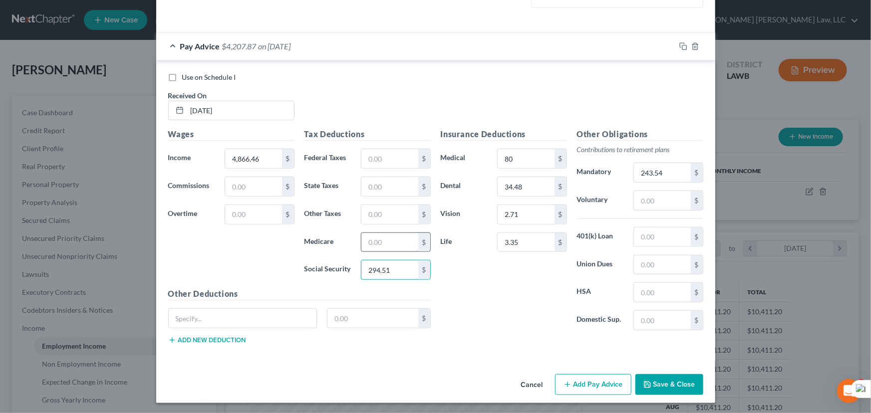
type input "294.51"
click at [380, 244] on input "text" at bounding box center [389, 242] width 56 height 19
type input "68.88"
click at [375, 156] on input "text" at bounding box center [389, 158] width 56 height 19
type input "441.48"
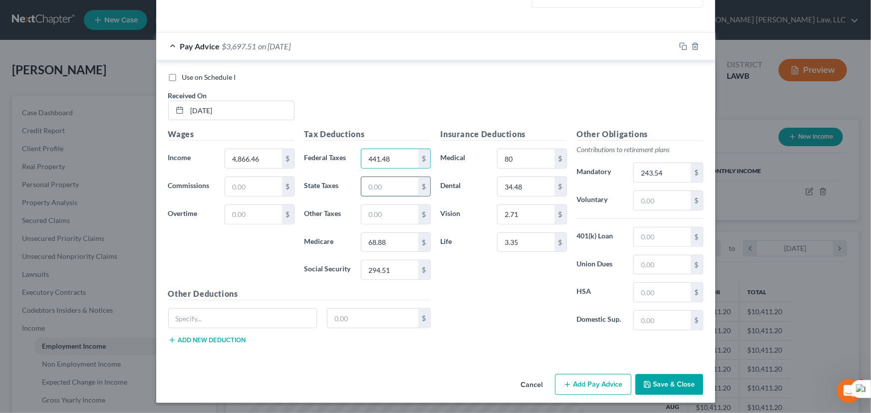
click at [394, 192] on input "text" at bounding box center [389, 186] width 56 height 19
type input "139.12"
click at [365, 215] on input "text" at bounding box center [389, 214] width 56 height 19
type input "56.86"
click at [589, 379] on button "Add Pay Advice" at bounding box center [593, 384] width 76 height 21
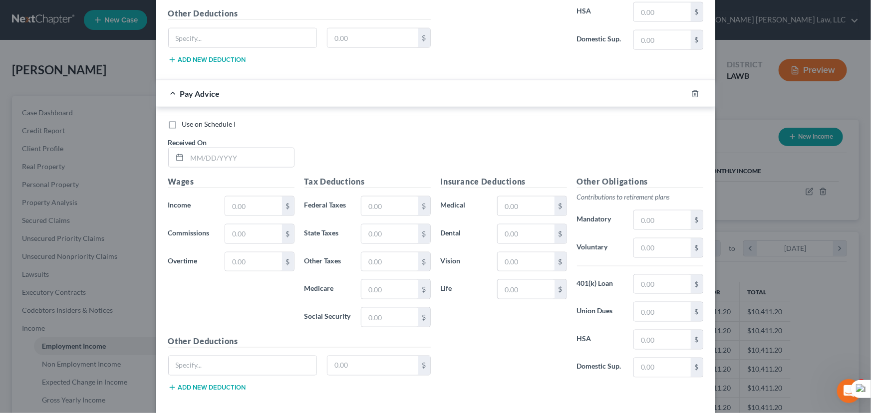
scroll to position [652, 0]
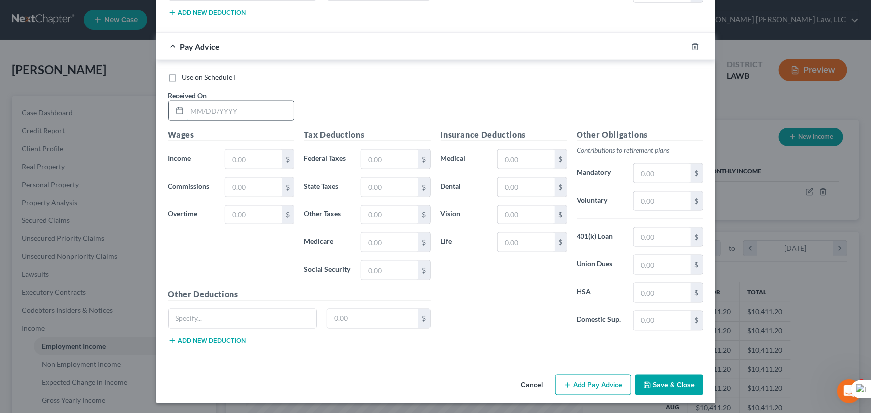
click at [231, 114] on input "text" at bounding box center [240, 110] width 107 height 19
type input "[DATE]"
click at [227, 156] on input "text" at bounding box center [253, 159] width 56 height 19
type input "5,394.21"
click at [372, 269] on input "text" at bounding box center [389, 270] width 56 height 19
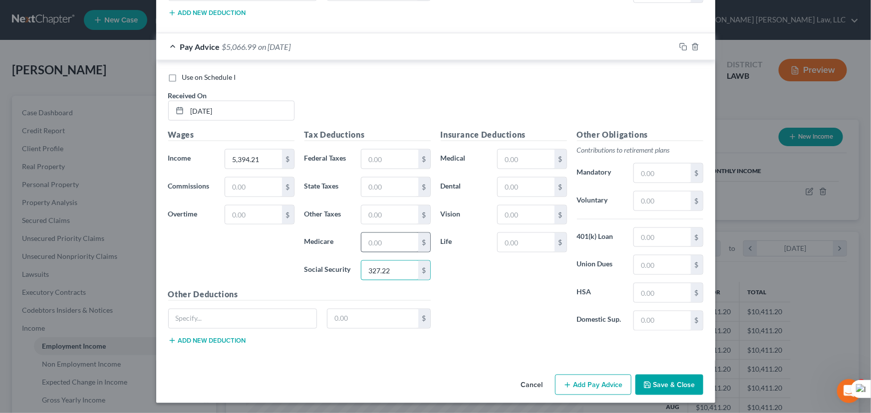
type input "327.22"
click at [378, 240] on input "text" at bounding box center [389, 242] width 56 height 19
type input "76.53"
click at [397, 156] on input "text" at bounding box center [389, 159] width 56 height 19
type input "555.05"
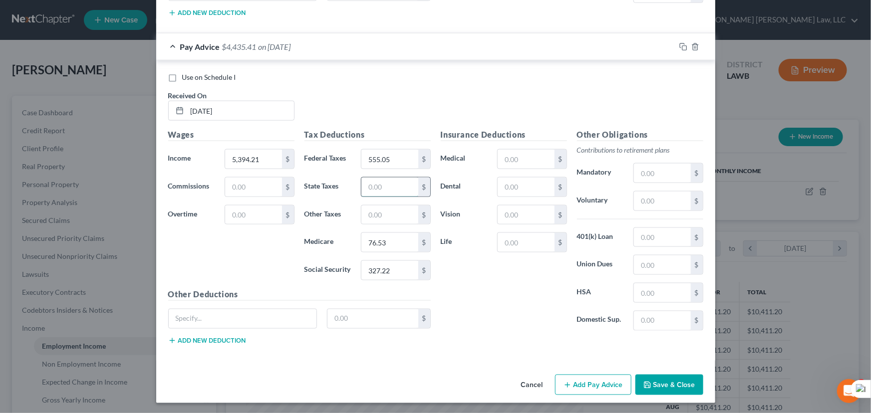
click at [378, 179] on input "text" at bounding box center [389, 187] width 56 height 19
type input "154.62"
click at [656, 180] on input "text" at bounding box center [662, 173] width 56 height 19
type input "269.93"
click at [499, 187] on input "text" at bounding box center [525, 187] width 56 height 19
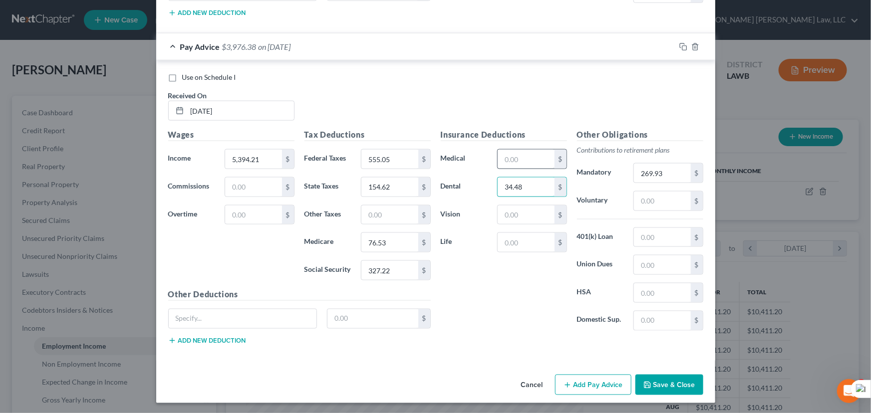
type input "34.48"
click at [515, 157] on input "text" at bounding box center [525, 159] width 56 height 19
type input "80"
click at [513, 235] on input "text" at bounding box center [525, 242] width 56 height 19
type input "3.35"
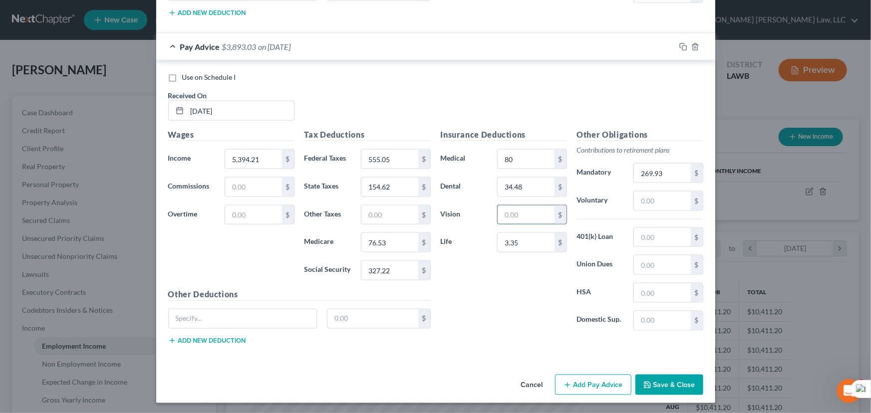
drag, startPoint x: 515, startPoint y: 221, endPoint x: 517, endPoint y: 214, distance: 7.3
click at [517, 214] on input "text" at bounding box center [525, 215] width 56 height 19
type input "2"
type input "2.71"
click at [397, 213] on input "text" at bounding box center [389, 215] width 56 height 19
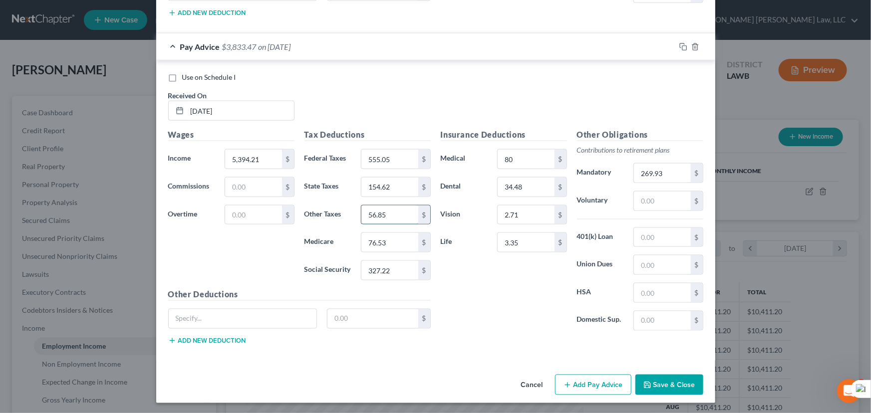
type input "56.85"
click at [587, 388] on button "Add Pay Advice" at bounding box center [593, 385] width 76 height 21
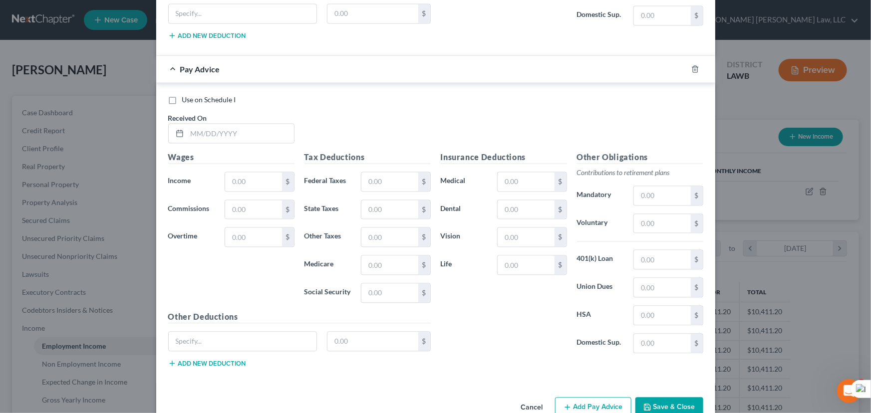
scroll to position [978, 0]
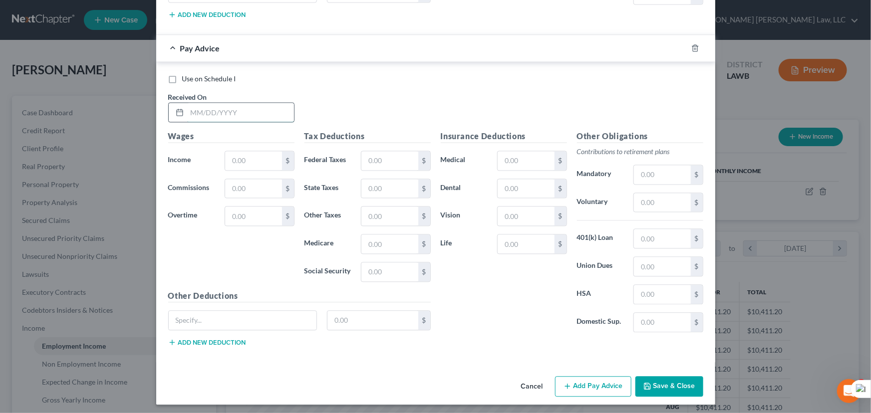
click at [215, 106] on input "text" at bounding box center [240, 112] width 107 height 19
type input "[DATE]"
click at [253, 162] on input "text" at bounding box center [253, 160] width 56 height 19
type input "5,027.59"
click at [375, 267] on input "text" at bounding box center [389, 271] width 56 height 19
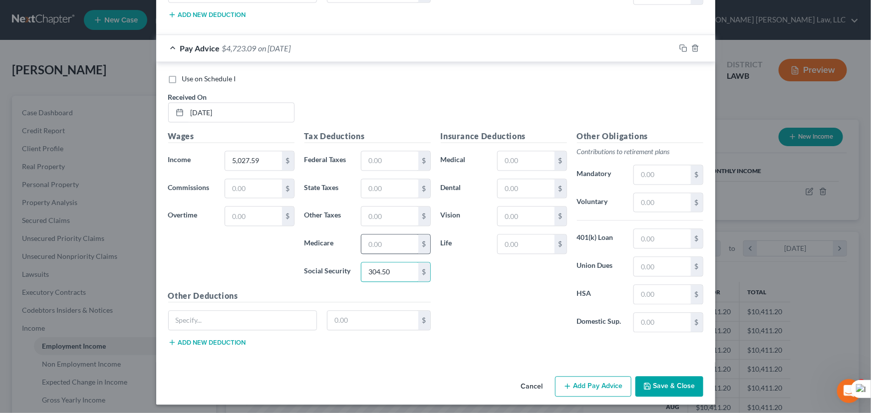
type input "304.50"
click at [403, 241] on input "text" at bounding box center [389, 244] width 56 height 19
type input "71.22"
click at [386, 156] on input "text" at bounding box center [389, 160] width 56 height 19
type input "464.09"
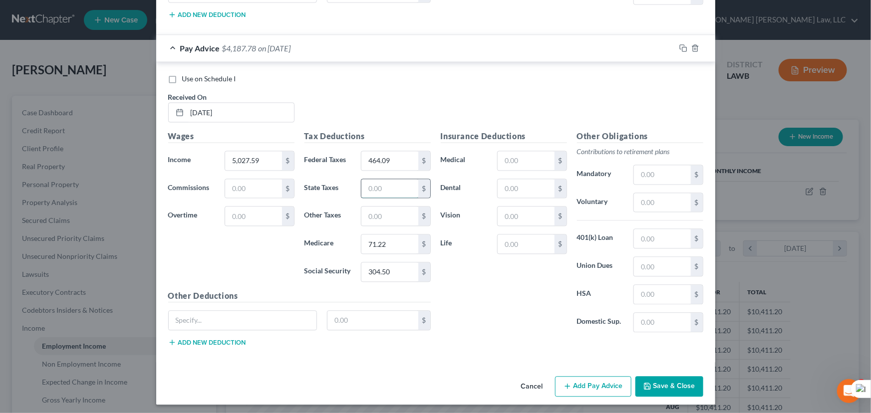
click at [379, 187] on input "text" at bounding box center [389, 188] width 56 height 19
type input "142.30"
click at [656, 169] on input "text" at bounding box center [662, 174] width 56 height 19
type input "301.91"
click at [519, 189] on input "text" at bounding box center [525, 188] width 56 height 19
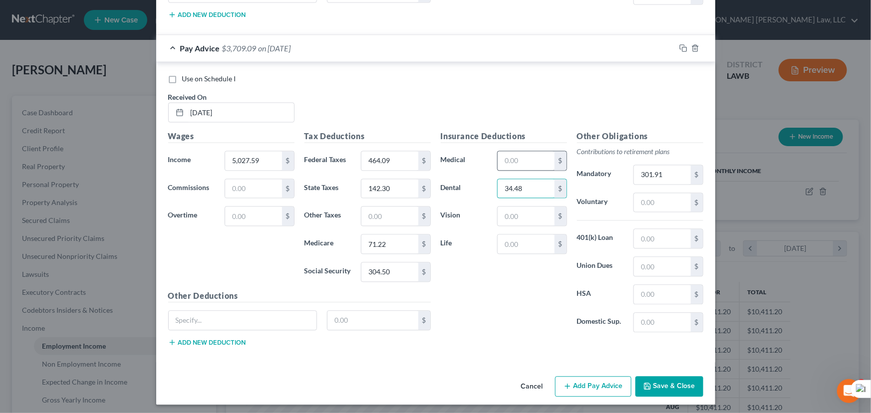
type input "34.48"
click at [543, 158] on input "text" at bounding box center [525, 160] width 56 height 19
type input "80"
click at [505, 249] on input "text" at bounding box center [525, 244] width 56 height 19
type input "3.35"
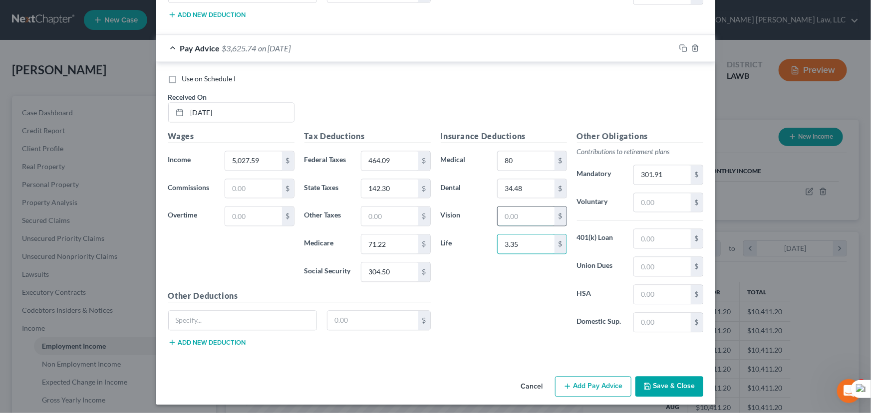
click at [521, 215] on input "text" at bounding box center [525, 216] width 56 height 19
type input "2.71"
click at [379, 208] on input "text" at bounding box center [389, 216] width 56 height 19
type input "56.85"
click at [581, 382] on button "Add Pay Advice" at bounding box center [593, 386] width 76 height 21
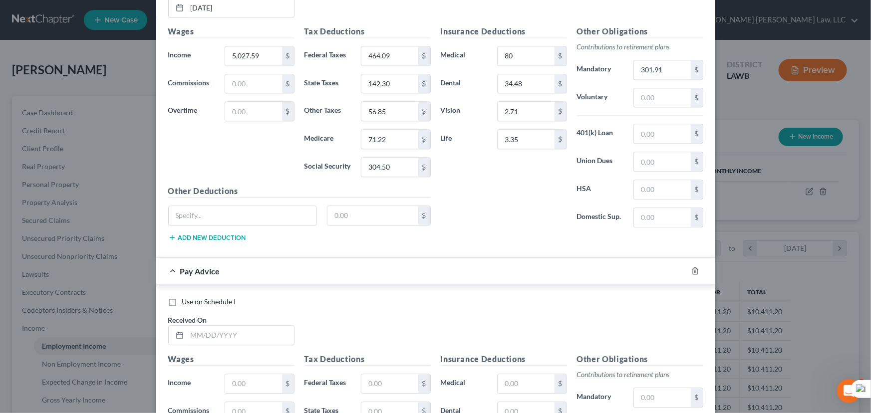
scroll to position [1305, 0]
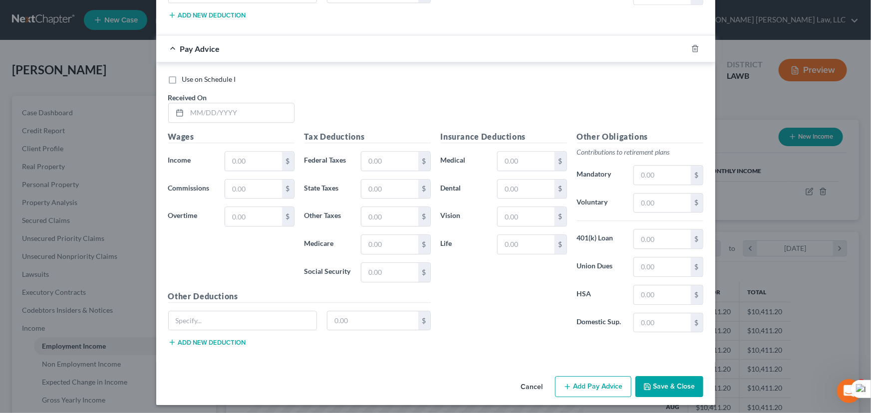
drag, startPoint x: 208, startPoint y: 93, endPoint x: 217, endPoint y: 135, distance: 42.9
click at [208, 94] on div "Received On *" at bounding box center [231, 107] width 136 height 30
click at [217, 135] on h5 "Wages" at bounding box center [231, 137] width 126 height 12
click at [220, 112] on input "text" at bounding box center [240, 112] width 107 height 19
type input "[DATE]"
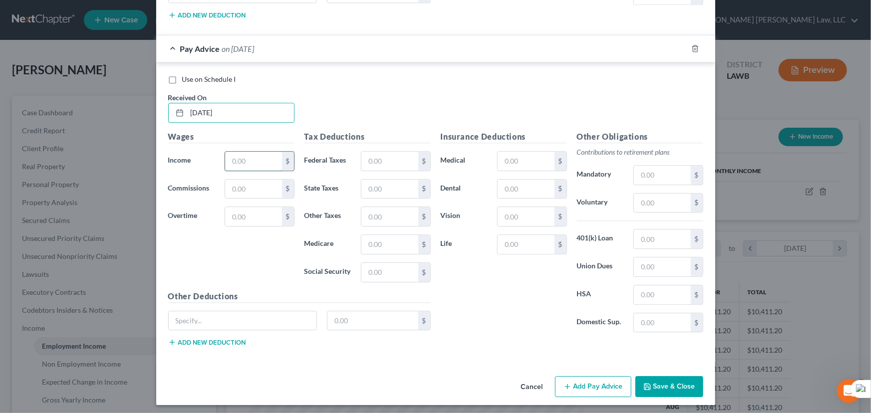
click at [245, 160] on input "text" at bounding box center [253, 161] width 56 height 19
type input "4,869.27"
click at [399, 152] on input "text" at bounding box center [389, 161] width 56 height 19
click at [361, 265] on input "text" at bounding box center [389, 272] width 56 height 19
type input "294.42"
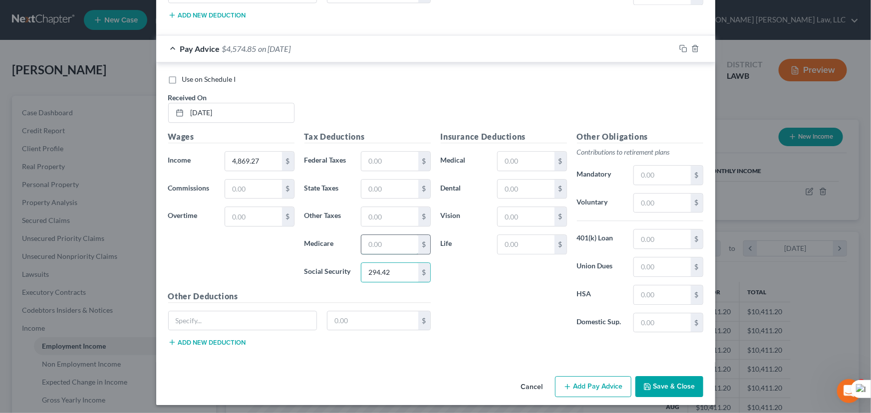
click at [375, 242] on input "text" at bounding box center [389, 244] width 56 height 19
type input "68.85"
click at [375, 161] on input "text" at bounding box center [389, 161] width 56 height 19
type input "430.48"
click at [382, 191] on input "text" at bounding box center [389, 189] width 56 height 19
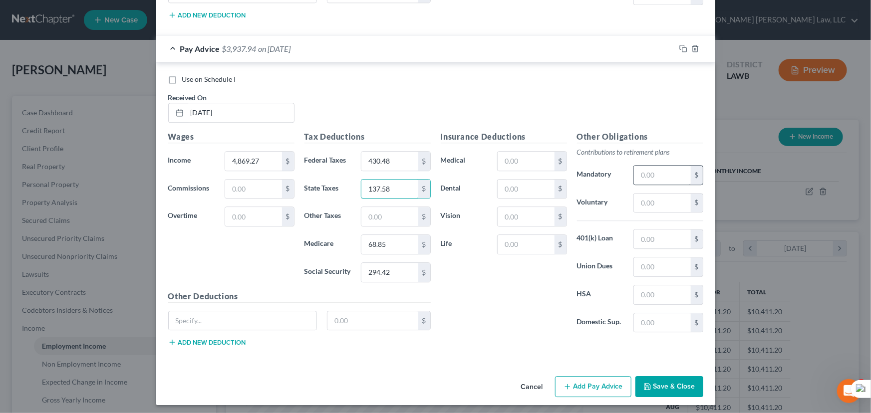
type input "137.58"
click at [649, 174] on input "text" at bounding box center [662, 175] width 56 height 19
type input "292.16"
drag, startPoint x: 513, startPoint y: 193, endPoint x: 517, endPoint y: 190, distance: 5.3
click at [513, 193] on input "text" at bounding box center [525, 189] width 56 height 19
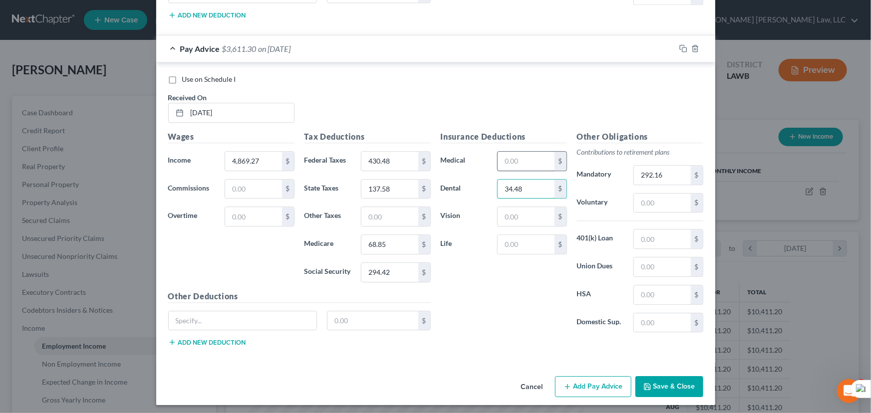
type input "34.48"
drag, startPoint x: 521, startPoint y: 166, endPoint x: 522, endPoint y: 161, distance: 5.1
click at [521, 165] on input "text" at bounding box center [525, 161] width 56 height 19
type input "80"
click at [529, 243] on input "text" at bounding box center [525, 244] width 56 height 19
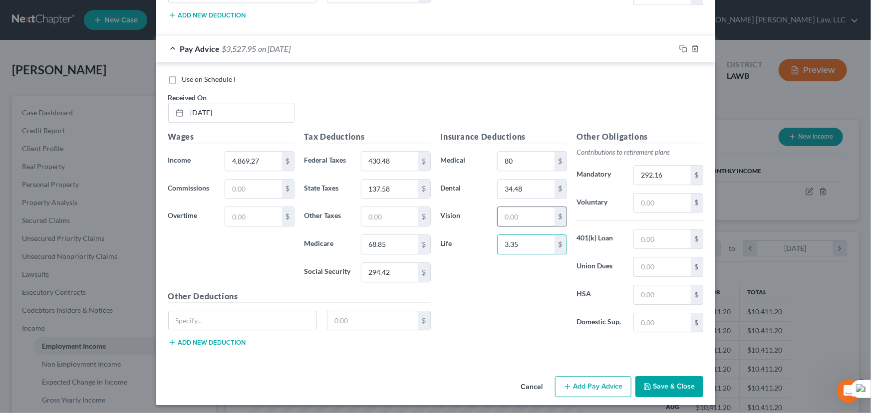
type input "3.35"
click at [519, 213] on input "text" at bounding box center [525, 216] width 56 height 19
type input "2.71"
click at [400, 217] on input "text" at bounding box center [389, 216] width 56 height 19
type input "56.85"
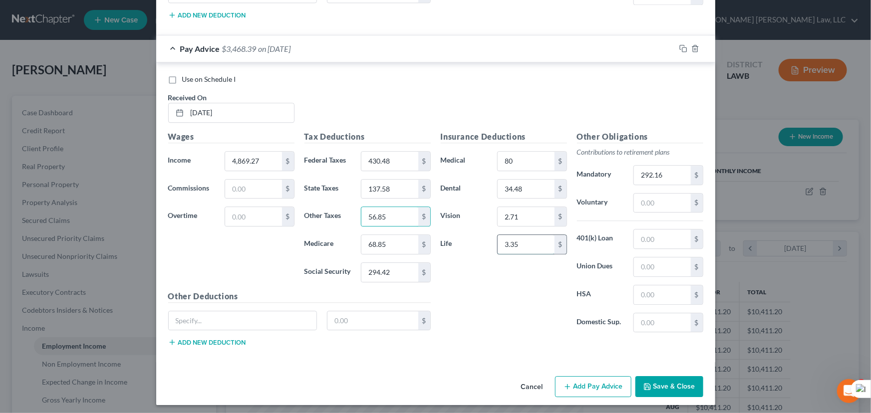
click at [540, 240] on input "3.35" at bounding box center [525, 244] width 56 height 19
type input "2.75"
click at [267, 152] on input "4,869.27" at bounding box center [253, 161] width 56 height 19
type input "4,865.05"
click at [534, 241] on input "2.75" at bounding box center [525, 244] width 56 height 19
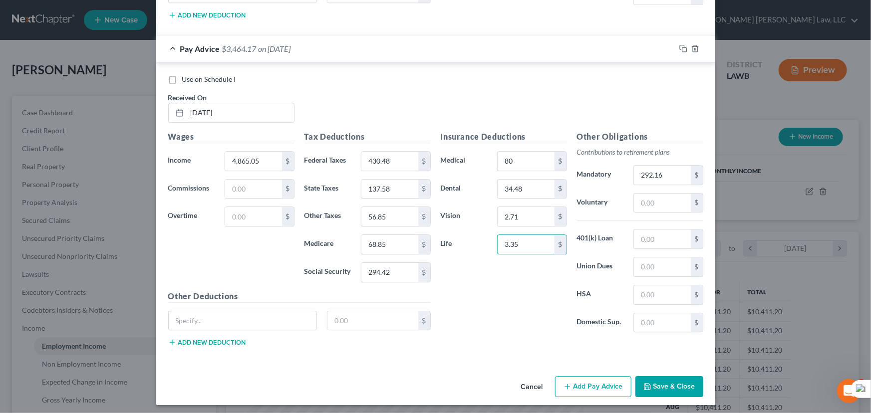
type input "3.35"
click at [609, 382] on button "Add Pay Advice" at bounding box center [593, 386] width 76 height 21
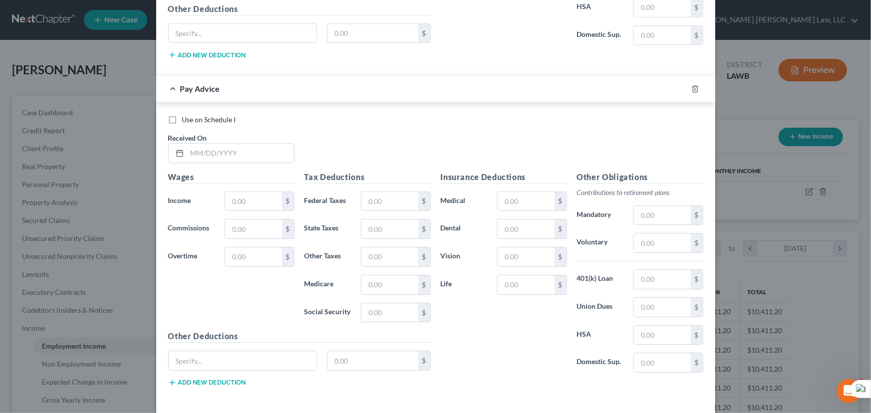
scroll to position [1632, 0]
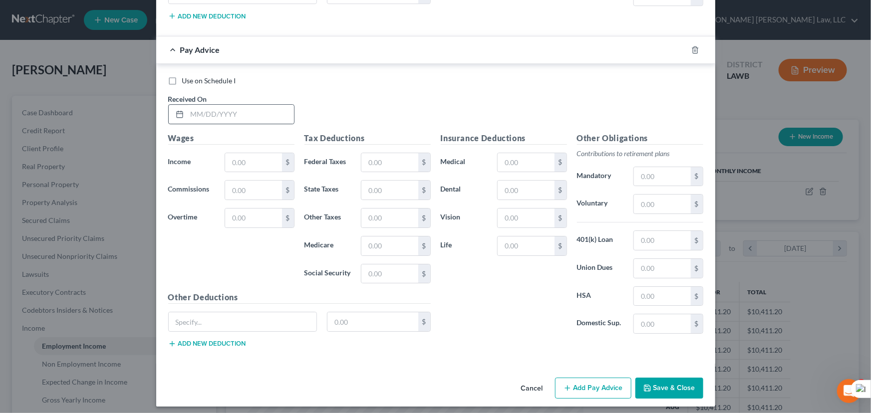
click at [176, 105] on div at bounding box center [178, 114] width 18 height 19
click at [244, 104] on div at bounding box center [231, 114] width 126 height 20
click at [245, 108] on input "text" at bounding box center [240, 114] width 107 height 19
type input "[DATE]"
click at [229, 158] on input "text" at bounding box center [253, 162] width 56 height 19
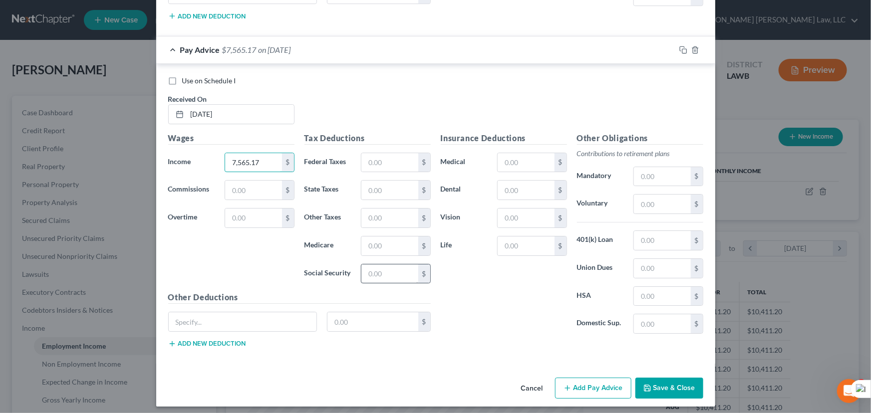
type input "7,565.17"
click at [385, 269] on input "text" at bounding box center [389, 273] width 56 height 19
type input "469.04"
click at [374, 239] on input "text" at bounding box center [389, 246] width 56 height 19
type input "109.70"
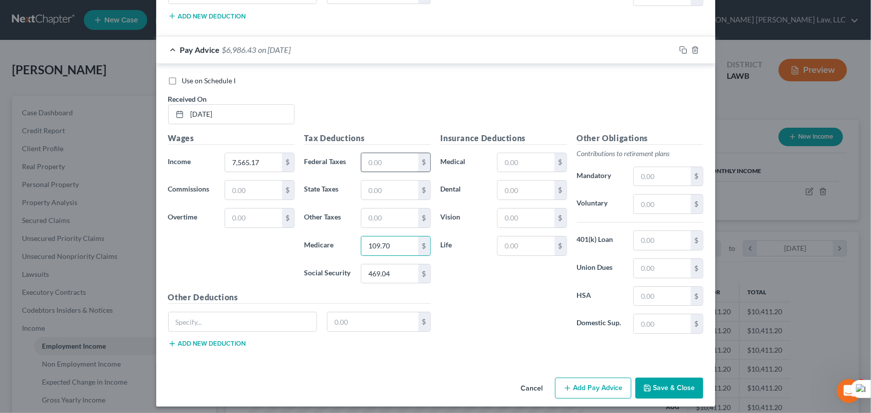
drag, startPoint x: 386, startPoint y: 153, endPoint x: 387, endPoint y: 159, distance: 6.1
click at [386, 153] on input "text" at bounding box center [389, 162] width 56 height 19
type input "1,581.12"
click at [387, 181] on input "text" at bounding box center [389, 190] width 56 height 19
type input "222.08"
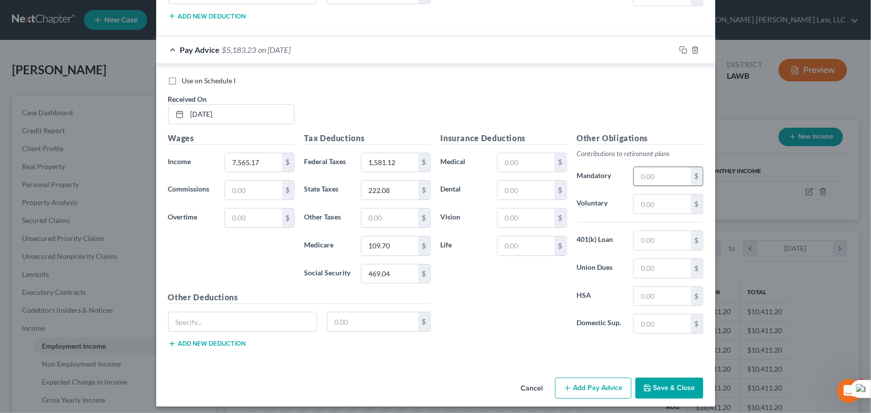
click at [648, 167] on input "text" at bounding box center [662, 176] width 56 height 19
type input "378.26"
click at [600, 378] on button "Add Pay Advice" at bounding box center [593, 388] width 76 height 21
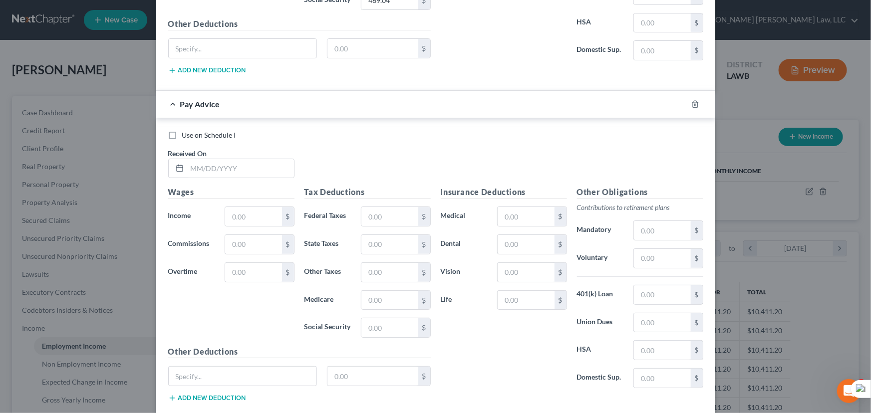
scroll to position [1959, 0]
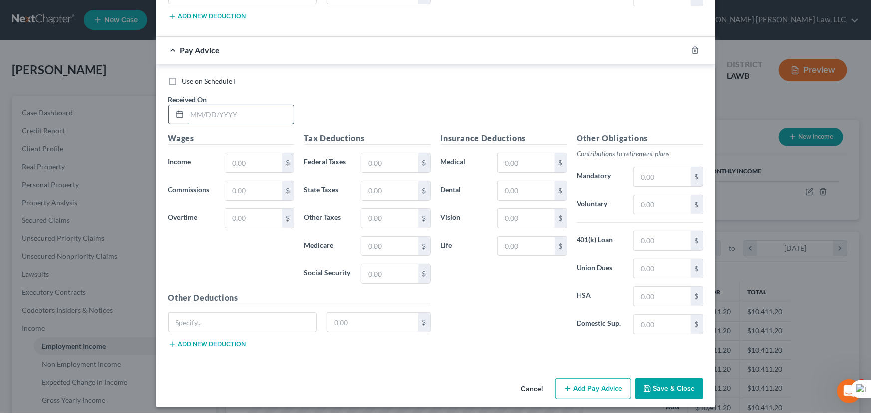
click at [214, 112] on input "text" at bounding box center [240, 114] width 107 height 19
type input "[DATE]"
click at [241, 153] on input "text" at bounding box center [253, 162] width 56 height 19
type input "5,169.52"
click at [394, 277] on input "text" at bounding box center [389, 273] width 56 height 19
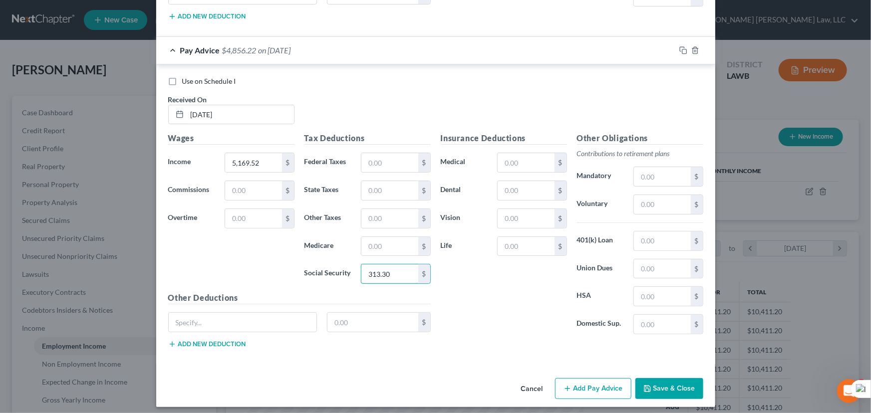
type input "313.30"
click at [393, 249] on div "Tax Deductions Federal Taxes $ State Taxes $ Other Taxes $ Medicare $ Social Se…" at bounding box center [367, 212] width 136 height 160
click at [393, 249] on input "text" at bounding box center [389, 246] width 56 height 19
click at [397, 239] on input "text" at bounding box center [389, 246] width 56 height 19
type input "73.27"
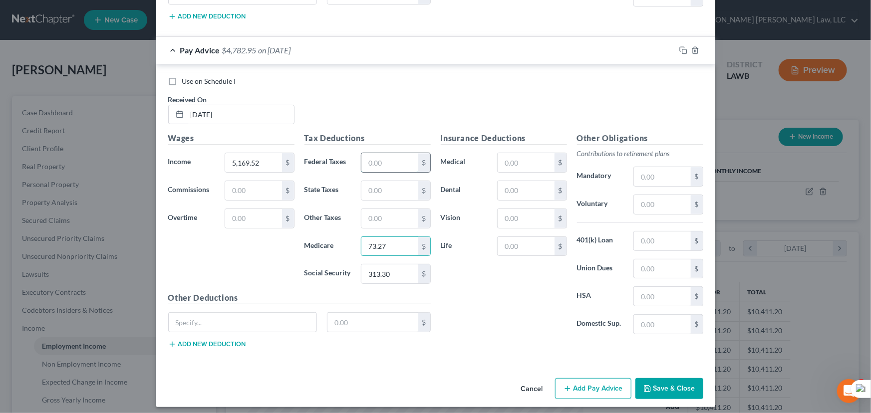
click at [391, 153] on input "text" at bounding box center [389, 162] width 56 height 19
type input "493.44"
click at [375, 181] on input "text" at bounding box center [389, 190] width 56 height 19
type input "146.42"
click at [636, 156] on div "Other Obligations Contributions to retirement plans Mandatory $ Voluntary $ 401…" at bounding box center [640, 237] width 136 height 210
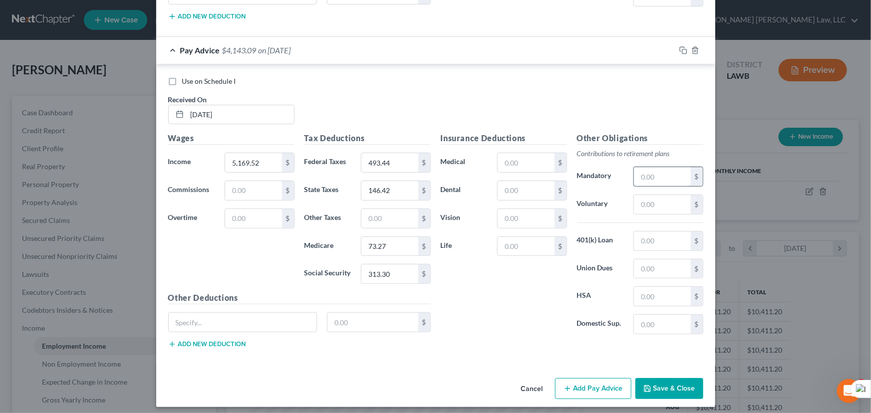
click at [658, 175] on input "text" at bounding box center [662, 176] width 56 height 19
type input "310.43"
click at [536, 181] on input "text" at bounding box center [525, 190] width 56 height 19
type input "34.48"
drag, startPoint x: 502, startPoint y: 145, endPoint x: 503, endPoint y: 154, distance: 9.0
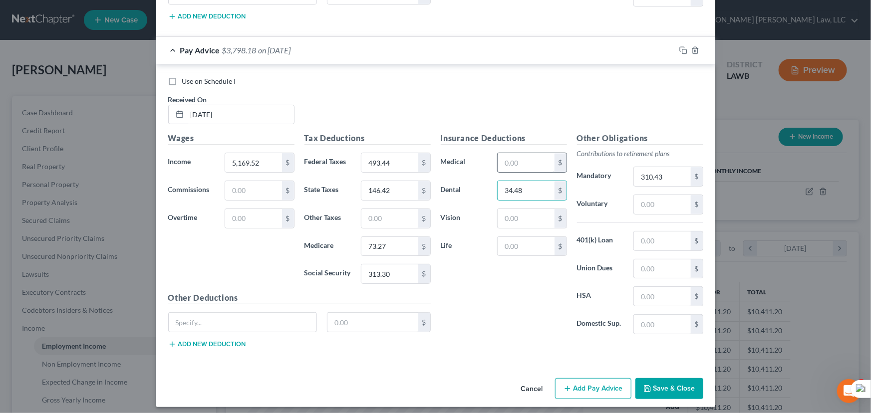
click at [502, 147] on div "Insurance Deductions Medical $ Dental 34.48 $ Vision $ Life $" at bounding box center [504, 237] width 136 height 210
click at [503, 154] on input "text" at bounding box center [525, 162] width 56 height 19
type input "80"
click at [535, 238] on input "text" at bounding box center [525, 246] width 56 height 19
type input "3.35"
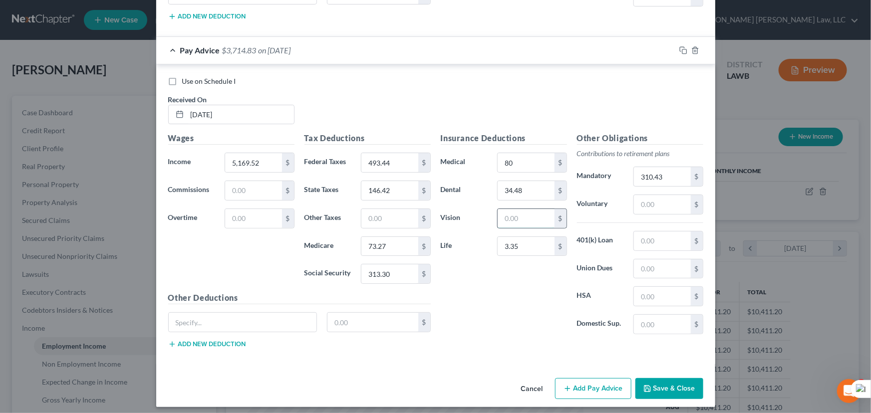
click at [523, 216] on input "text" at bounding box center [525, 218] width 56 height 19
type input "2.71"
click at [388, 209] on input "text" at bounding box center [389, 218] width 56 height 19
type input "56.85"
click at [592, 391] on button "Add Pay Advice" at bounding box center [593, 388] width 76 height 21
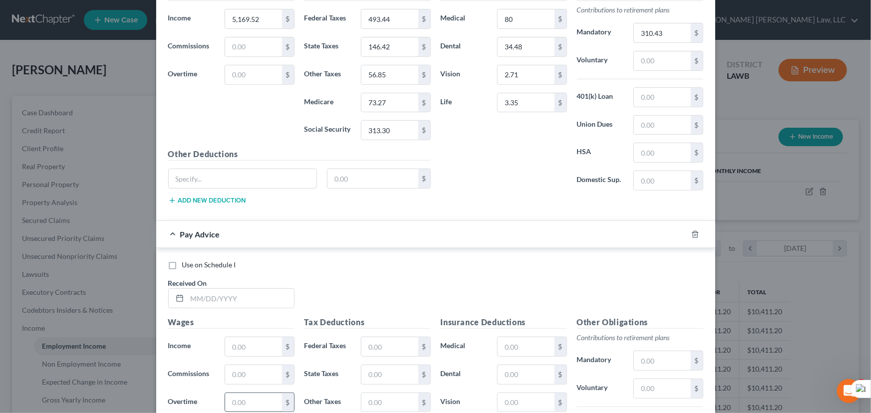
scroll to position [2285, 0]
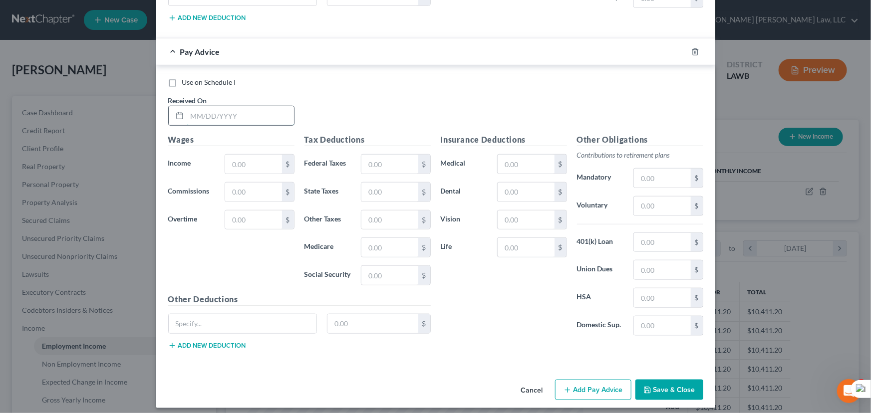
click at [192, 108] on input "text" at bounding box center [240, 115] width 107 height 19
type input "[DATE]"
click at [252, 155] on input "text" at bounding box center [253, 164] width 56 height 19
click at [375, 271] on input "text" at bounding box center [389, 275] width 56 height 19
click at [389, 242] on input "text" at bounding box center [389, 247] width 56 height 19
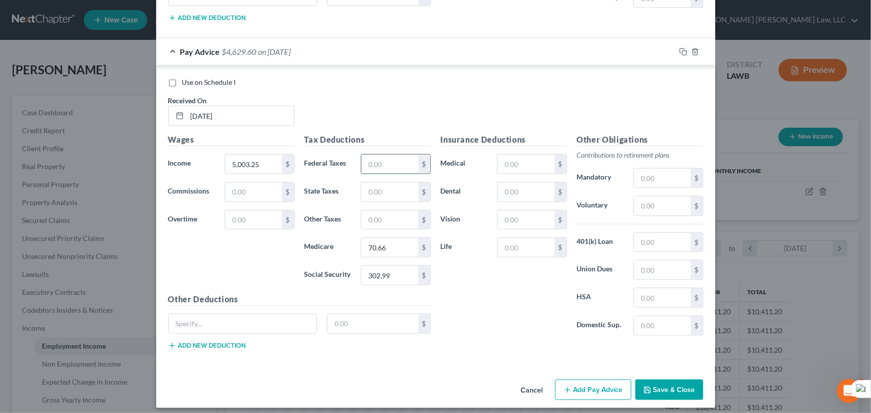
click at [383, 155] on input "text" at bounding box center [389, 164] width 56 height 19
click at [394, 189] on input "text" at bounding box center [389, 192] width 56 height 19
drag, startPoint x: 647, startPoint y: 160, endPoint x: 652, endPoint y: 177, distance: 18.2
click at [647, 160] on div "Other Obligations Contributions to retirement plans Mandatory $ Voluntary $ 401…" at bounding box center [640, 239] width 136 height 210
click at [652, 178] on input "text" at bounding box center [662, 178] width 56 height 19
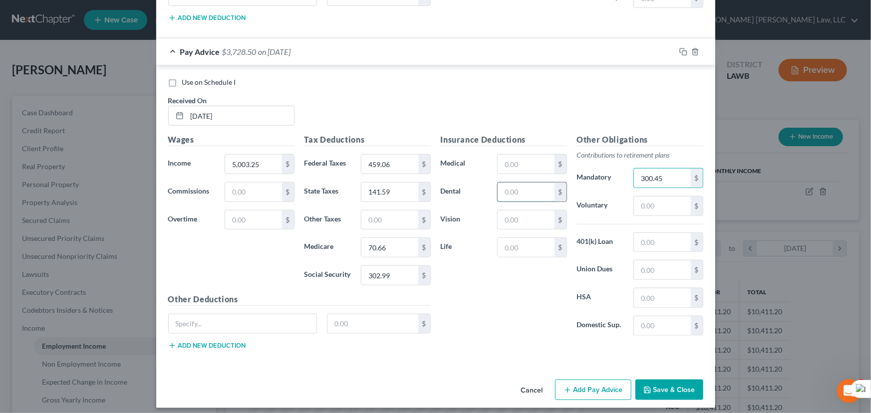
click at [532, 183] on input "text" at bounding box center [525, 192] width 56 height 19
click at [519, 155] on input "text" at bounding box center [525, 164] width 56 height 19
click at [530, 238] on input "text" at bounding box center [525, 247] width 56 height 19
click at [526, 214] on input "text" at bounding box center [525, 220] width 56 height 19
click at [404, 211] on input "text" at bounding box center [389, 220] width 56 height 19
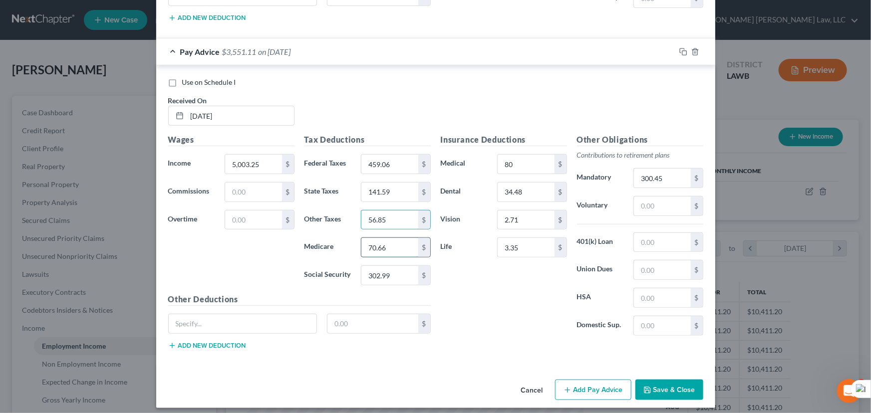
click at [398, 239] on input "70.66" at bounding box center [389, 247] width 56 height 19
click at [385, 240] on input "70.66" at bounding box center [389, 247] width 56 height 19
click at [379, 240] on input "70.66" at bounding box center [389, 247] width 56 height 19
drag, startPoint x: 663, startPoint y: 379, endPoint x: 632, endPoint y: 386, distance: 31.7
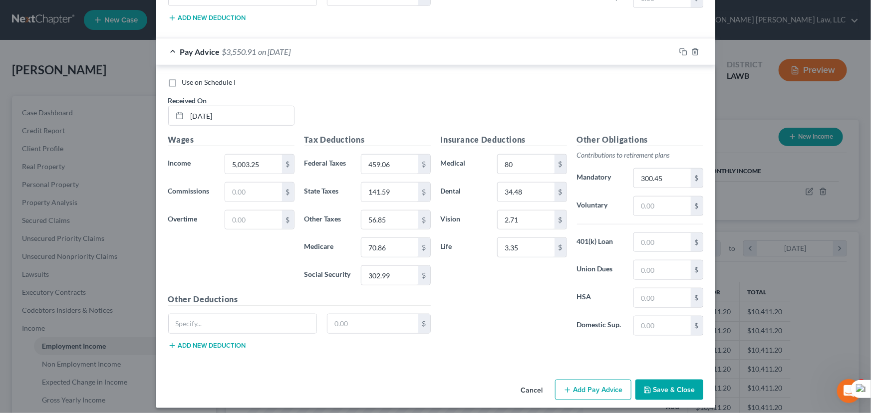
click at [599, 380] on button "Add Pay Advice" at bounding box center [593, 390] width 76 height 21
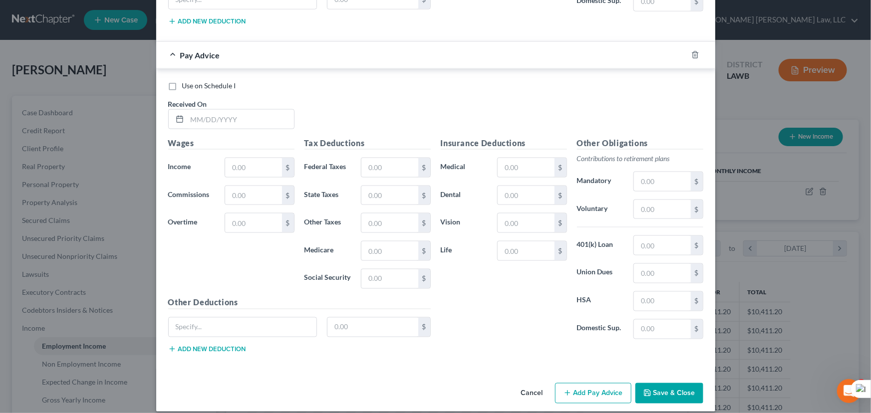
scroll to position [2613, 0]
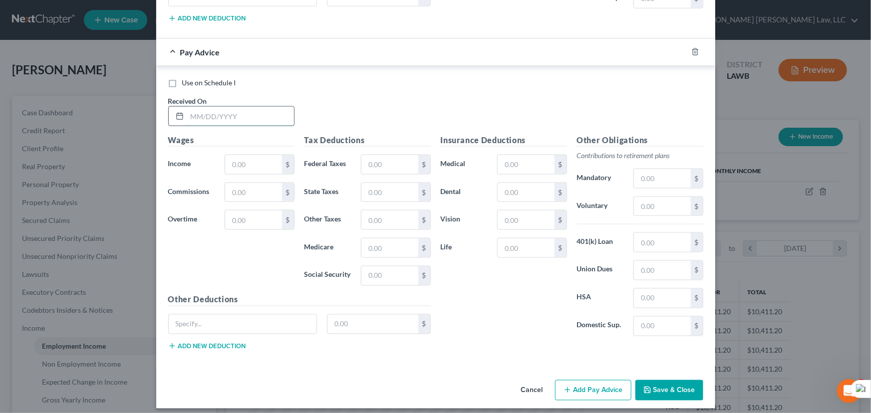
click at [231, 108] on input "text" at bounding box center [240, 116] width 107 height 19
click at [264, 155] on input "text" at bounding box center [253, 164] width 56 height 19
drag, startPoint x: 389, startPoint y: 266, endPoint x: 394, endPoint y: 270, distance: 6.8
click at [389, 266] on input "text" at bounding box center [389, 275] width 56 height 19
drag, startPoint x: 399, startPoint y: 253, endPoint x: 387, endPoint y: 242, distance: 15.9
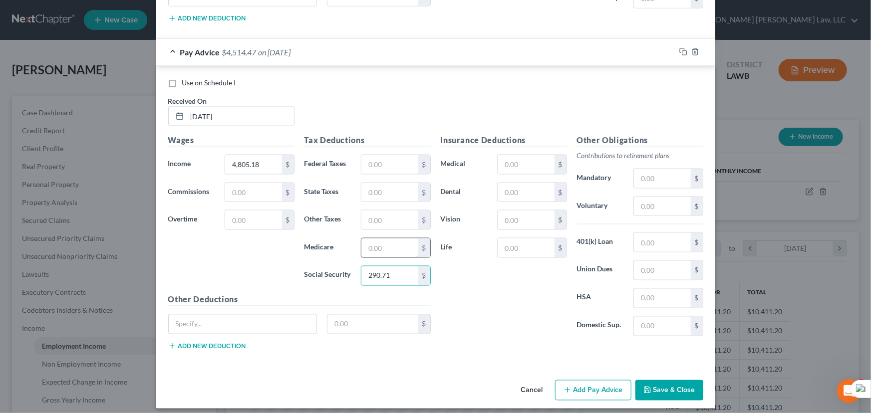
click at [399, 252] on div "Tax Deductions Federal Taxes $ State Taxes $ Other Taxes $ Medicare $ Social Se…" at bounding box center [367, 214] width 136 height 160
click at [387, 242] on input "text" at bounding box center [389, 248] width 56 height 19
click at [386, 240] on input "text" at bounding box center [389, 248] width 56 height 19
click at [381, 157] on input "text" at bounding box center [389, 164] width 56 height 19
click at [398, 185] on input "text" at bounding box center [389, 192] width 56 height 19
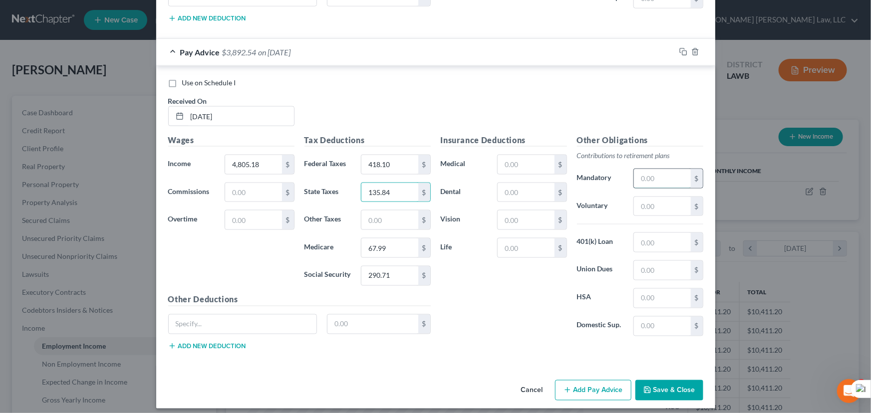
click at [673, 177] on input "text" at bounding box center [662, 178] width 56 height 19
click at [535, 183] on input "text" at bounding box center [525, 192] width 56 height 19
click at [508, 155] on input "text" at bounding box center [525, 164] width 56 height 19
click at [526, 242] on input "text" at bounding box center [525, 248] width 56 height 19
click at [519, 218] on input "text" at bounding box center [525, 220] width 56 height 19
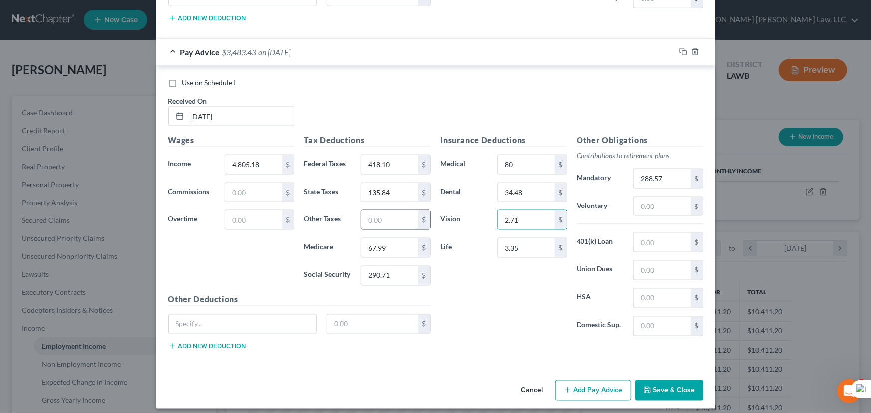
click at [391, 214] on input "text" at bounding box center [389, 220] width 56 height 19
click at [601, 384] on button "Add Pay Advice" at bounding box center [593, 390] width 76 height 21
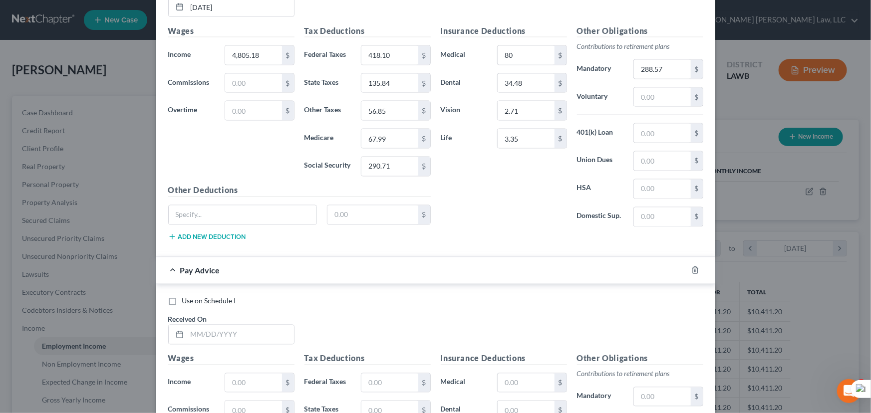
scroll to position [2939, 0]
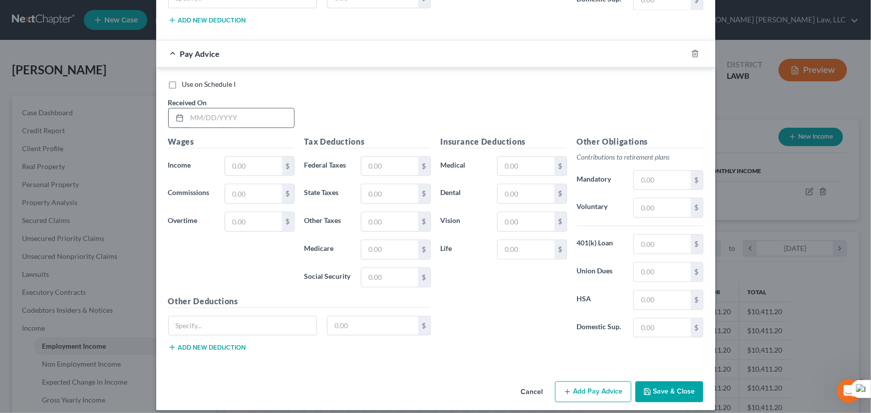
click at [245, 110] on input "text" at bounding box center [240, 117] width 107 height 19
click at [249, 157] on input "text" at bounding box center [253, 166] width 56 height 19
click at [397, 268] on input "text" at bounding box center [389, 277] width 56 height 19
click at [382, 245] on input "text" at bounding box center [389, 249] width 56 height 19
click at [391, 157] on input "text" at bounding box center [389, 166] width 56 height 19
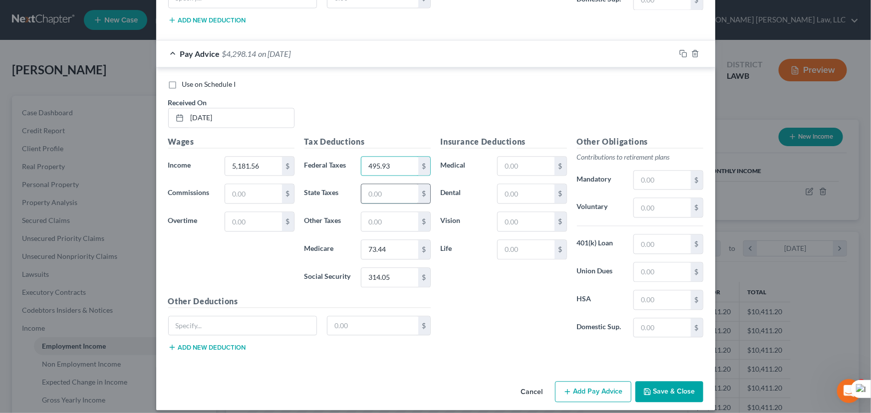
click at [374, 184] on input "text" at bounding box center [389, 193] width 56 height 19
click at [642, 171] on input "text" at bounding box center [662, 180] width 56 height 19
click at [520, 195] on div "$" at bounding box center [531, 194] width 69 height 20
click at [520, 188] on input "text" at bounding box center [525, 193] width 56 height 19
click at [536, 157] on input "text" at bounding box center [525, 166] width 56 height 19
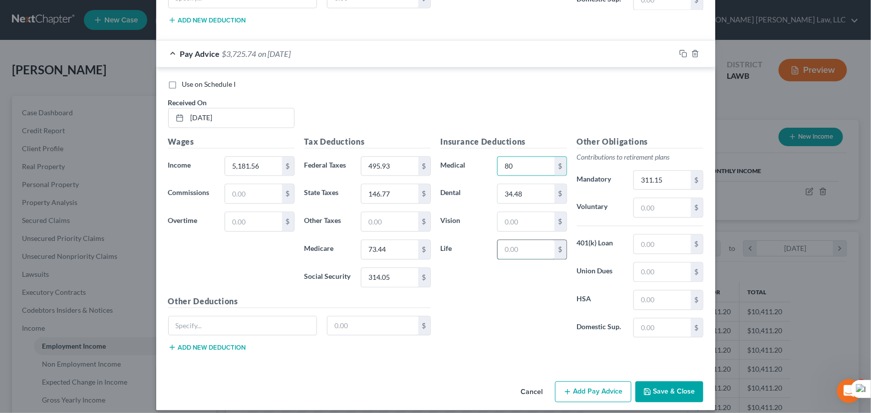
click at [512, 241] on input "text" at bounding box center [525, 249] width 56 height 19
click at [514, 212] on input "text" at bounding box center [525, 221] width 56 height 19
click at [378, 212] on input "text" at bounding box center [389, 221] width 56 height 19
click at [586, 381] on button "Add Pay Advice" at bounding box center [593, 391] width 76 height 21
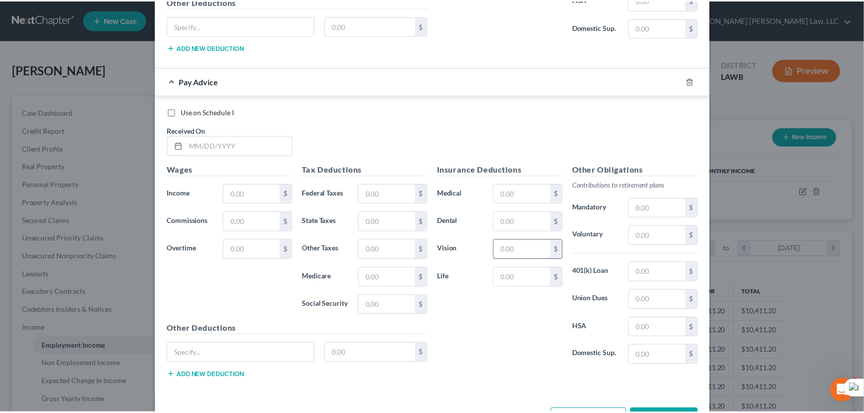
scroll to position [3266, 0]
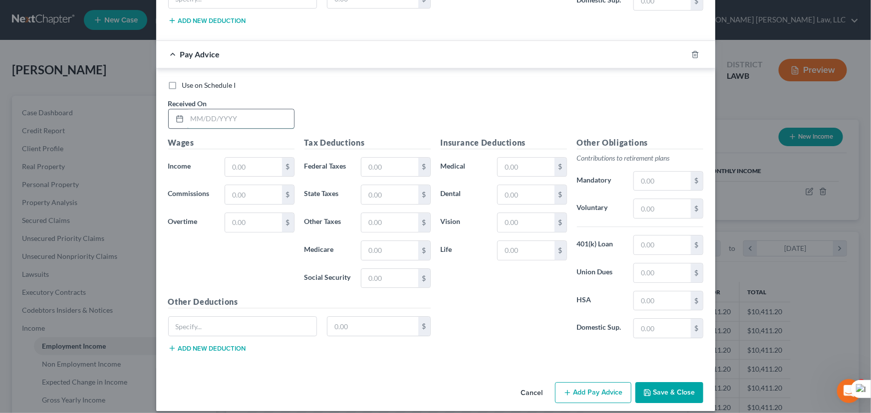
click at [202, 109] on input "text" at bounding box center [240, 118] width 107 height 19
click at [249, 161] on input "text" at bounding box center [253, 167] width 56 height 19
drag, startPoint x: 375, startPoint y: 273, endPoint x: 376, endPoint y: 278, distance: 5.5
click at [375, 273] on input "text" at bounding box center [389, 278] width 56 height 19
click at [395, 243] on input "text" at bounding box center [389, 250] width 56 height 19
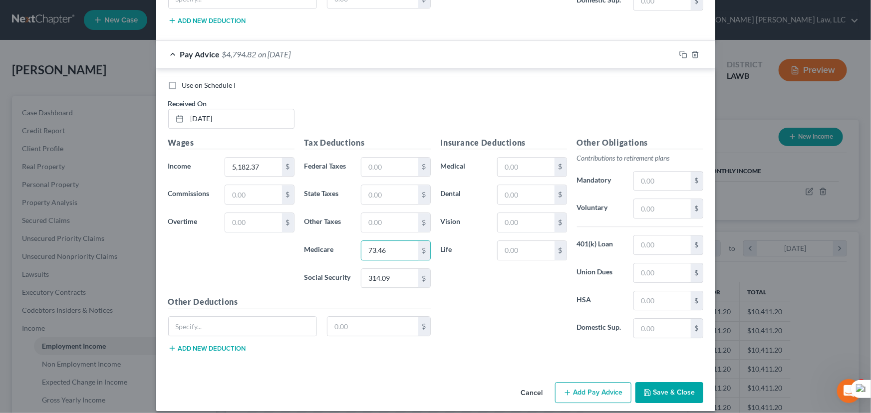
click at [381, 147] on div "Tax Deductions Federal Taxes $ State Taxes $ Other Taxes $ Medicare 73.46 $ Soc…" at bounding box center [367, 217] width 136 height 160
click at [381, 165] on input "text" at bounding box center [389, 167] width 56 height 19
click at [397, 185] on input "text" at bounding box center [389, 194] width 56 height 19
drag, startPoint x: 630, startPoint y: 168, endPoint x: 640, endPoint y: 170, distance: 9.7
click at [634, 172] on input "text" at bounding box center [662, 181] width 56 height 19
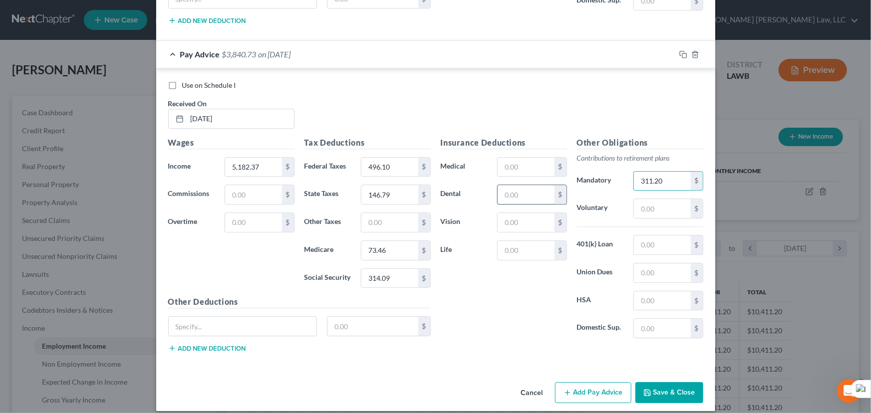
click at [511, 185] on input "text" at bounding box center [525, 194] width 56 height 19
click at [532, 159] on input "text" at bounding box center [525, 167] width 56 height 19
drag, startPoint x: 523, startPoint y: 239, endPoint x: 530, endPoint y: 241, distance: 7.1
click at [525, 241] on input "text" at bounding box center [525, 250] width 56 height 19
click at [522, 214] on input "text" at bounding box center [525, 222] width 56 height 19
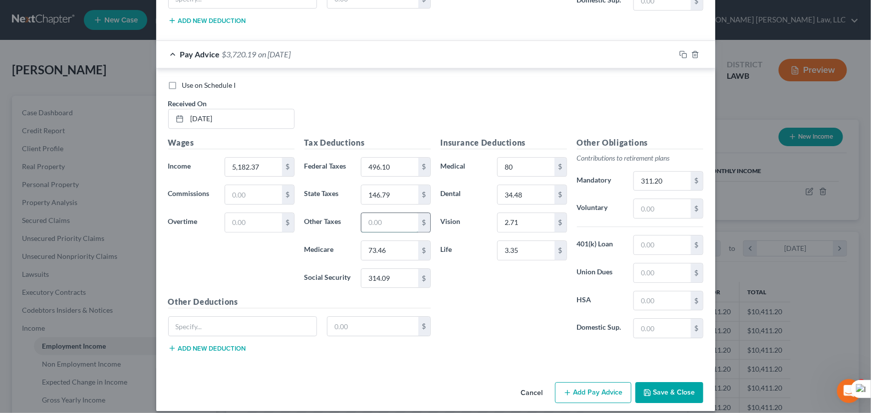
click at [388, 213] on input "text" at bounding box center [389, 222] width 56 height 19
click at [675, 382] on button "Save & Close" at bounding box center [669, 392] width 68 height 21
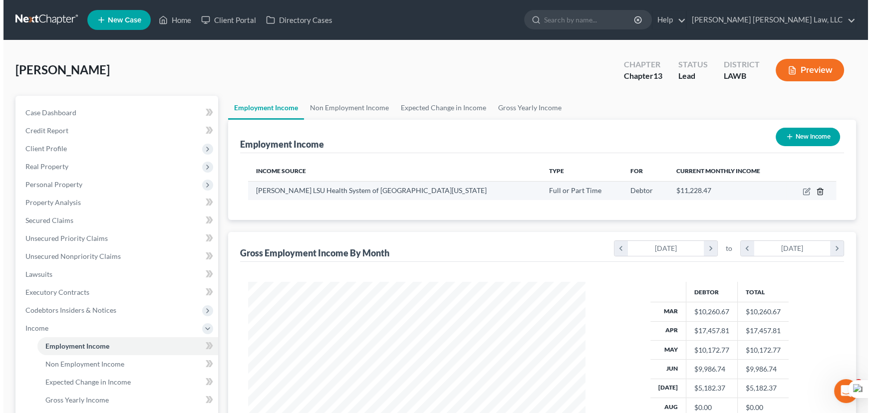
scroll to position [498786, 498610]
click at [800, 192] on icon "button" at bounding box center [803, 192] width 8 height 8
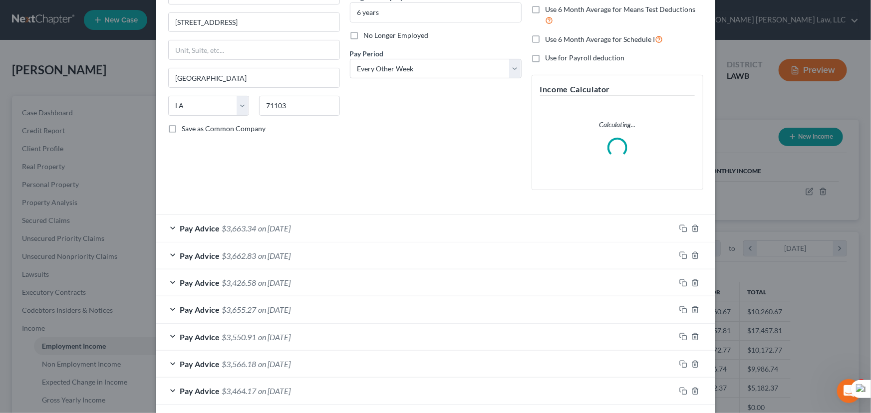
scroll to position [237, 0]
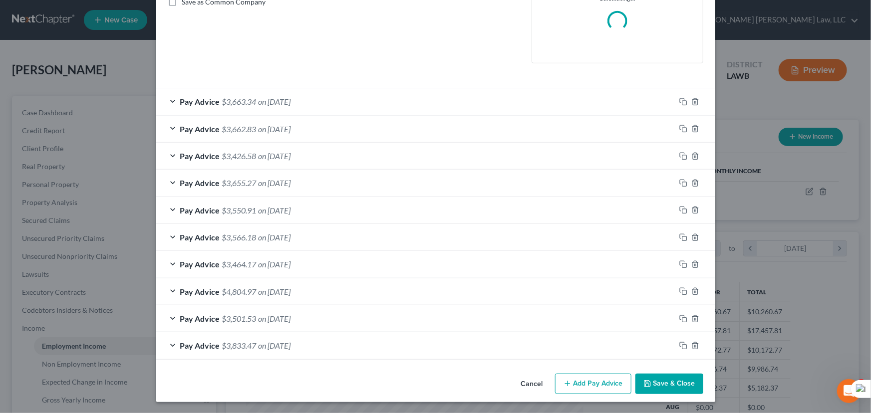
click at [583, 380] on button "Add Pay Advice" at bounding box center [593, 384] width 76 height 21
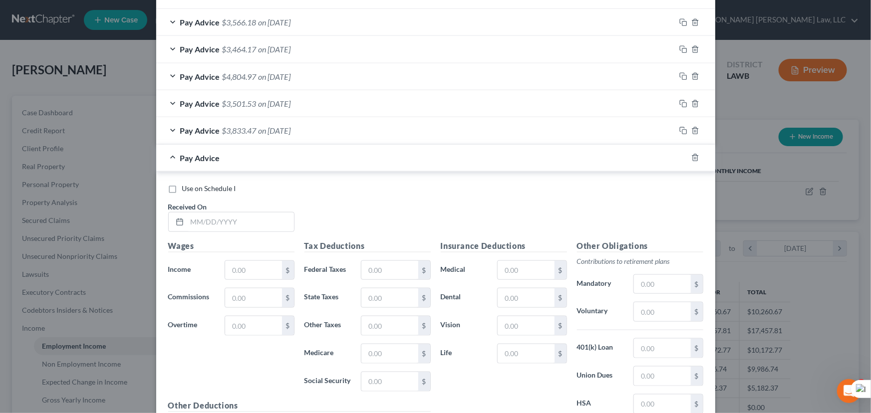
scroll to position [586, 0]
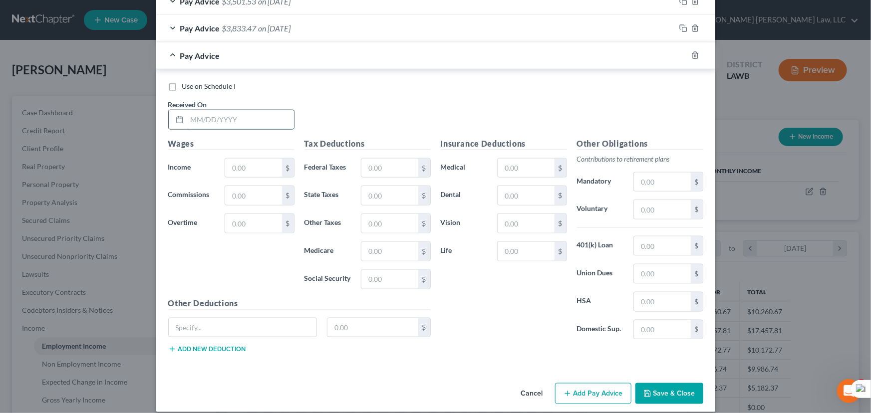
click at [193, 115] on input "text" at bounding box center [240, 119] width 107 height 19
click at [242, 161] on input "text" at bounding box center [253, 168] width 56 height 19
click at [393, 274] on input "text" at bounding box center [389, 279] width 56 height 19
drag, startPoint x: 396, startPoint y: 261, endPoint x: 394, endPoint y: 255, distance: 5.8
click at [395, 261] on div "Tax Deductions Federal Taxes $ State Taxes $ Other Taxes $ Medicare $ Social Se…" at bounding box center [367, 218] width 136 height 160
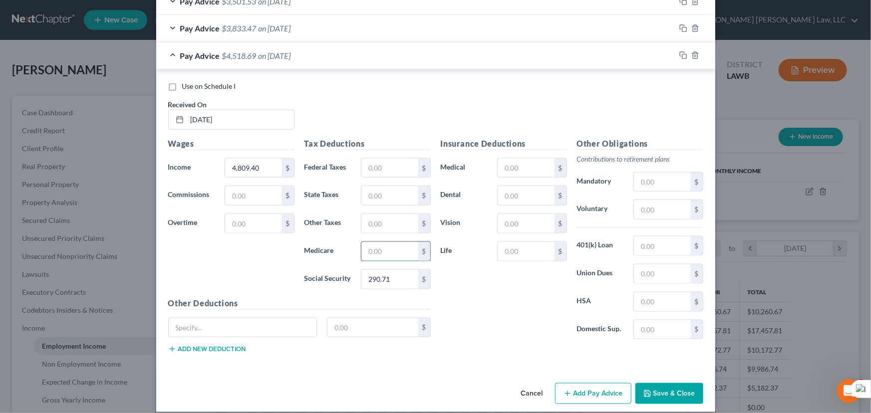
click at [394, 255] on input "text" at bounding box center [389, 251] width 56 height 19
click at [385, 162] on input "text" at bounding box center [389, 168] width 56 height 19
click at [399, 197] on input "text" at bounding box center [389, 195] width 56 height 19
click at [657, 176] on input "text" at bounding box center [662, 182] width 56 height 19
click at [522, 193] on input "text" at bounding box center [525, 195] width 56 height 19
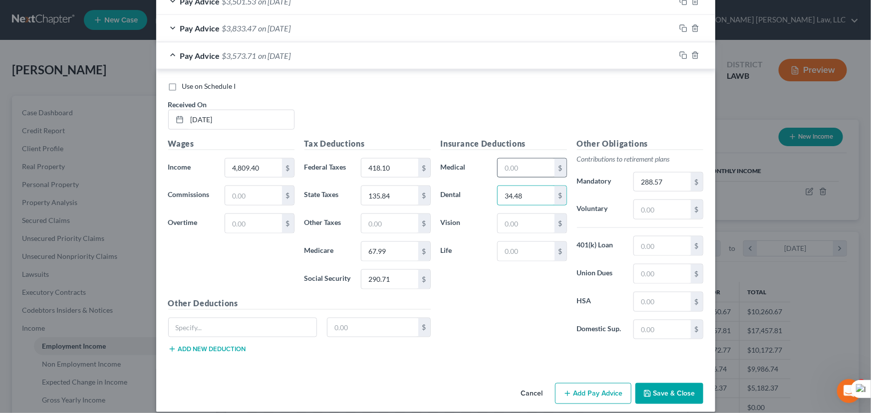
click at [524, 160] on div "Insurance Deductions Medical $ Dental 34.48 $ Vision $ Life $" at bounding box center [504, 243] width 136 height 210
click at [526, 162] on input "text" at bounding box center [525, 168] width 56 height 19
click at [534, 249] on input "text" at bounding box center [525, 251] width 56 height 19
click at [524, 217] on input "text" at bounding box center [525, 223] width 56 height 19
click at [361, 226] on input "text" at bounding box center [389, 223] width 56 height 19
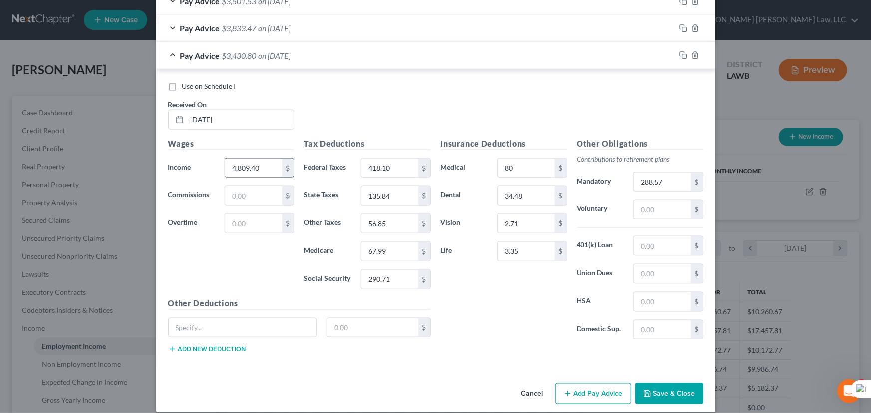
click at [282, 165] on div "$" at bounding box center [288, 168] width 12 height 19
click at [265, 168] on input "4,809.40" at bounding box center [253, 168] width 56 height 19
click at [264, 168] on input "4,809.40" at bounding box center [253, 168] width 56 height 19
drag, startPoint x: 574, startPoint y: 386, endPoint x: 319, endPoint y: 275, distance: 278.2
click at [574, 388] on button "Add Pay Advice" at bounding box center [593, 393] width 76 height 21
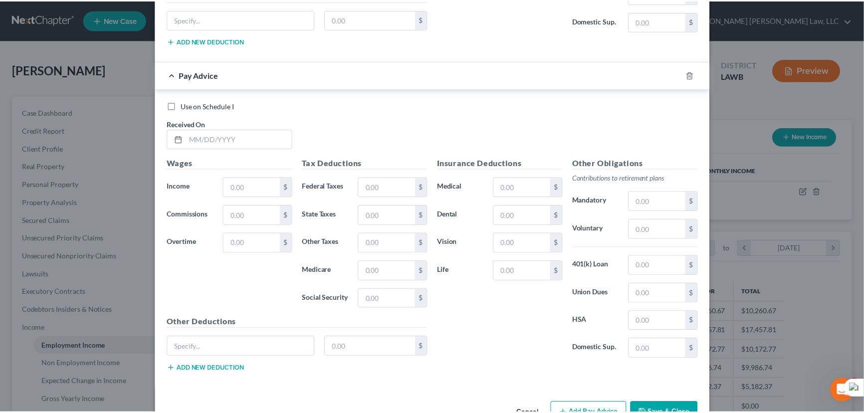
scroll to position [922, 0]
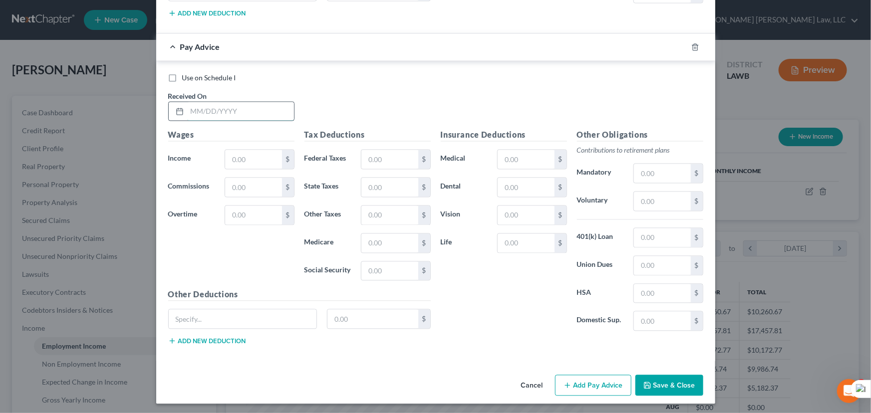
click at [243, 102] on input "text" at bounding box center [240, 111] width 107 height 19
click at [237, 160] on input "text" at bounding box center [253, 159] width 56 height 19
drag, startPoint x: 366, startPoint y: 261, endPoint x: 369, endPoint y: 272, distance: 11.4
click at [367, 262] on input "text" at bounding box center [389, 271] width 56 height 19
click at [390, 240] on input "text" at bounding box center [389, 243] width 56 height 19
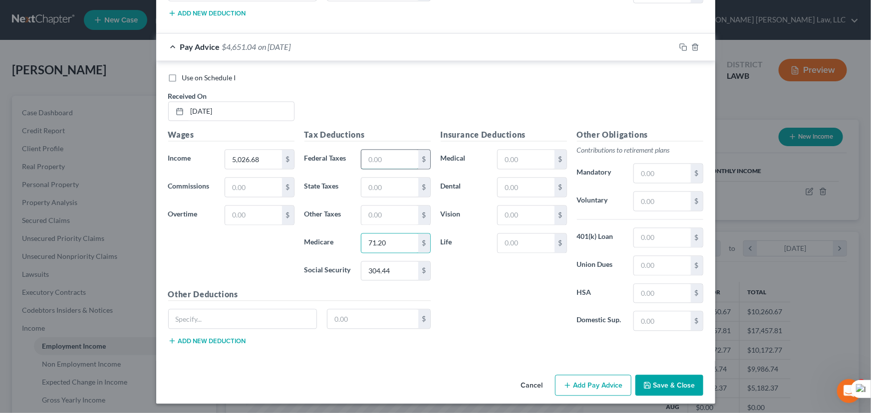
click at [395, 150] on input "text" at bounding box center [389, 159] width 56 height 19
click at [389, 181] on input "text" at bounding box center [389, 187] width 56 height 19
click at [659, 177] on input "text" at bounding box center [662, 173] width 56 height 19
click at [529, 191] on input "text" at bounding box center [525, 187] width 56 height 19
click at [669, 383] on button "Save & Close" at bounding box center [669, 385] width 68 height 21
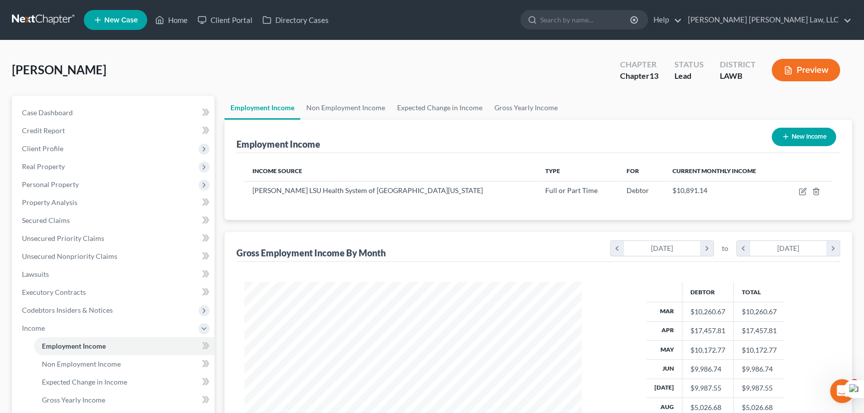
scroll to position [498786, 498610]
click at [802, 193] on icon "button" at bounding box center [803, 192] width 8 height 8
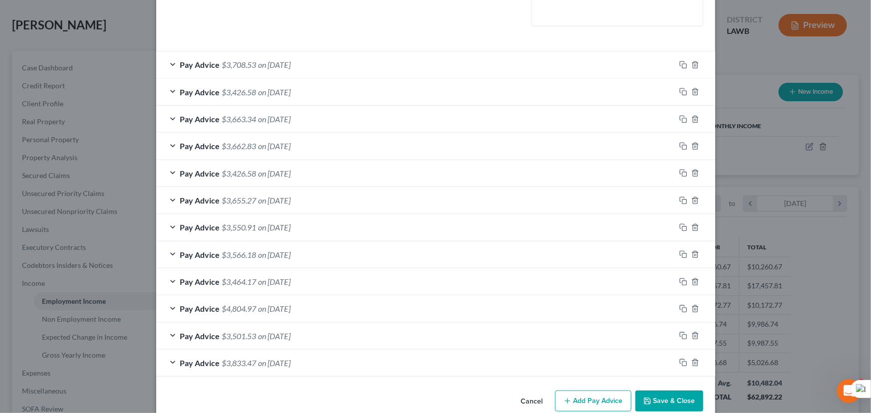
scroll to position [291, 0]
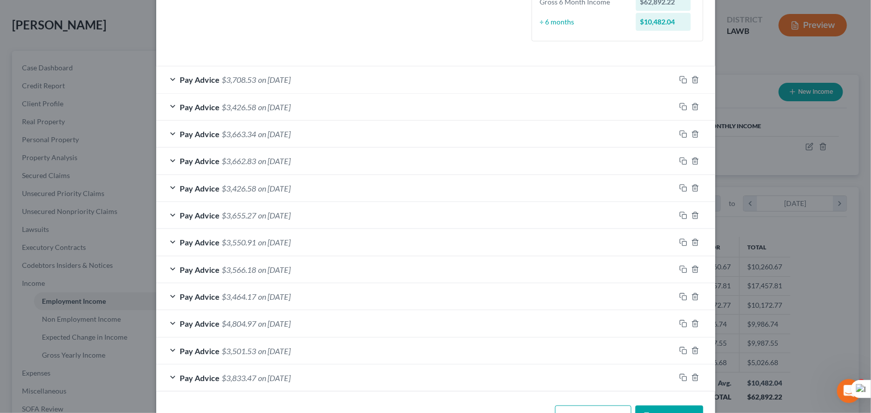
click at [464, 74] on div "Pay Advice $3,708.53 on [DATE]" at bounding box center [415, 79] width 519 height 26
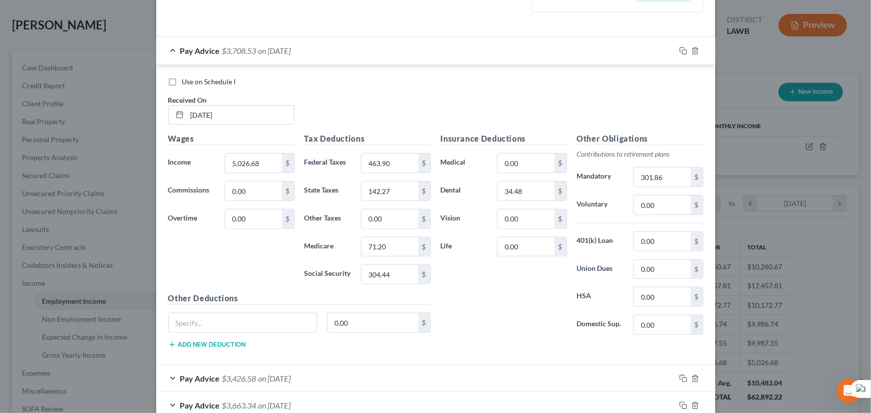
scroll to position [336, 0]
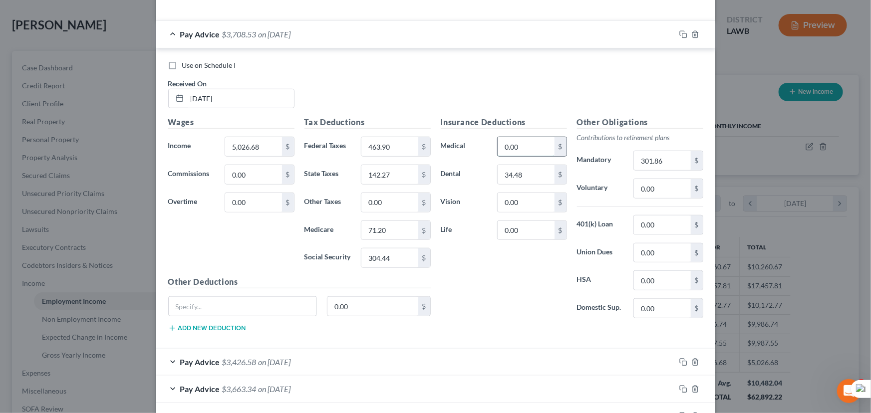
click at [523, 152] on input "0.00" at bounding box center [525, 146] width 56 height 19
click at [525, 233] on input "0.00" at bounding box center [525, 230] width 56 height 19
click at [384, 206] on input "0.00" at bounding box center [389, 202] width 56 height 19
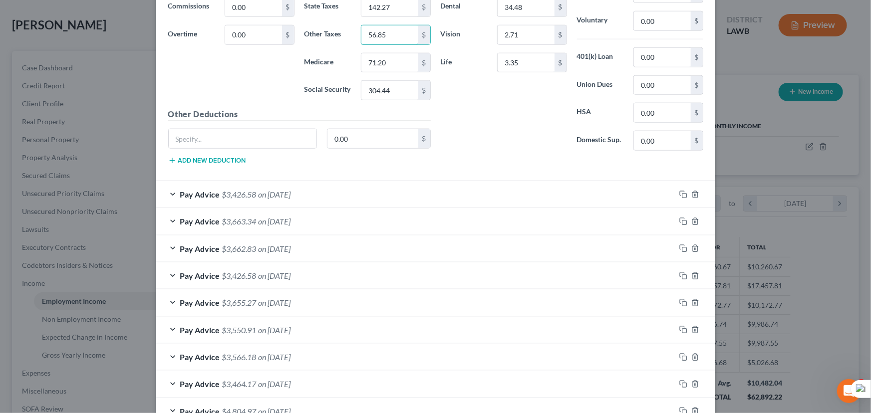
scroll to position [623, 0]
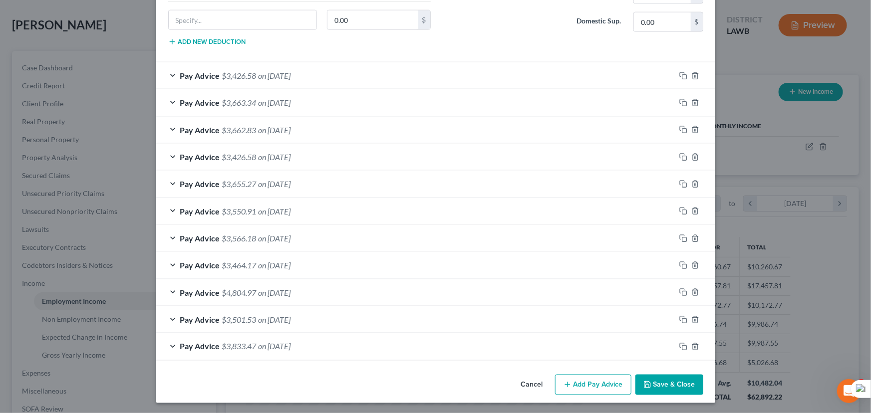
click at [605, 382] on button "Add Pay Advice" at bounding box center [593, 385] width 76 height 21
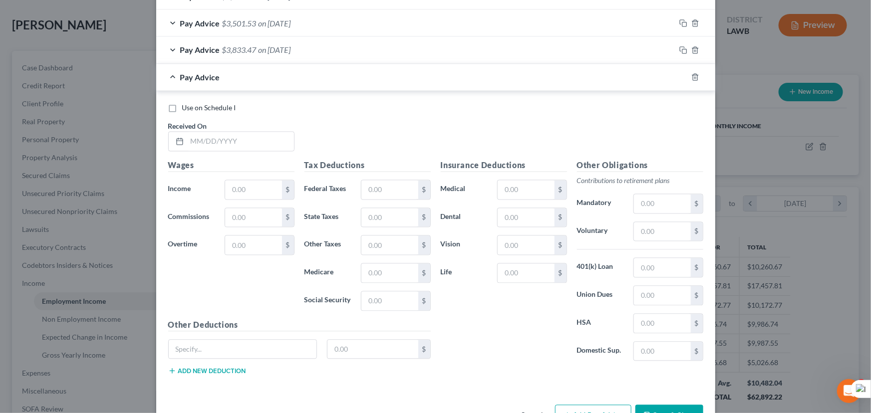
scroll to position [949, 0]
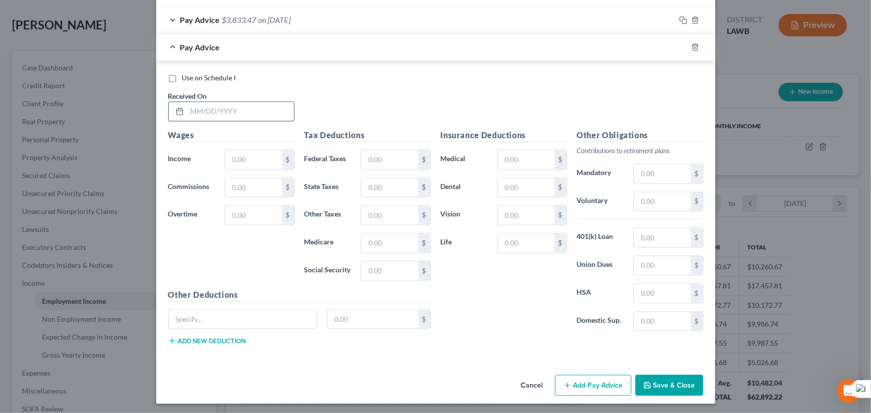
click at [252, 119] on div at bounding box center [231, 112] width 126 height 20
click at [250, 119] on input "text" at bounding box center [240, 111] width 107 height 19
click at [241, 112] on input "text" at bounding box center [240, 111] width 107 height 19
click at [246, 151] on input "text" at bounding box center [253, 160] width 56 height 19
click at [398, 269] on input "text" at bounding box center [389, 271] width 56 height 19
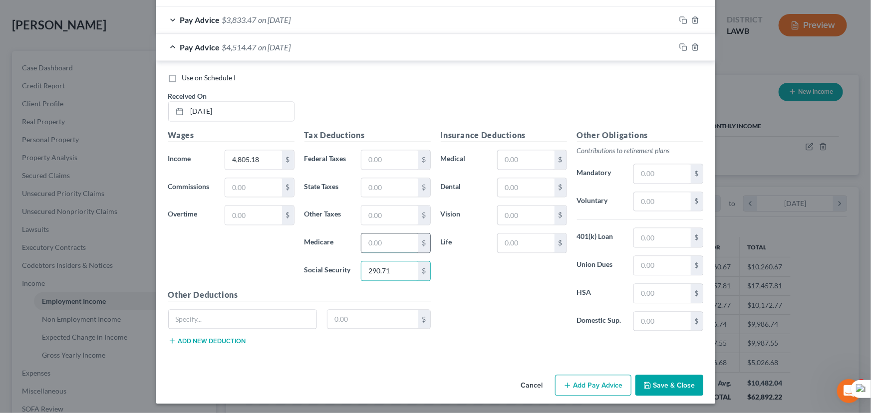
click at [381, 239] on input "text" at bounding box center [389, 243] width 56 height 19
click at [389, 162] on input "text" at bounding box center [389, 160] width 56 height 19
click at [381, 183] on input "text" at bounding box center [389, 188] width 56 height 19
click at [648, 172] on input "text" at bounding box center [662, 174] width 56 height 19
click at [523, 165] on input "text" at bounding box center [525, 160] width 56 height 19
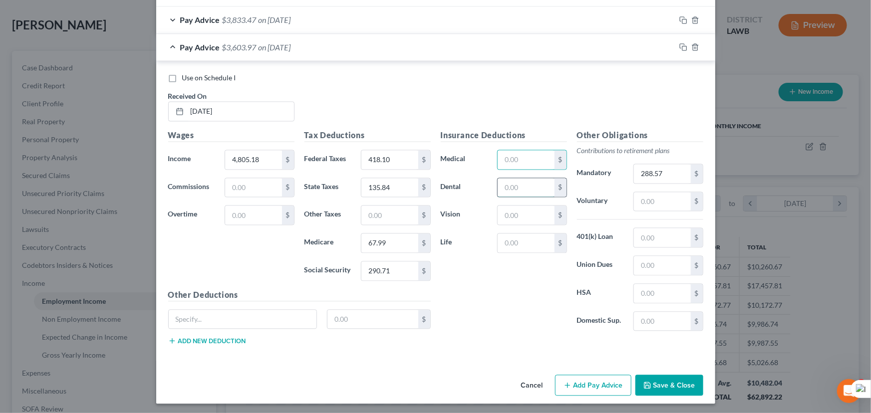
click at [507, 190] on input "text" at bounding box center [525, 188] width 56 height 19
click at [520, 157] on input "text" at bounding box center [525, 160] width 56 height 19
click at [538, 241] on input "text" at bounding box center [525, 243] width 56 height 19
click at [521, 214] on input "text" at bounding box center [525, 215] width 56 height 19
click at [376, 217] on input "text" at bounding box center [389, 215] width 56 height 19
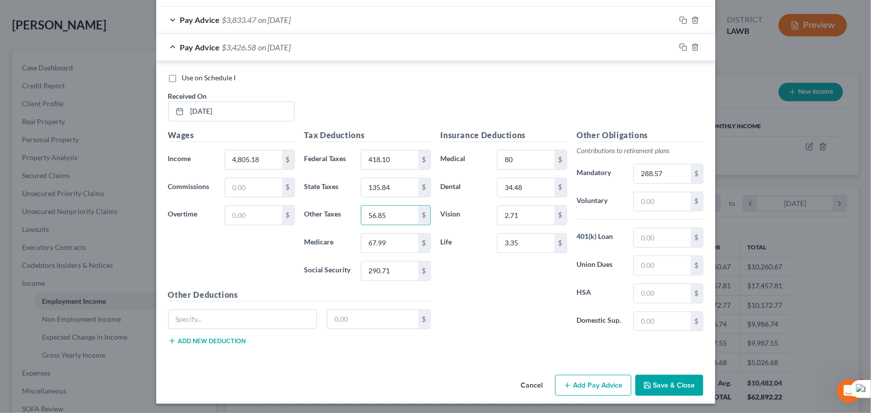
click at [603, 380] on button "Add Pay Advice" at bounding box center [593, 385] width 76 height 21
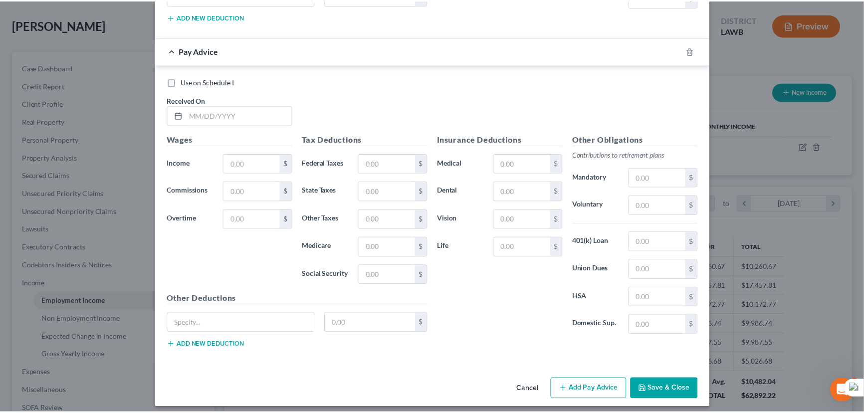
scroll to position [1276, 0]
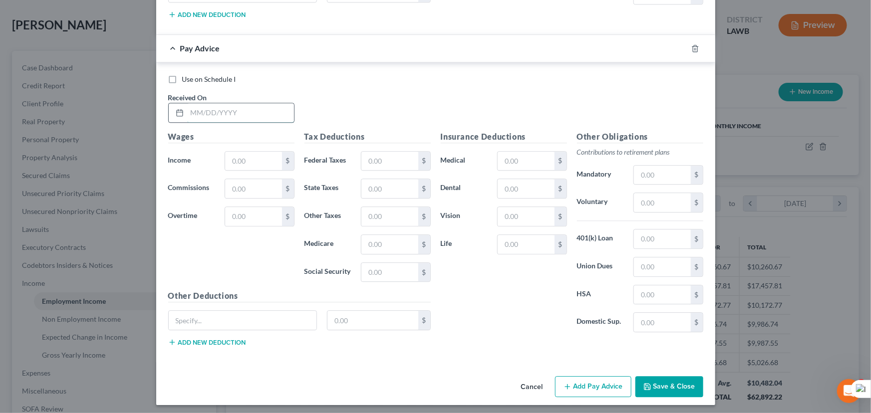
click at [197, 109] on input "text" at bounding box center [240, 112] width 107 height 19
click at [239, 158] on input "text" at bounding box center [253, 161] width 56 height 19
click at [375, 276] on input "text" at bounding box center [389, 272] width 56 height 19
click at [378, 239] on input "text" at bounding box center [389, 244] width 56 height 19
click at [374, 156] on input "text" at bounding box center [389, 161] width 56 height 19
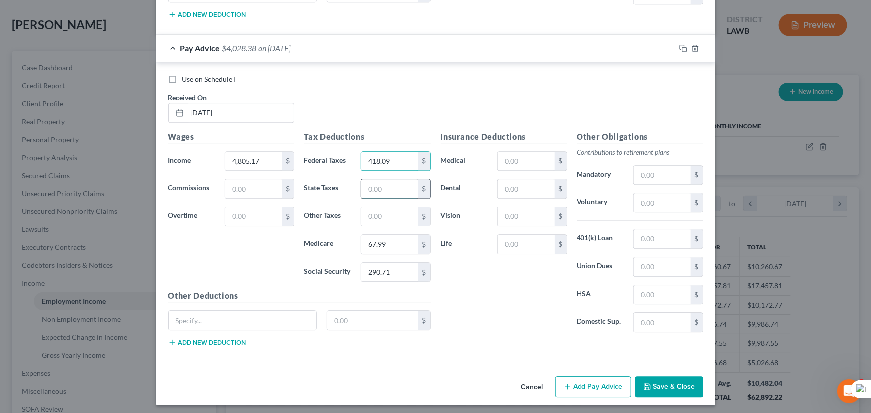
click at [388, 180] on input "text" at bounding box center [389, 188] width 56 height 19
click at [662, 169] on input "text" at bounding box center [662, 175] width 56 height 19
click at [519, 181] on input "text" at bounding box center [525, 188] width 56 height 19
click at [508, 145] on div "Insurance Deductions Medical $ Dental 34.48 $ Vision $ Life $" at bounding box center [504, 236] width 136 height 210
click at [510, 155] on input "text" at bounding box center [525, 161] width 56 height 19
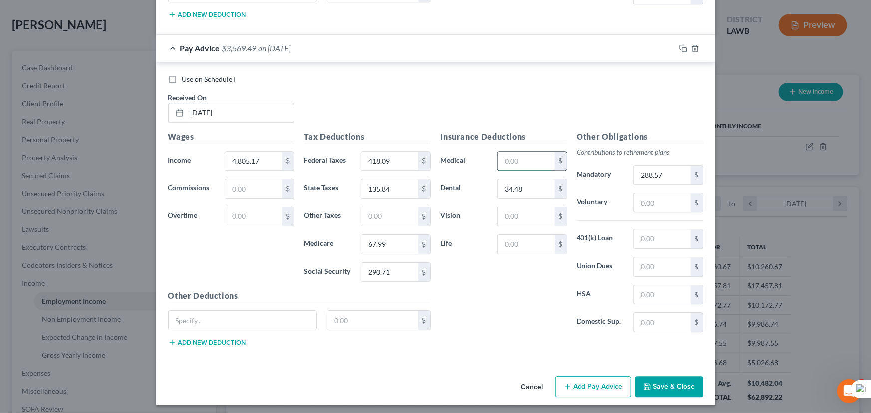
click at [510, 155] on input "text" at bounding box center [525, 161] width 56 height 19
drag, startPoint x: 498, startPoint y: 230, endPoint x: 526, endPoint y: 248, distance: 33.1
click at [500, 231] on div "Insurance Deductions Medical 80 $ Dental 34.48 $ Vision $ Life $" at bounding box center [504, 236] width 136 height 210
click at [506, 236] on input "text" at bounding box center [525, 244] width 56 height 19
click at [516, 218] on input "text" at bounding box center [525, 216] width 56 height 19
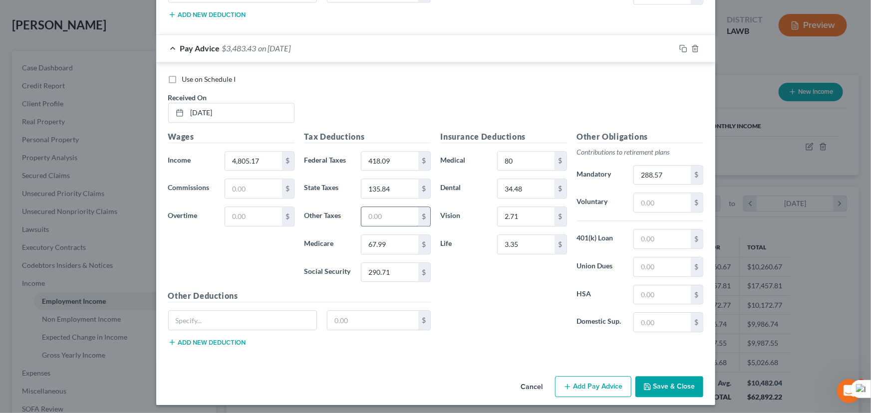
click at [401, 212] on input "text" at bounding box center [389, 216] width 56 height 19
click at [663, 386] on button "Save & Close" at bounding box center [669, 386] width 68 height 21
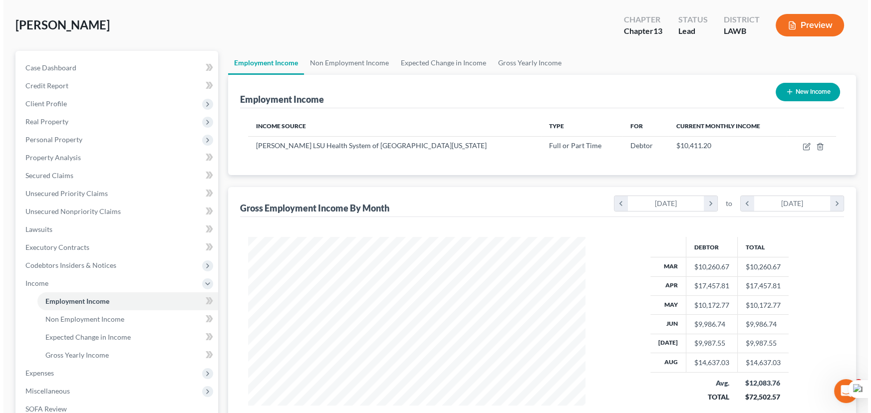
scroll to position [498786, 498610]
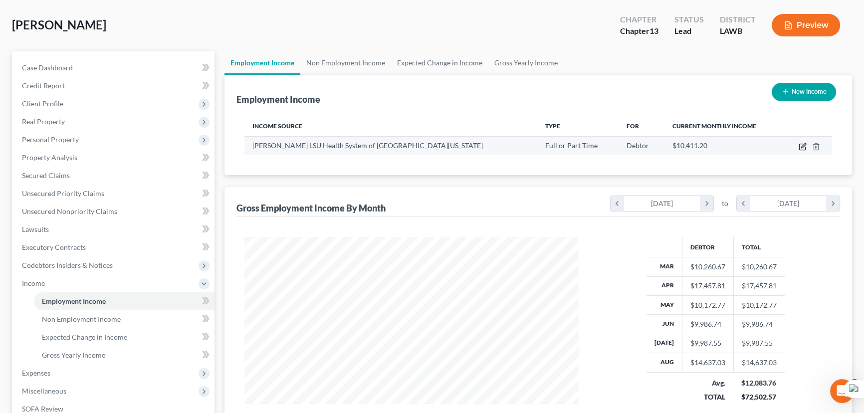
click at [799, 145] on icon "button" at bounding box center [802, 147] width 6 height 6
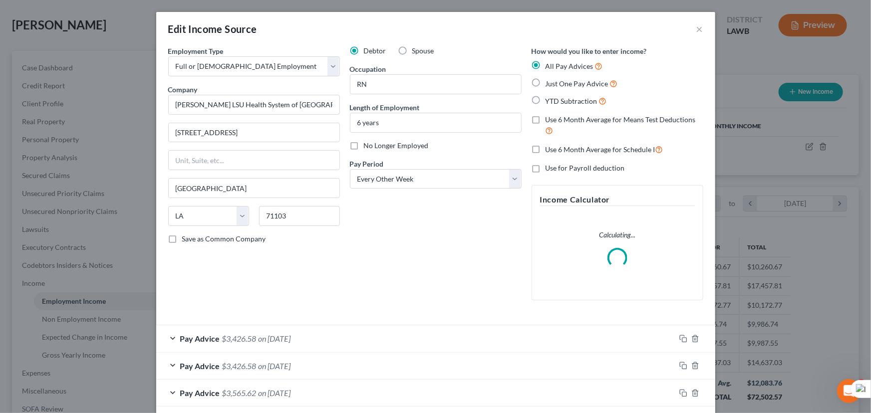
scroll to position [179, 357]
click at [545, 119] on label "Use 6 Month Average for Means Test Deductions" at bounding box center [624, 125] width 158 height 21
click at [549, 119] on input "Use 6 Month Average for Means Test Deductions" at bounding box center [552, 118] width 6 height 6
click at [545, 149] on label "Use 6 Month Average for Schedule I" at bounding box center [604, 149] width 118 height 11
click at [549, 149] on input "Use 6 Month Average for Schedule I" at bounding box center [552, 147] width 6 height 6
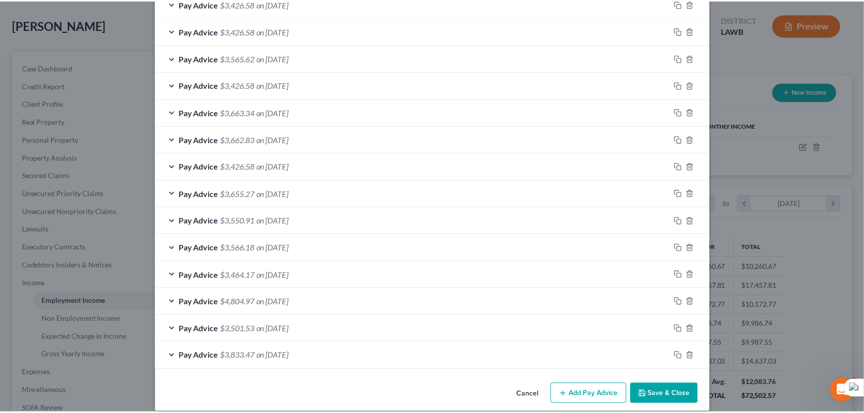
scroll to position [345, 0]
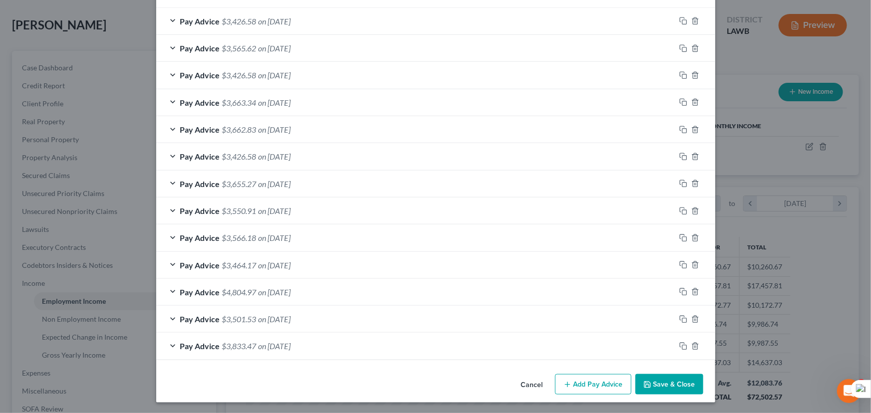
click at [656, 379] on button "Save & Close" at bounding box center [669, 384] width 68 height 21
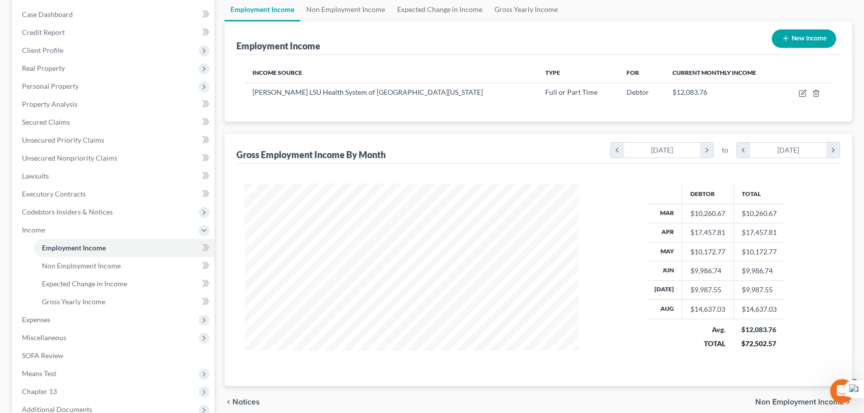
scroll to position [181, 0]
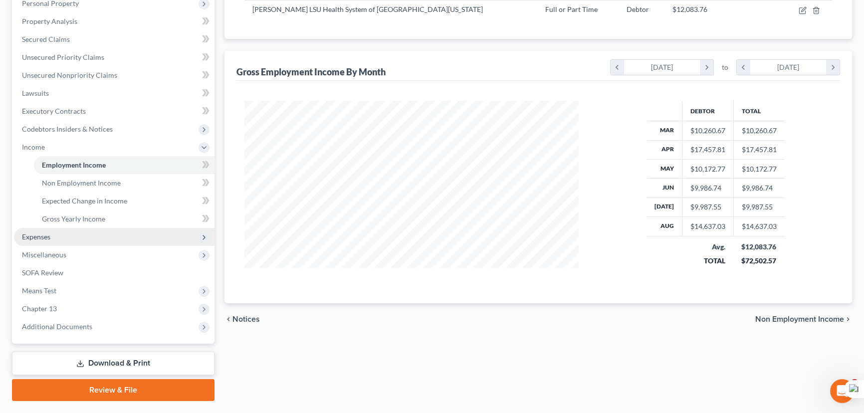
click at [61, 235] on span "Expenses" at bounding box center [114, 237] width 201 height 18
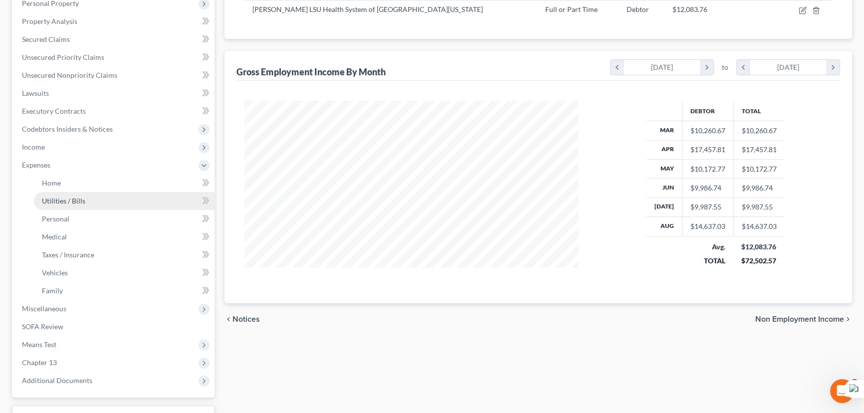
click at [76, 193] on link "Utilities / Bills" at bounding box center [124, 201] width 181 height 18
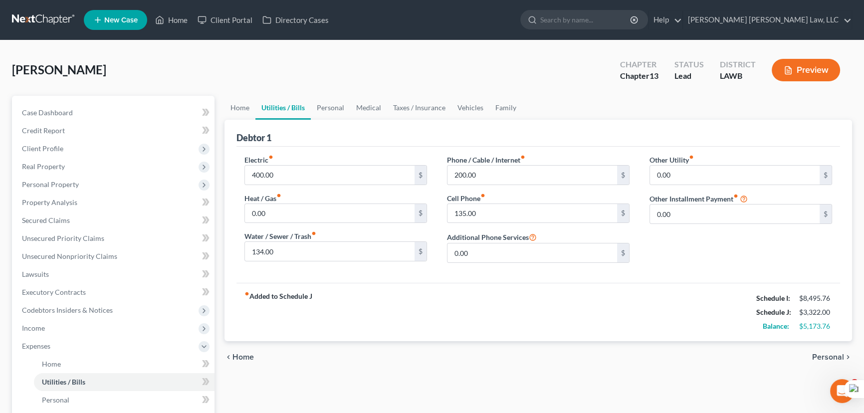
click at [300, 110] on link "Utilities / Bills" at bounding box center [282, 108] width 55 height 24
click at [340, 101] on link "Personal" at bounding box center [330, 108] width 39 height 24
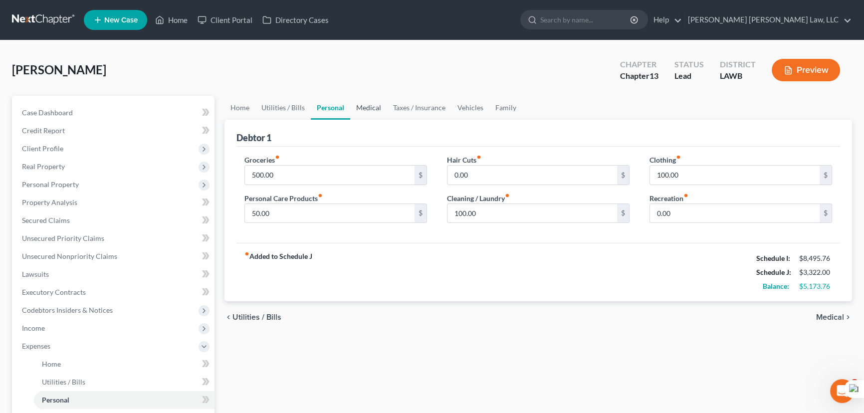
click at [369, 103] on link "Medical" at bounding box center [368, 108] width 37 height 24
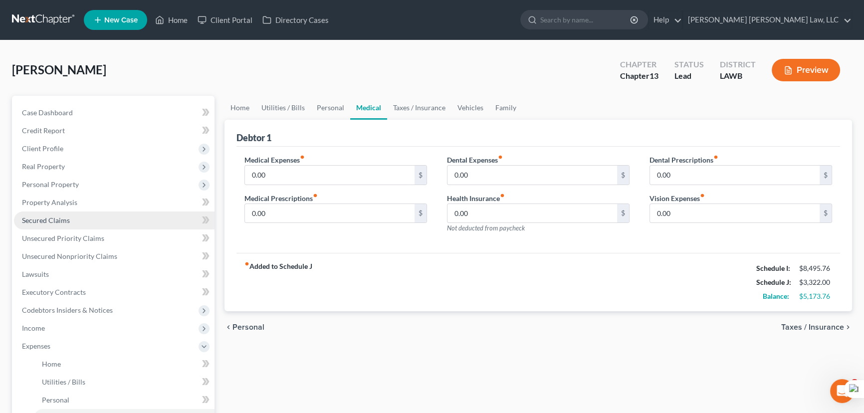
click at [85, 219] on link "Secured Claims" at bounding box center [114, 221] width 201 height 18
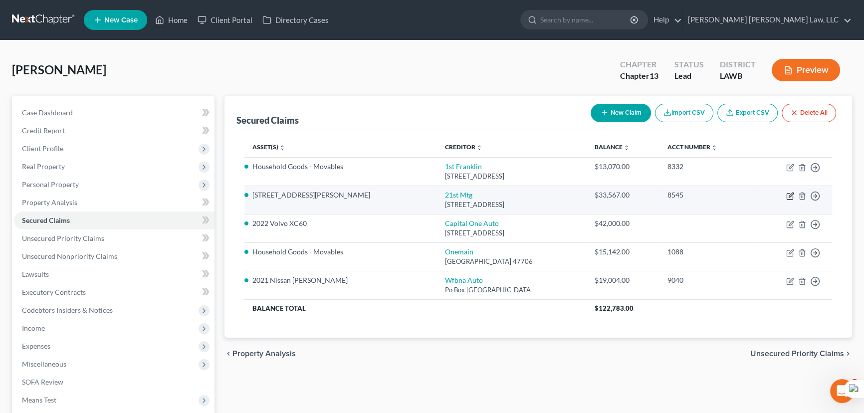
click at [788, 196] on icon "button" at bounding box center [790, 196] width 8 height 8
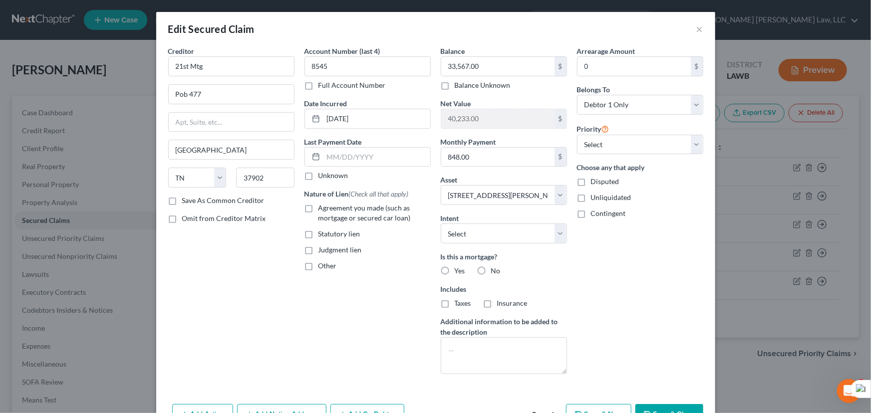
click at [318, 209] on label "Agreement you made (such as mortgage or secured car loan)" at bounding box center [374, 213] width 112 height 20
click at [322, 209] on input "Agreement you made (such as mortgage or secured car loan)" at bounding box center [325, 206] width 6 height 6
click at [455, 269] on label "Yes" at bounding box center [460, 271] width 10 height 10
click at [459, 269] on input "Yes" at bounding box center [462, 269] width 6 height 6
click at [455, 304] on label "Taxes" at bounding box center [463, 303] width 16 height 10
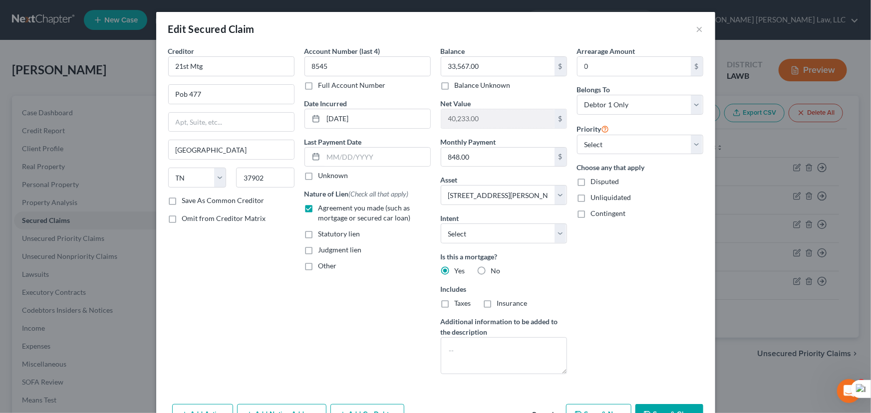
click at [459, 304] on input "Taxes" at bounding box center [462, 301] width 6 height 6
click at [497, 304] on label "Insurance" at bounding box center [512, 303] width 30 height 10
click at [501, 304] on input "Insurance" at bounding box center [504, 301] width 6 height 6
drag, startPoint x: 676, startPoint y: 404, endPoint x: 318, endPoint y: 280, distance: 378.2
click at [676, 406] on button "Save & Close" at bounding box center [669, 414] width 68 height 21
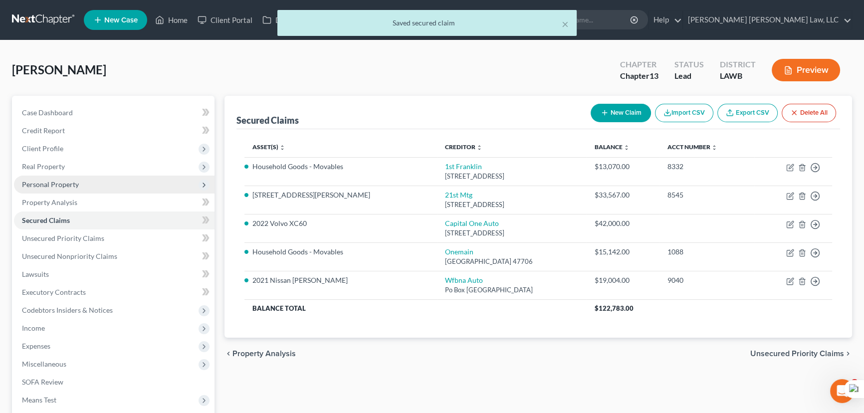
click at [98, 171] on span "Real Property" at bounding box center [114, 167] width 201 height 18
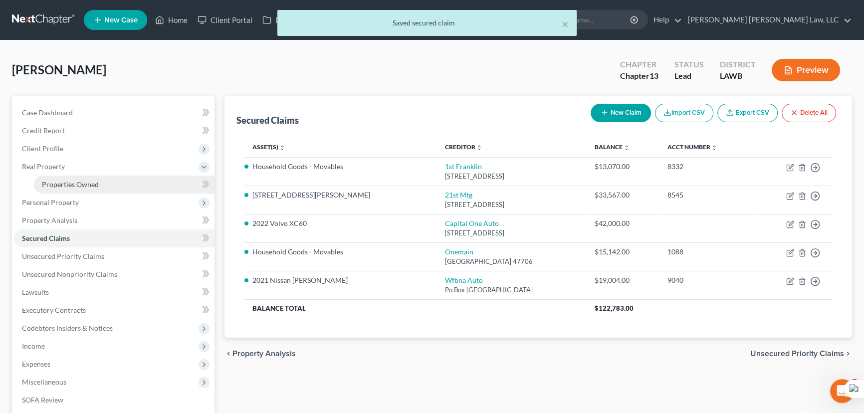
click at [102, 182] on link "Properties Owned" at bounding box center [124, 185] width 181 height 18
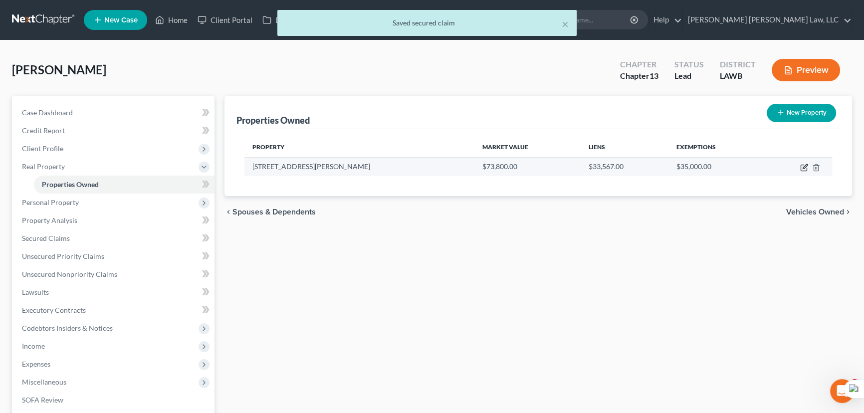
click at [804, 169] on icon "button" at bounding box center [804, 168] width 8 height 8
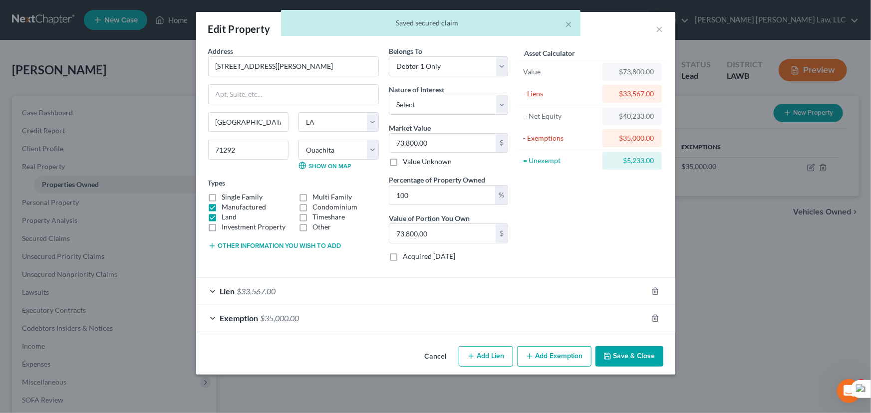
click at [222, 222] on label "Investment Property" at bounding box center [254, 227] width 64 height 10
click at [226, 222] on input "Investment Property" at bounding box center [229, 225] width 6 height 6
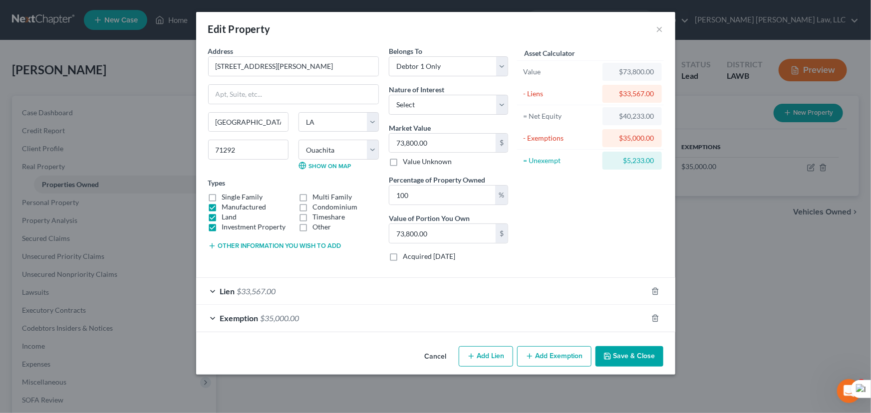
click at [222, 228] on label "Investment Property" at bounding box center [254, 227] width 64 height 10
click at [226, 228] on input "Investment Property" at bounding box center [229, 225] width 6 height 6
click at [222, 218] on label "Land" at bounding box center [229, 217] width 15 height 10
click at [226, 218] on input "Land" at bounding box center [229, 215] width 6 height 6
click at [641, 351] on button "Save & Close" at bounding box center [629, 356] width 68 height 21
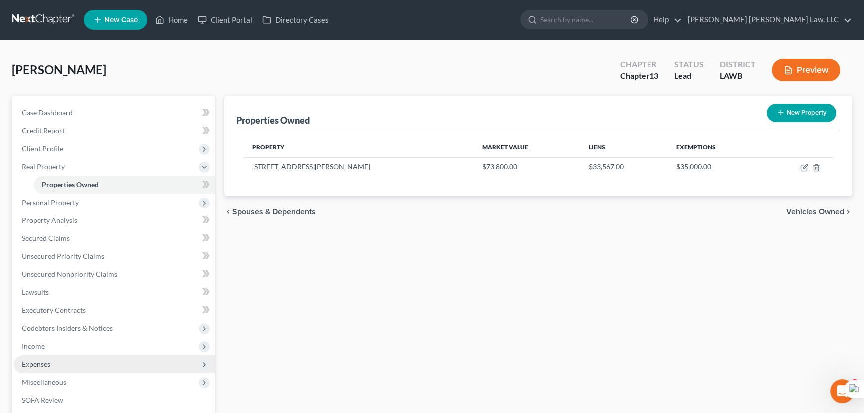
click at [66, 357] on span "Expenses" at bounding box center [114, 364] width 201 height 18
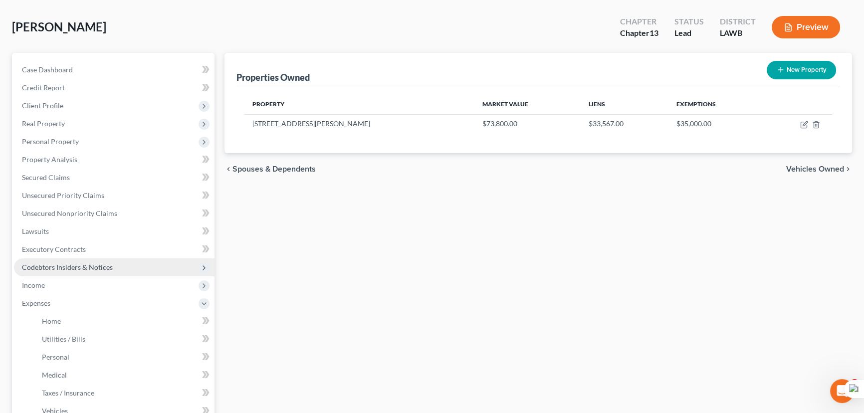
scroll to position [90, 0]
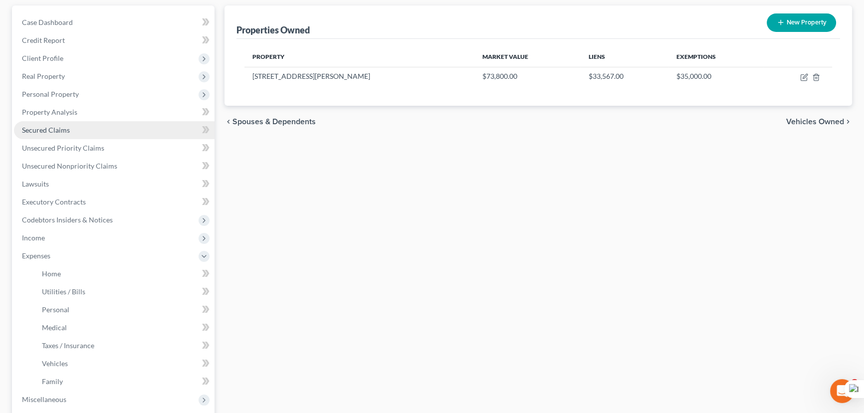
click at [72, 129] on link "Secured Claims" at bounding box center [114, 130] width 201 height 18
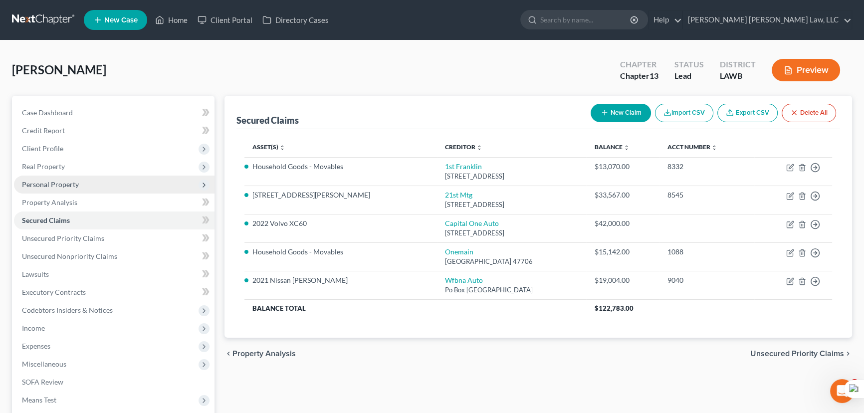
click at [85, 179] on span "Personal Property" at bounding box center [114, 185] width 201 height 18
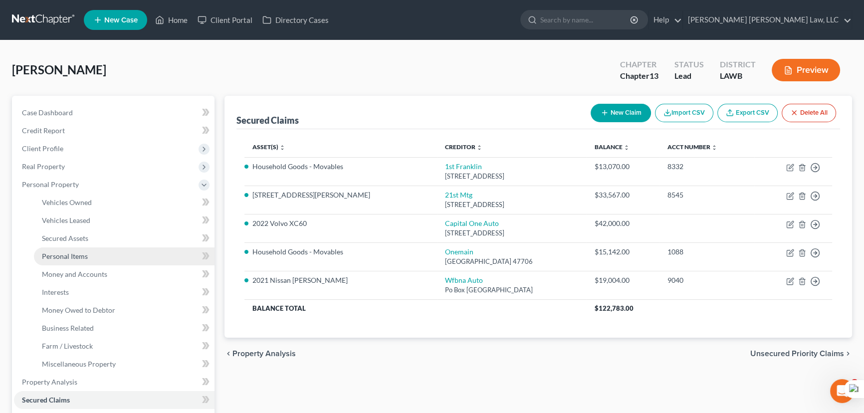
click at [103, 255] on link "Personal Items" at bounding box center [124, 256] width 181 height 18
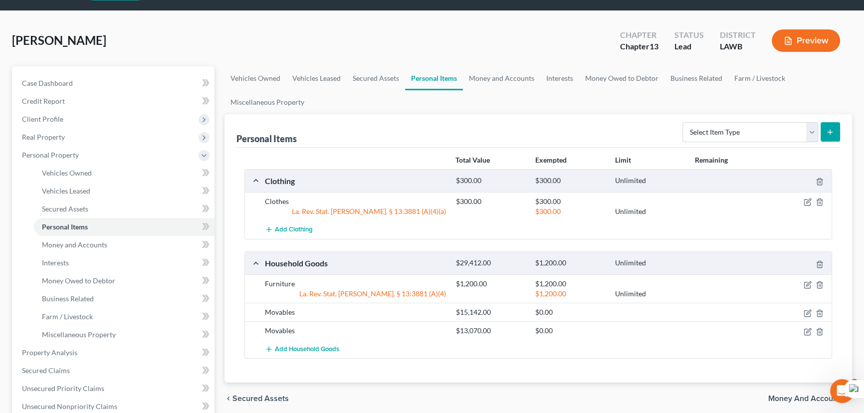
scroll to position [45, 0]
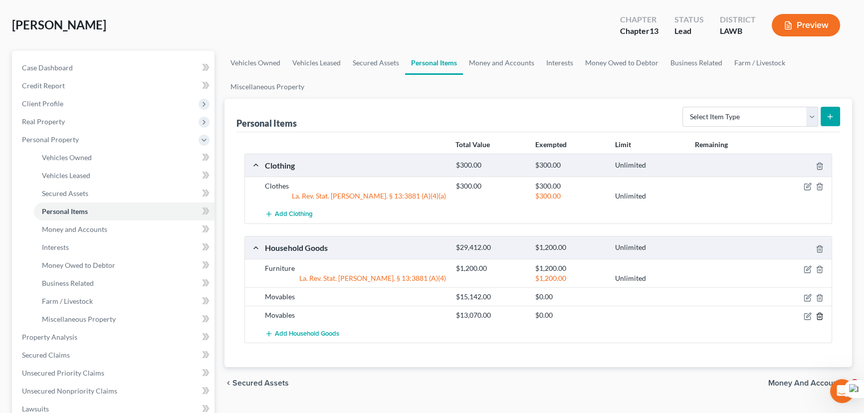
click at [819, 318] on icon "button" at bounding box center [820, 316] width 8 height 8
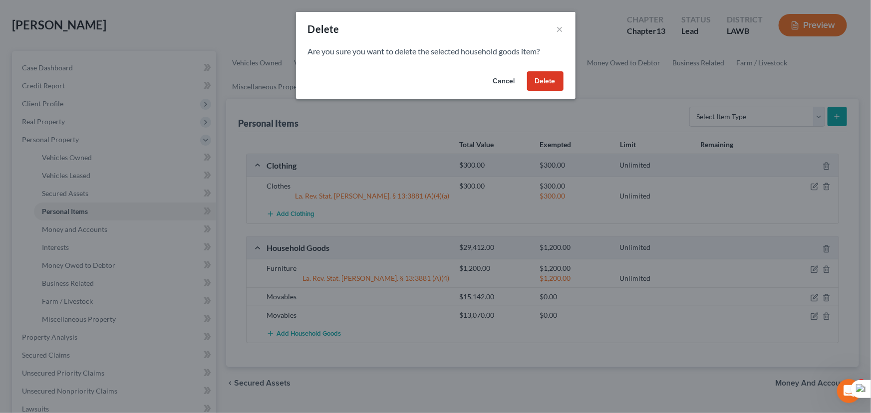
click at [539, 78] on button "Delete" at bounding box center [545, 81] width 36 height 20
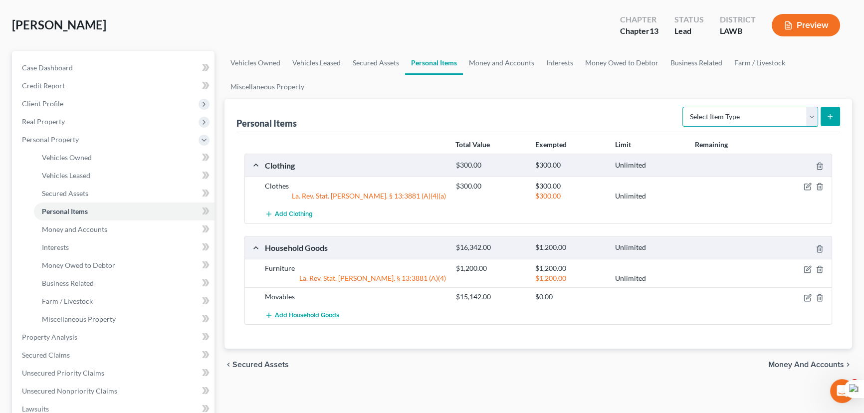
click at [748, 114] on select "Select Item Type Clothing (A/B: 11) Collectibles Of Value (A/B: 8) Electronics …" at bounding box center [751, 117] width 136 height 20
click at [684, 107] on select "Select Item Type Clothing (A/B: 11) Collectibles Of Value (A/B: 8) Electronics …" at bounding box center [751, 117] width 136 height 20
click at [837, 113] on button "submit" at bounding box center [830, 116] width 19 height 19
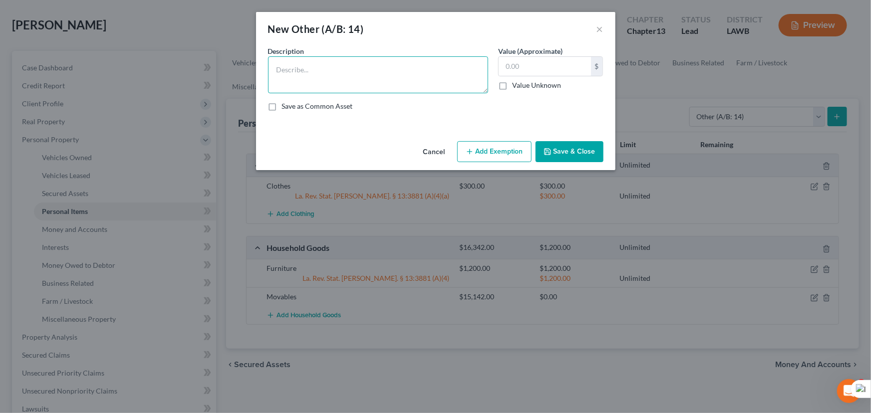
click at [382, 75] on textarea at bounding box center [378, 74] width 220 height 37
click at [508, 66] on input "text" at bounding box center [544, 66] width 92 height 19
click at [573, 158] on button "Save & Close" at bounding box center [569, 151] width 68 height 21
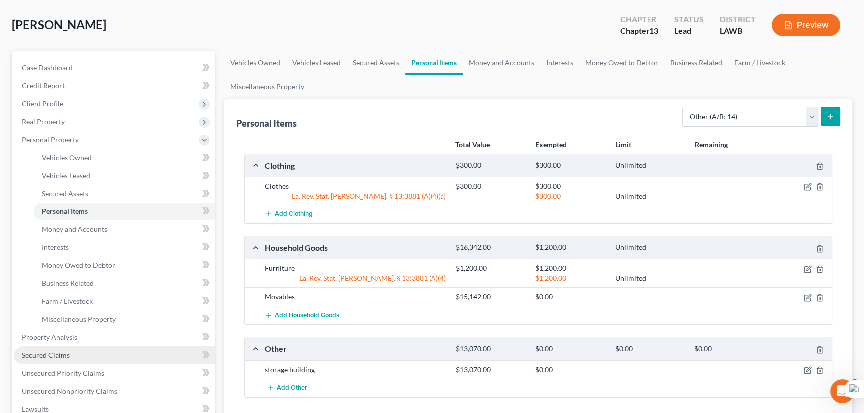
click at [72, 358] on link "Secured Claims" at bounding box center [114, 355] width 201 height 18
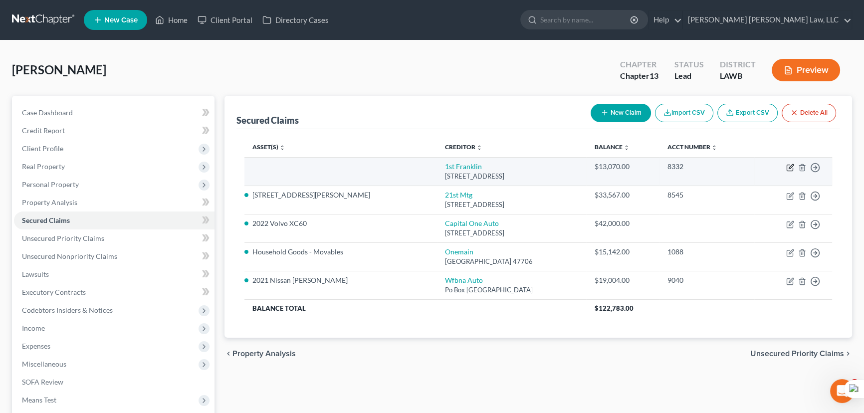
click at [791, 167] on icon "button" at bounding box center [791, 166] width 4 height 4
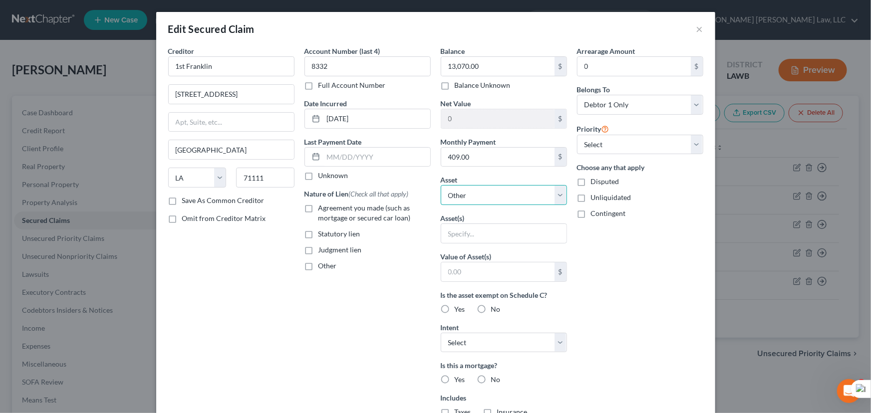
drag, startPoint x: 486, startPoint y: 192, endPoint x: 490, endPoint y: 204, distance: 12.6
click at [486, 192] on select "Select Other Multiple Assets Bank of America (Checking Account) - $0.0 209 [PER…" at bounding box center [504, 195] width 126 height 20
click at [441, 185] on select "Select Other Multiple Assets Bank of America (Checking Account) - $0.0 209 [PER…" at bounding box center [504, 195] width 126 height 20
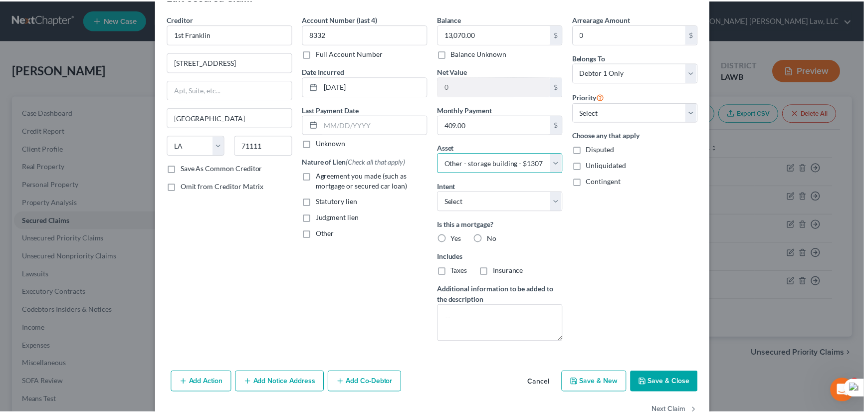
scroll to position [60, 0]
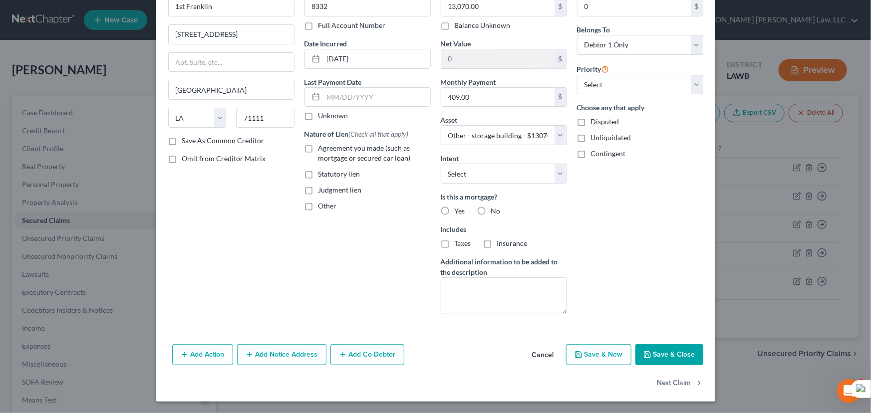
click at [668, 361] on button "Save & Close" at bounding box center [669, 354] width 68 height 21
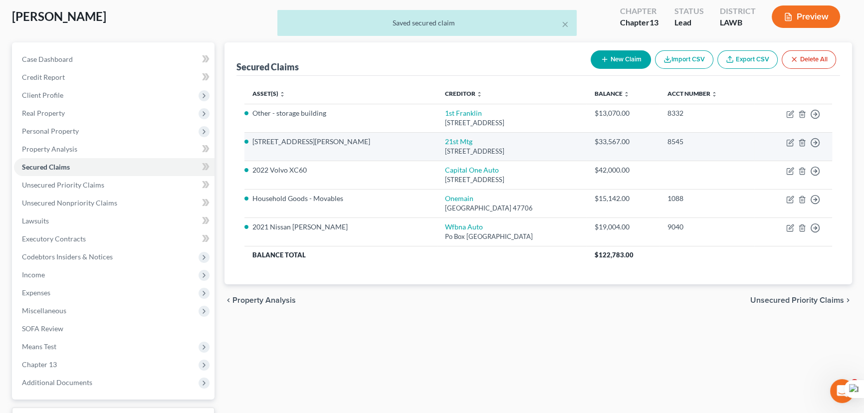
scroll to position [0, 0]
